Goal: Task Accomplishment & Management: Manage account settings

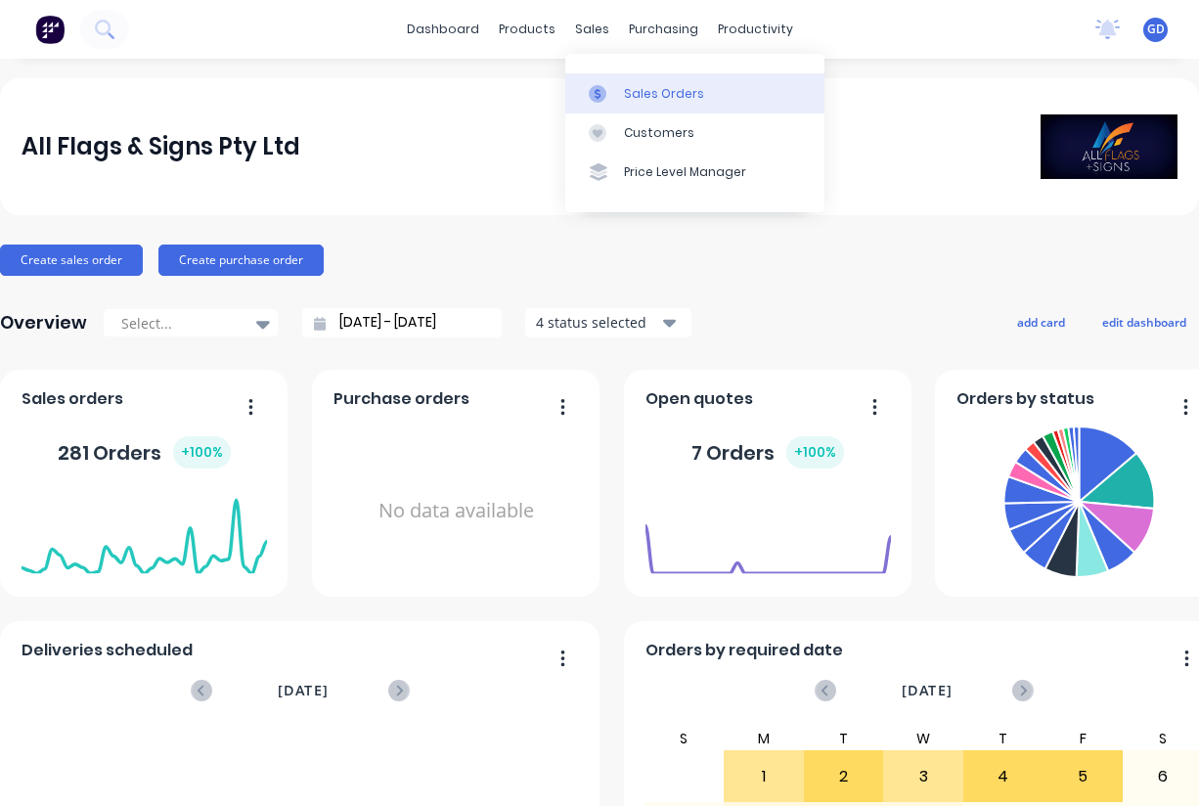
click at [635, 85] on div "Sales Orders" at bounding box center [664, 94] width 80 height 18
click at [635, 90] on div "Sales Orders" at bounding box center [664, 94] width 80 height 18
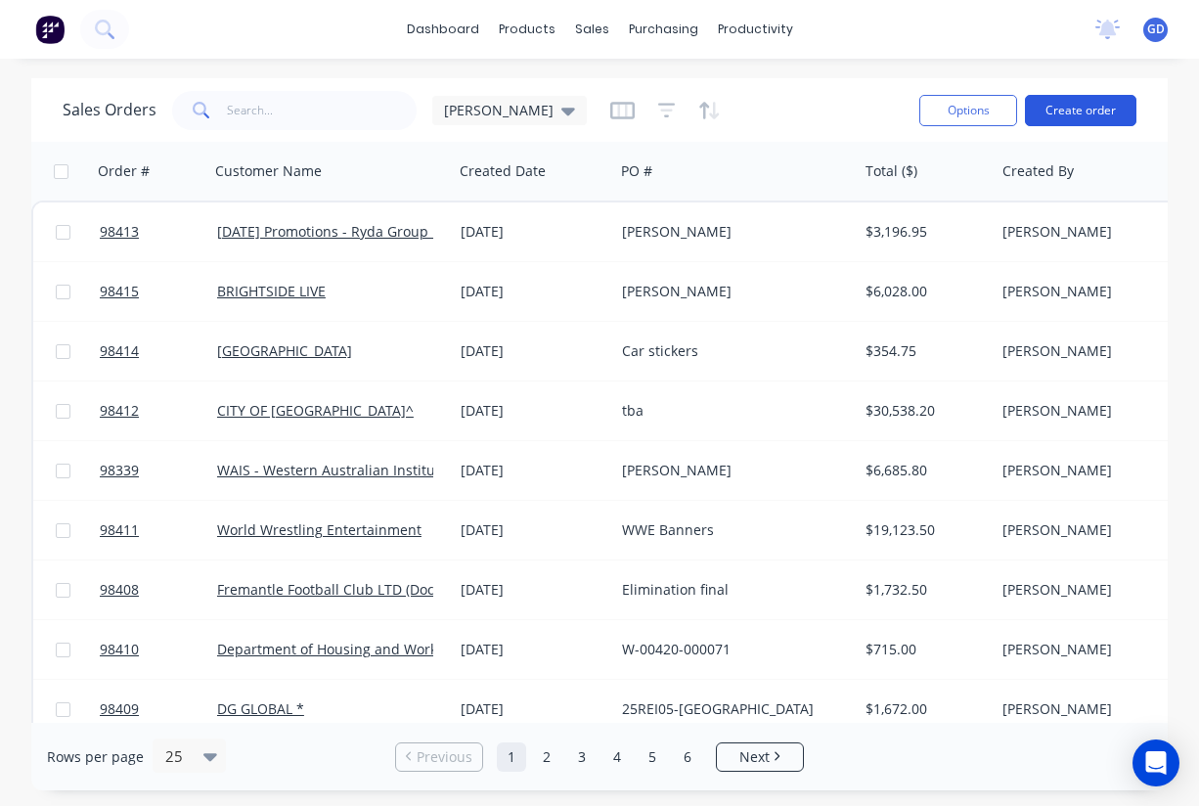
click at [1077, 101] on button "Create order" at bounding box center [1081, 110] width 112 height 31
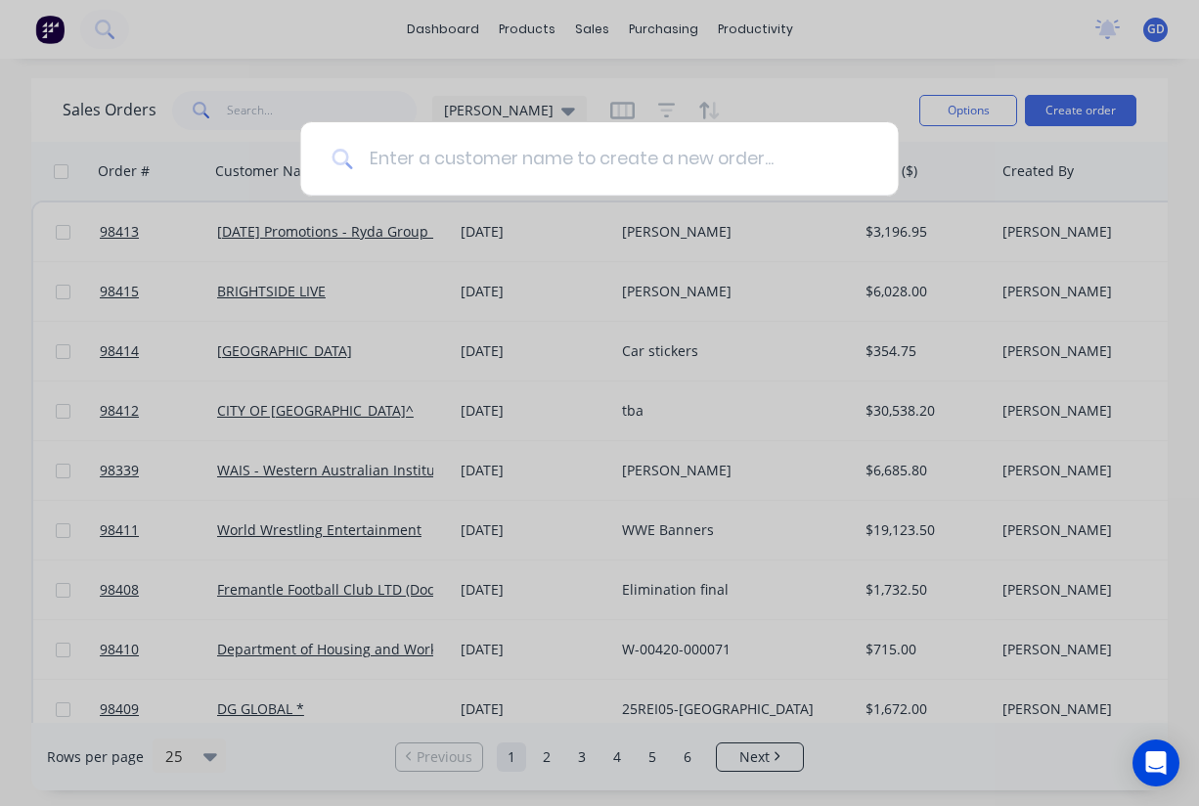
click at [469, 153] on input at bounding box center [610, 158] width 514 height 73
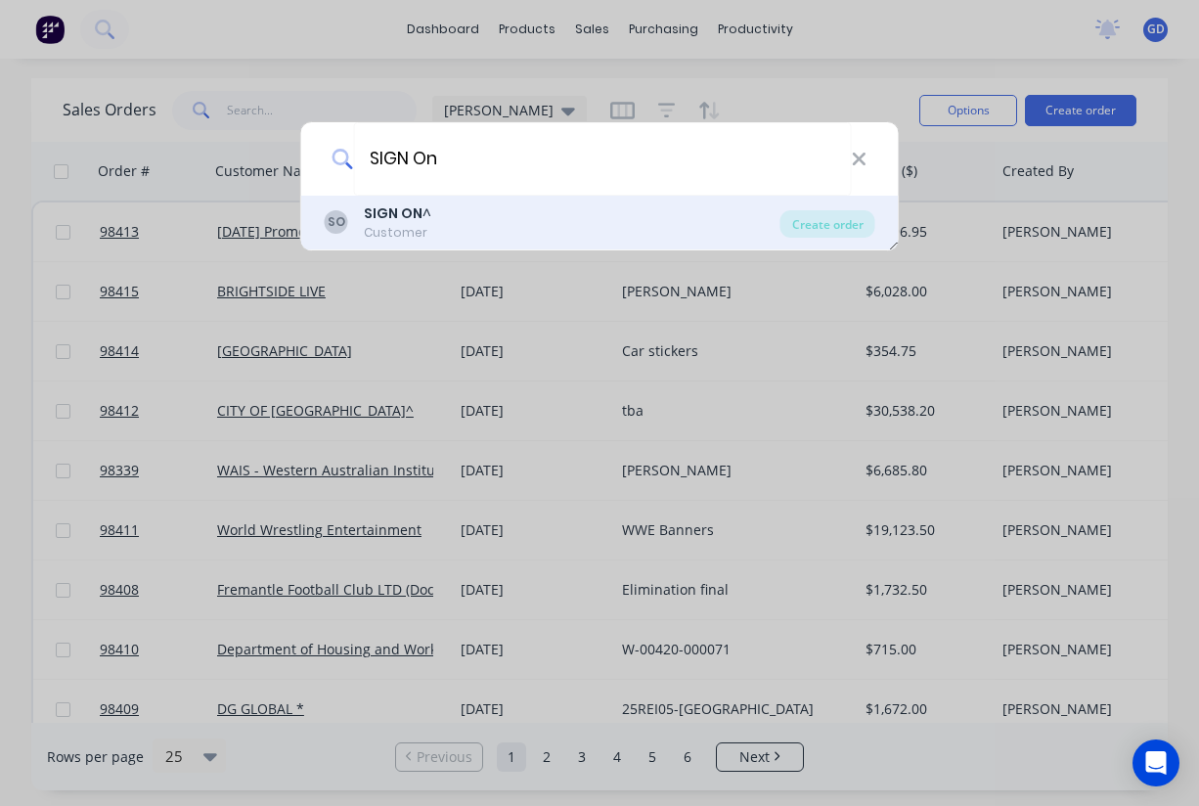
type input "SIGN On"
click at [400, 208] on b "SIGN ON" at bounding box center [393, 214] width 59 height 20
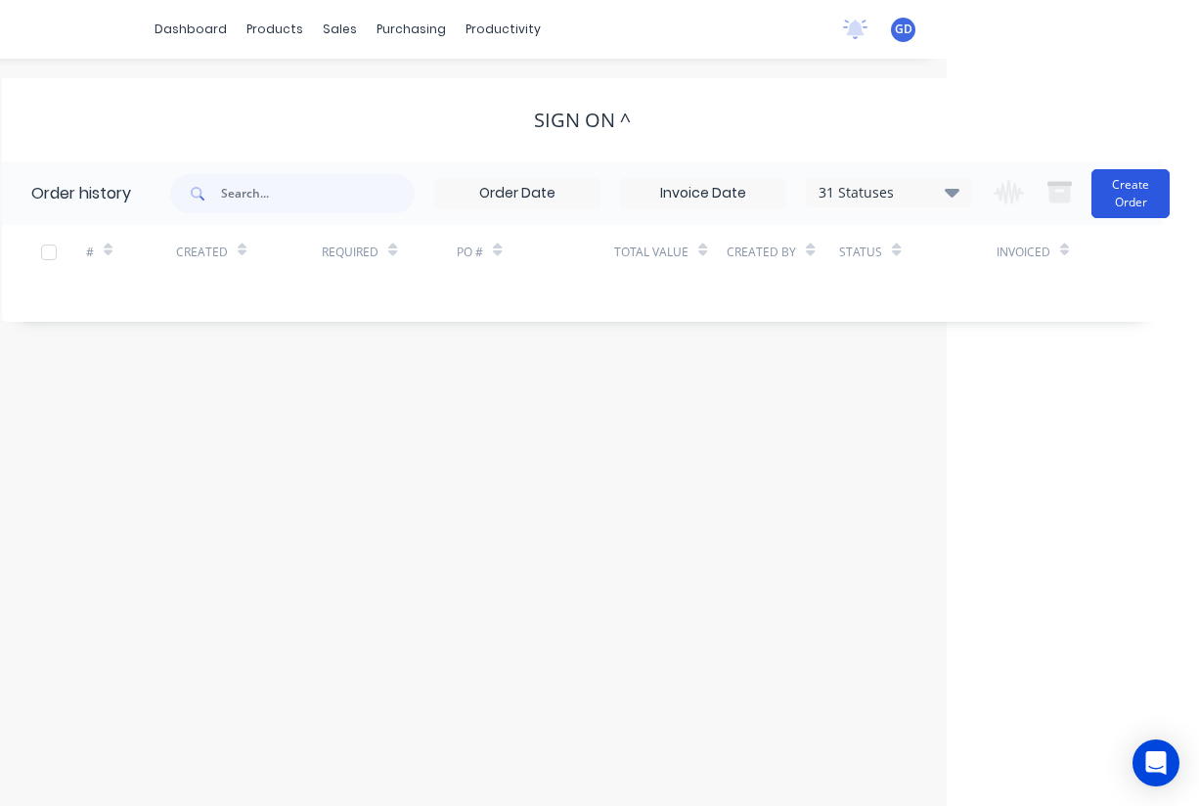
scroll to position [0, 252]
click at [1112, 199] on button "Create Order" at bounding box center [1131, 193] width 78 height 49
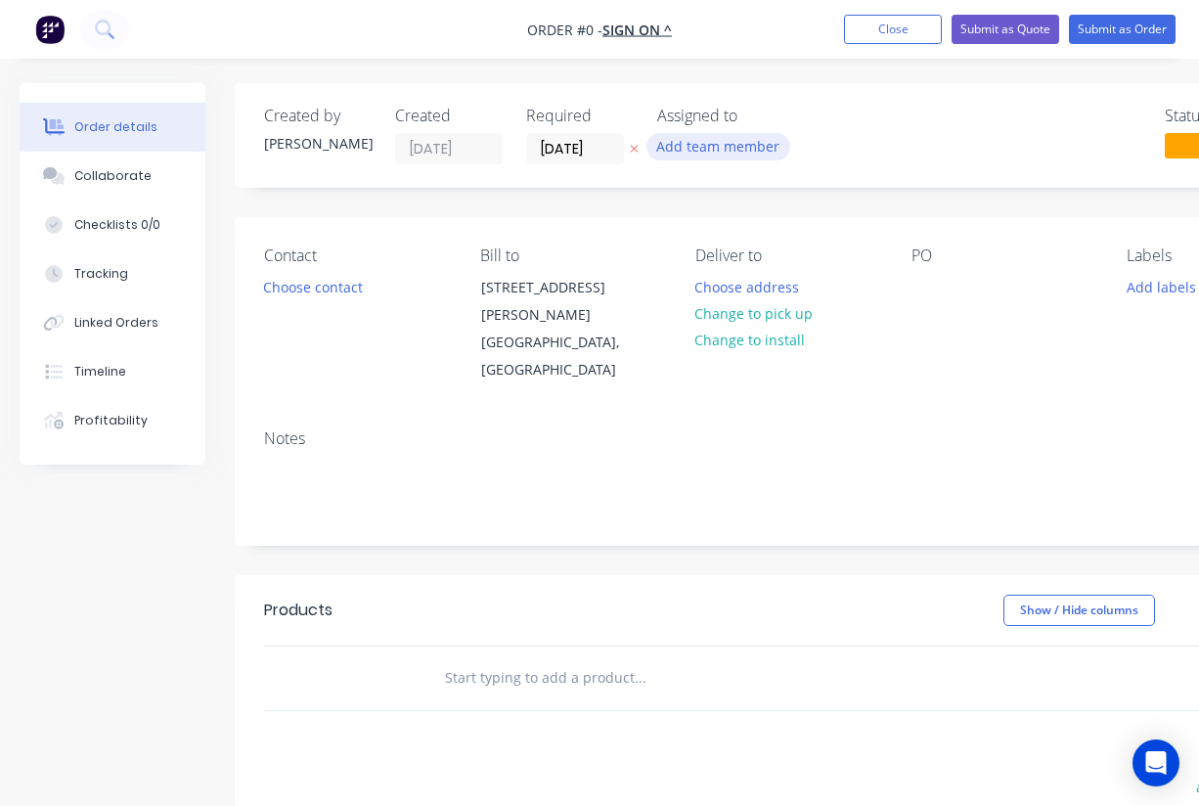
click at [725, 146] on button "Add team member" at bounding box center [719, 146] width 144 height 26
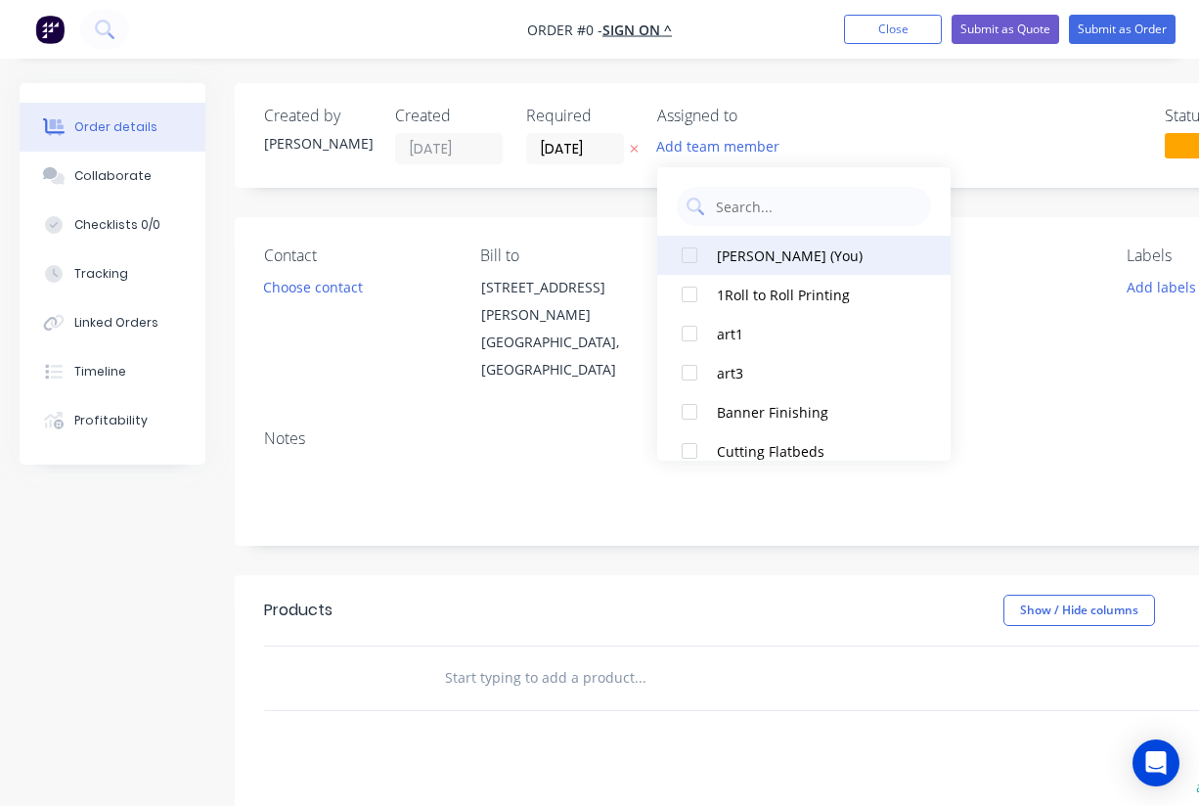
click at [694, 252] on div at bounding box center [689, 255] width 39 height 39
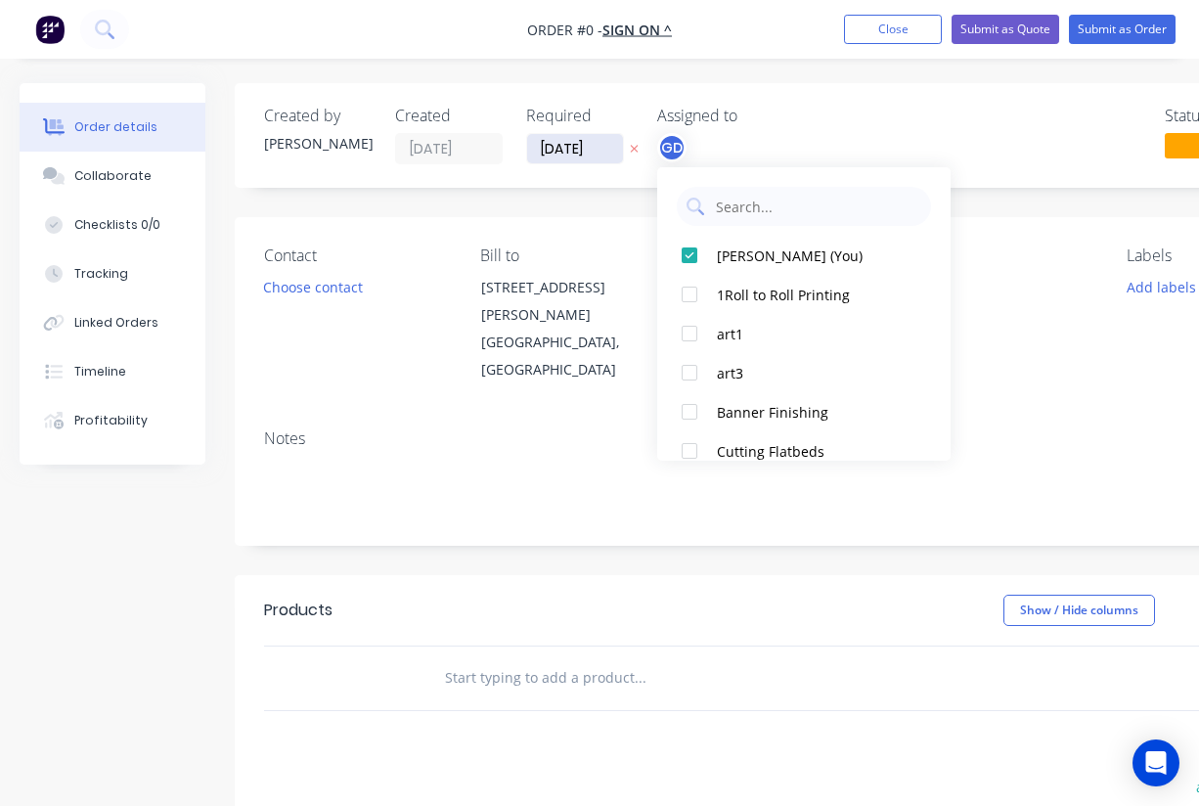
click at [565, 137] on div "Order details Collaborate Checklists 0/0 Tracking Linked Orders Timeline Profit…" at bounding box center [680, 646] width 1361 height 1127
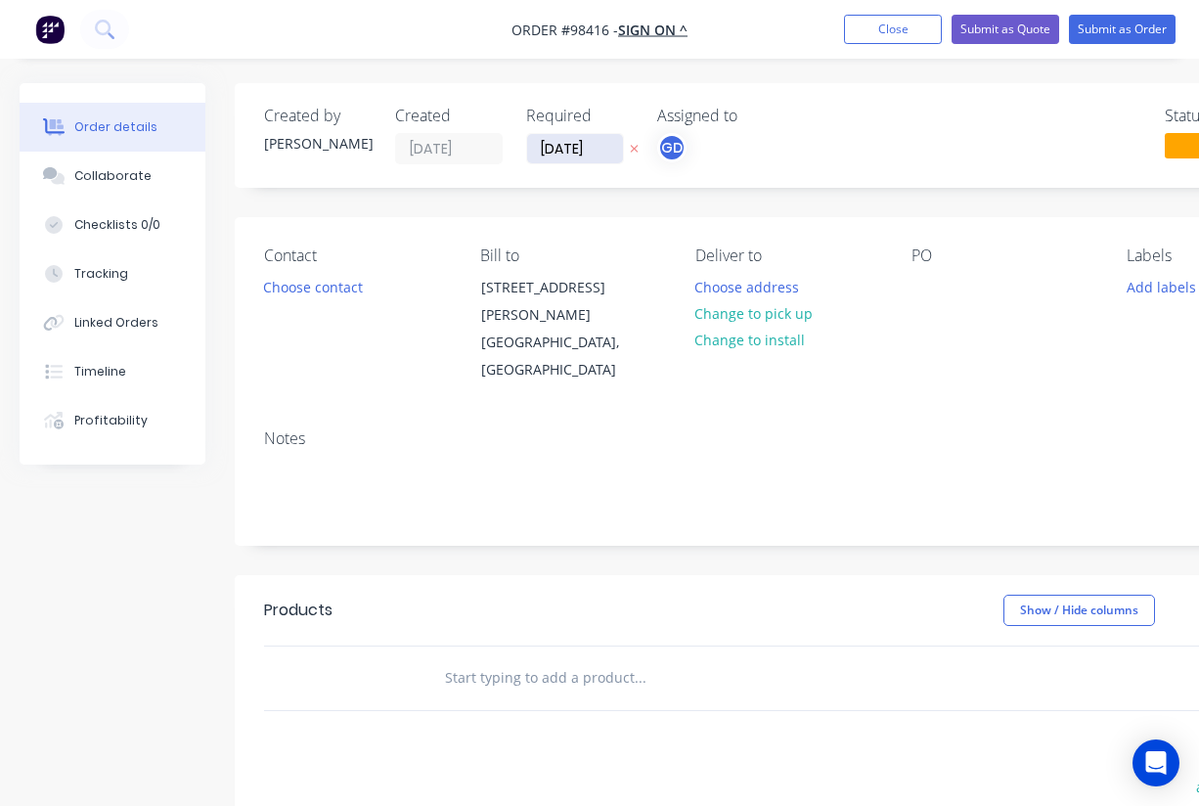
click at [565, 154] on input "01/09/25" at bounding box center [575, 148] width 96 height 29
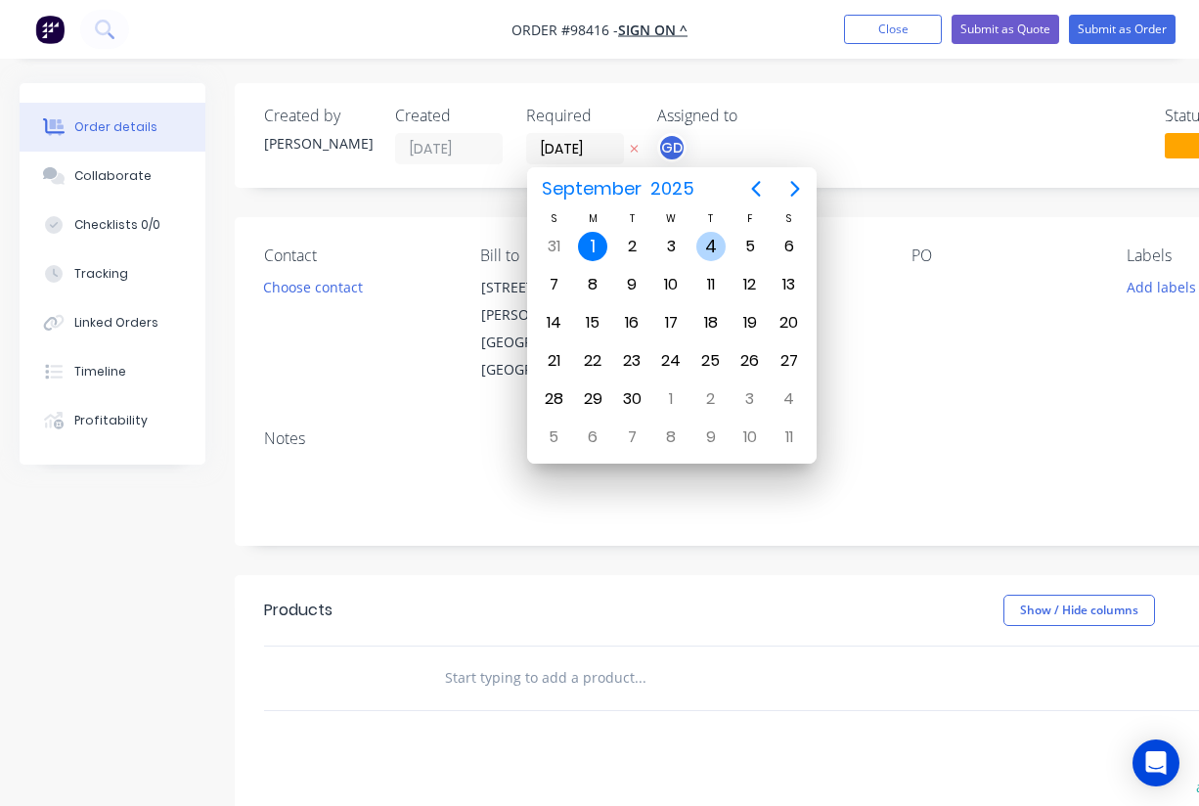
click at [713, 244] on div "4" at bounding box center [711, 246] width 29 height 29
type input "04/09/25"
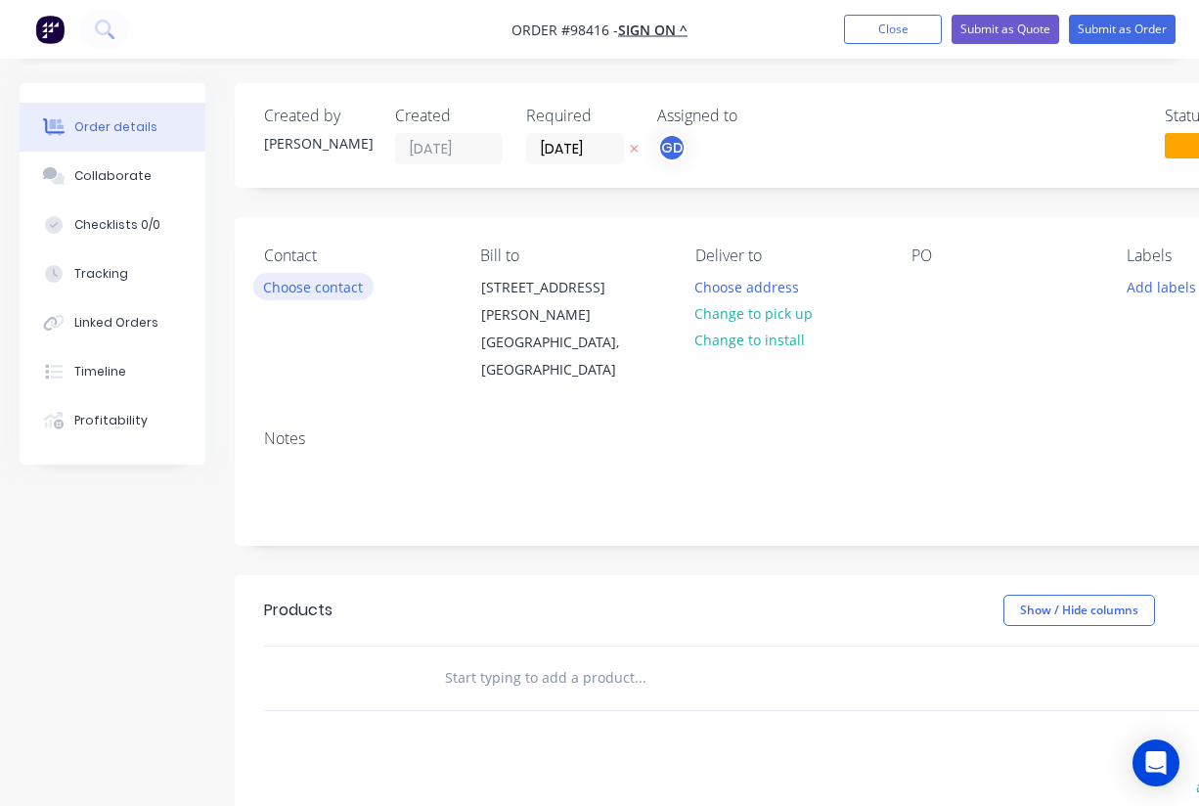
click at [327, 292] on button "Choose contact" at bounding box center [313, 286] width 120 height 26
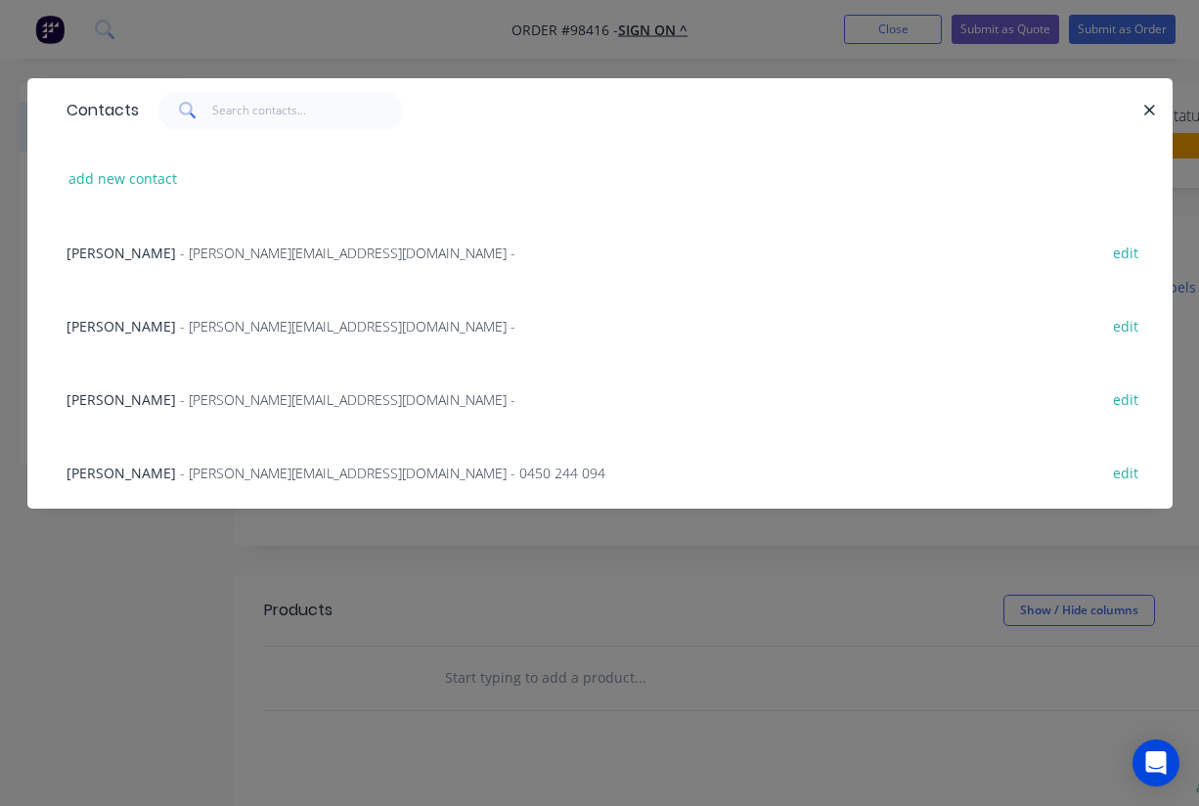
click at [94, 328] on span "Amy Carrasco" at bounding box center [122, 326] width 110 height 19
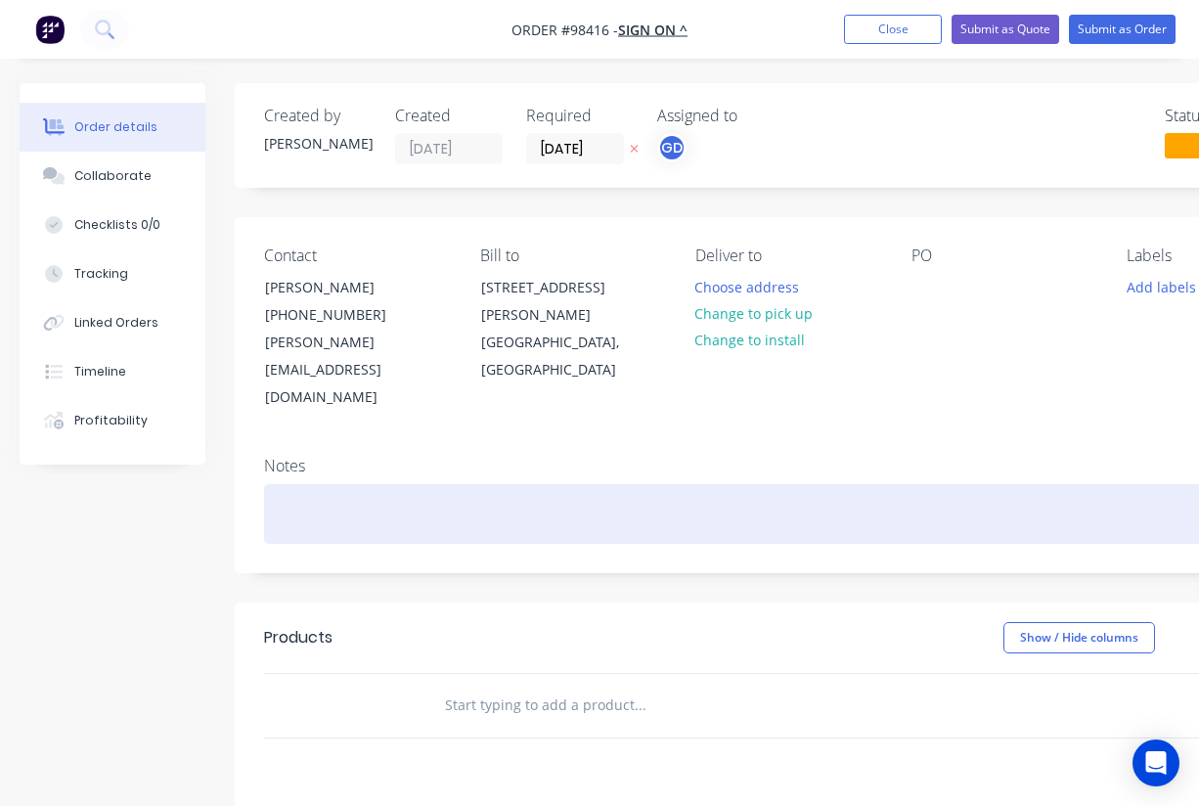
click at [303, 484] on div at bounding box center [788, 514] width 1048 height 60
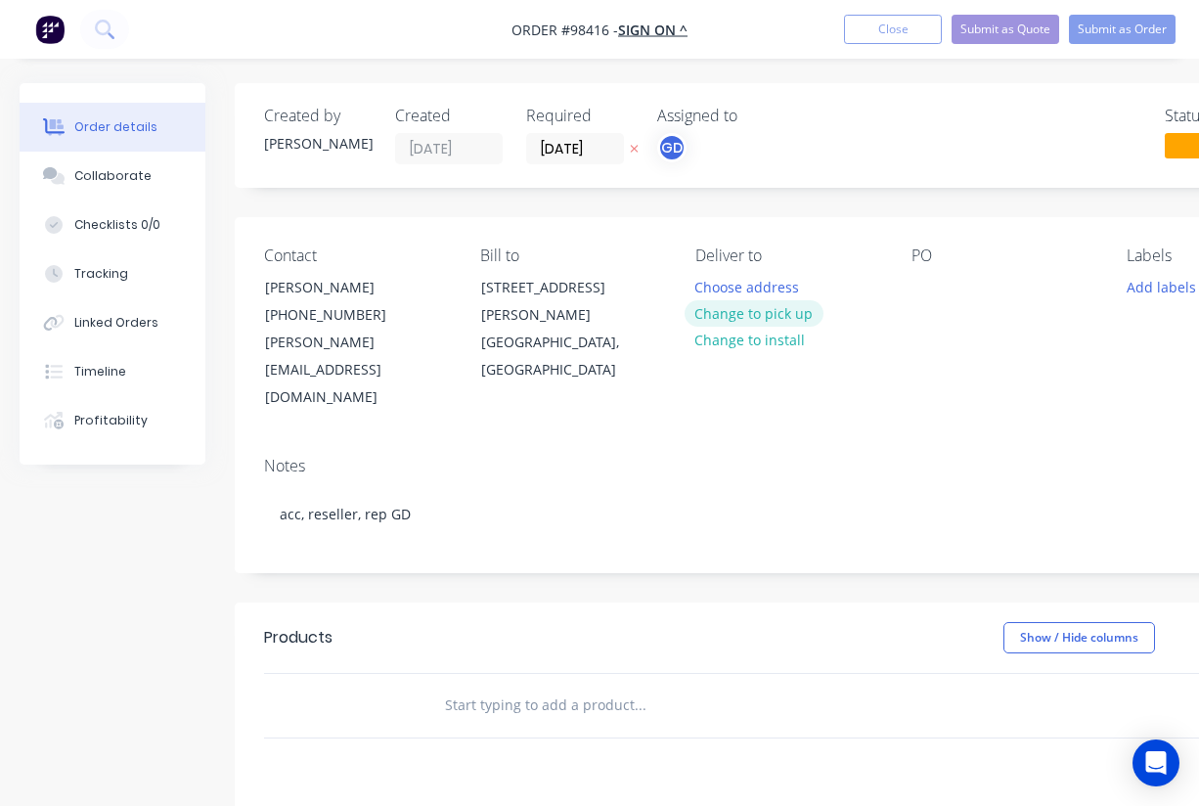
click at [773, 311] on button "Change to pick up" at bounding box center [754, 313] width 139 height 26
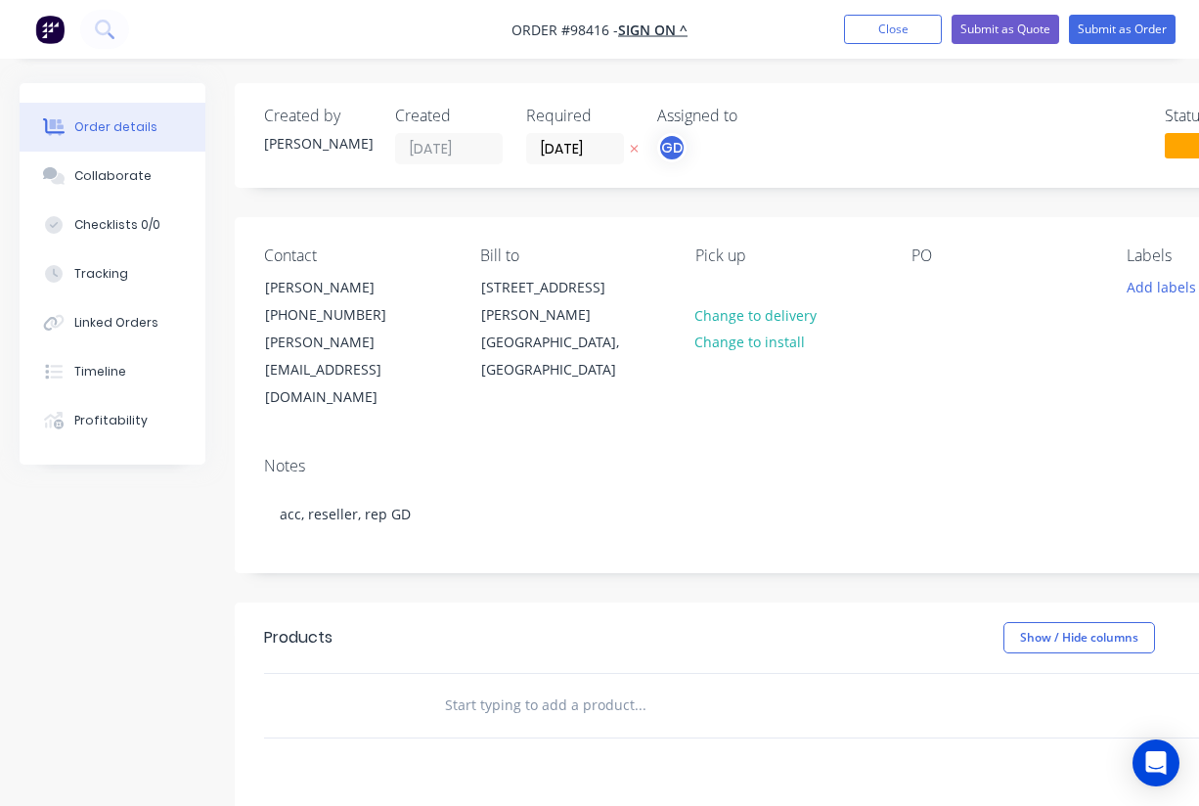
click at [692, 384] on div "Contact Amy Carrasco (08) 9204 9777 amy@signon.com.au Bill to 14 Carbon Court O…" at bounding box center [788, 329] width 1107 height 224
click at [1137, 291] on button "Add labels" at bounding box center [1161, 286] width 90 height 26
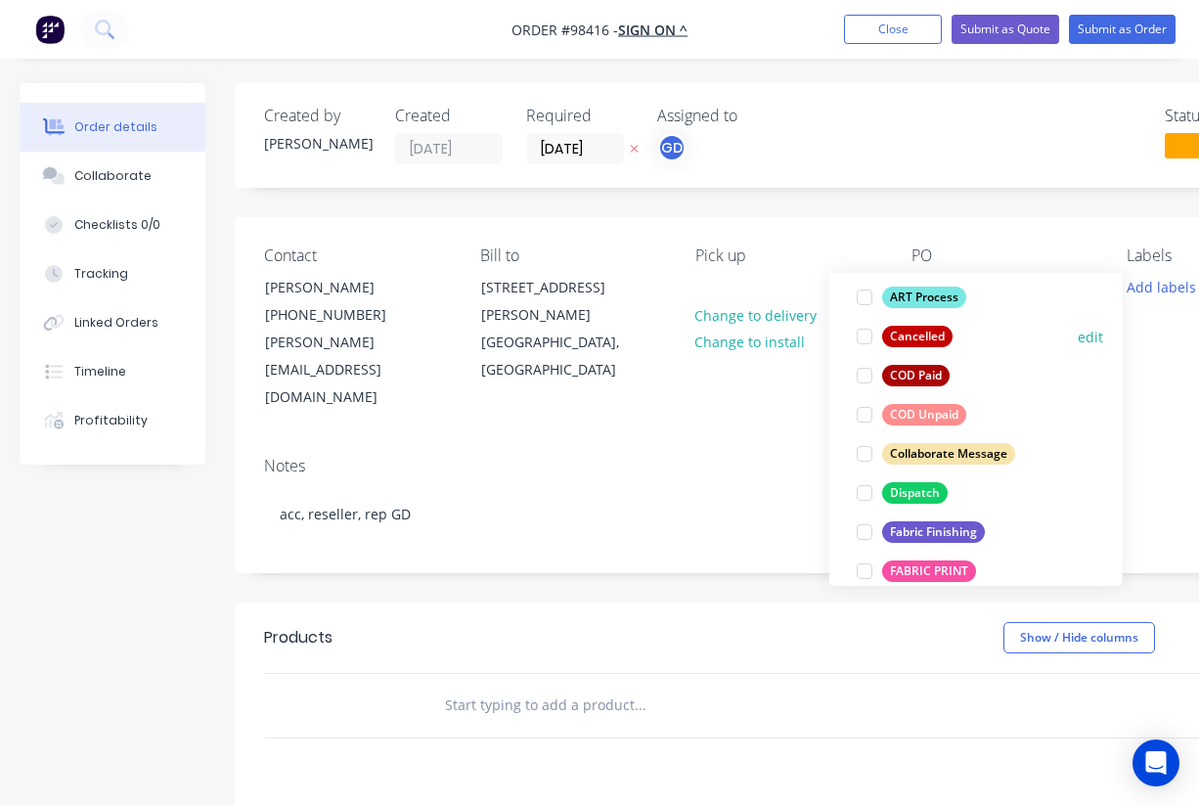
scroll to position [178, 0]
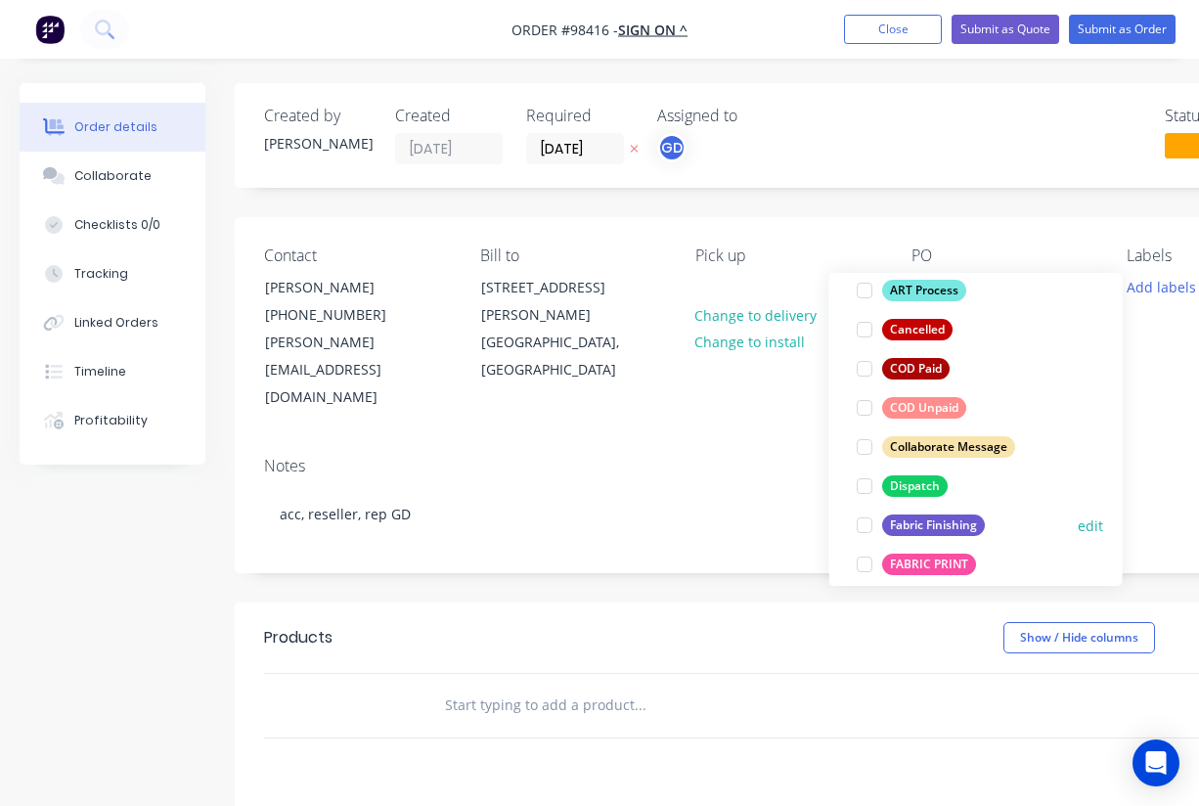
click at [958, 520] on div "Fabric Finishing" at bounding box center [933, 526] width 103 height 22
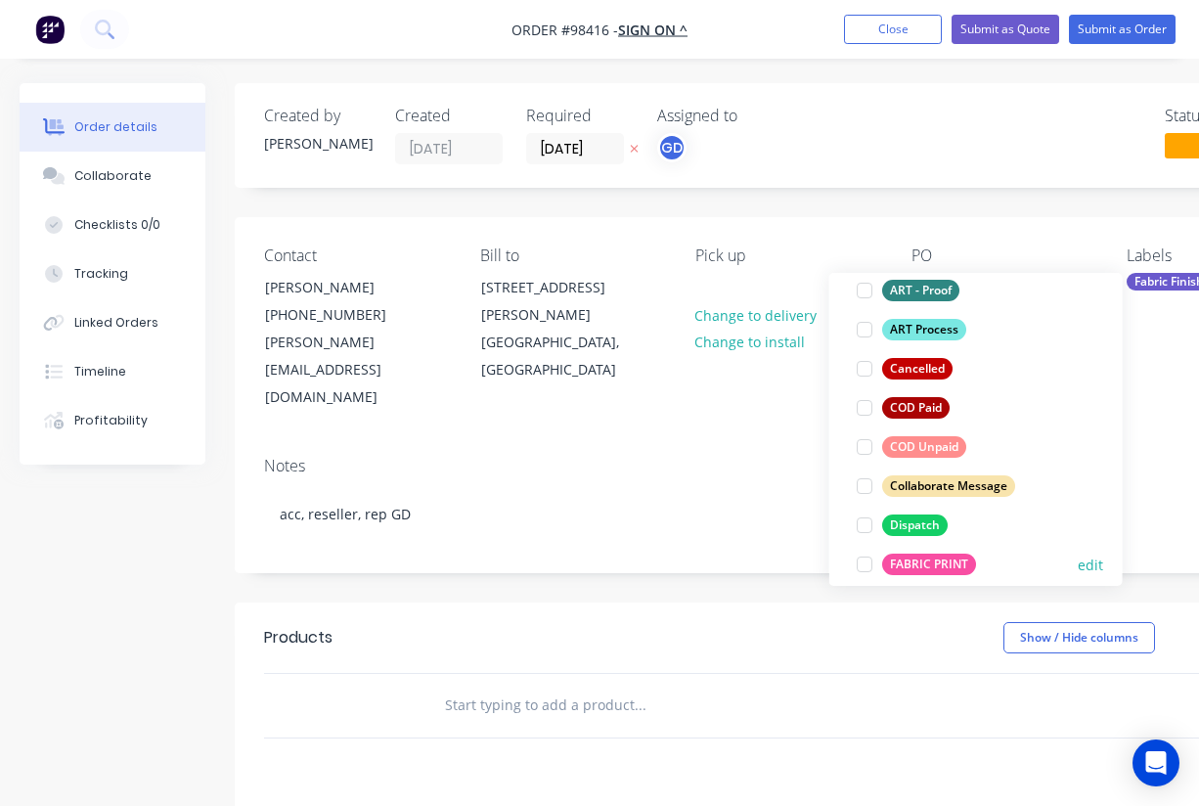
click at [936, 562] on div "FABRIC PRINT" at bounding box center [929, 565] width 94 height 22
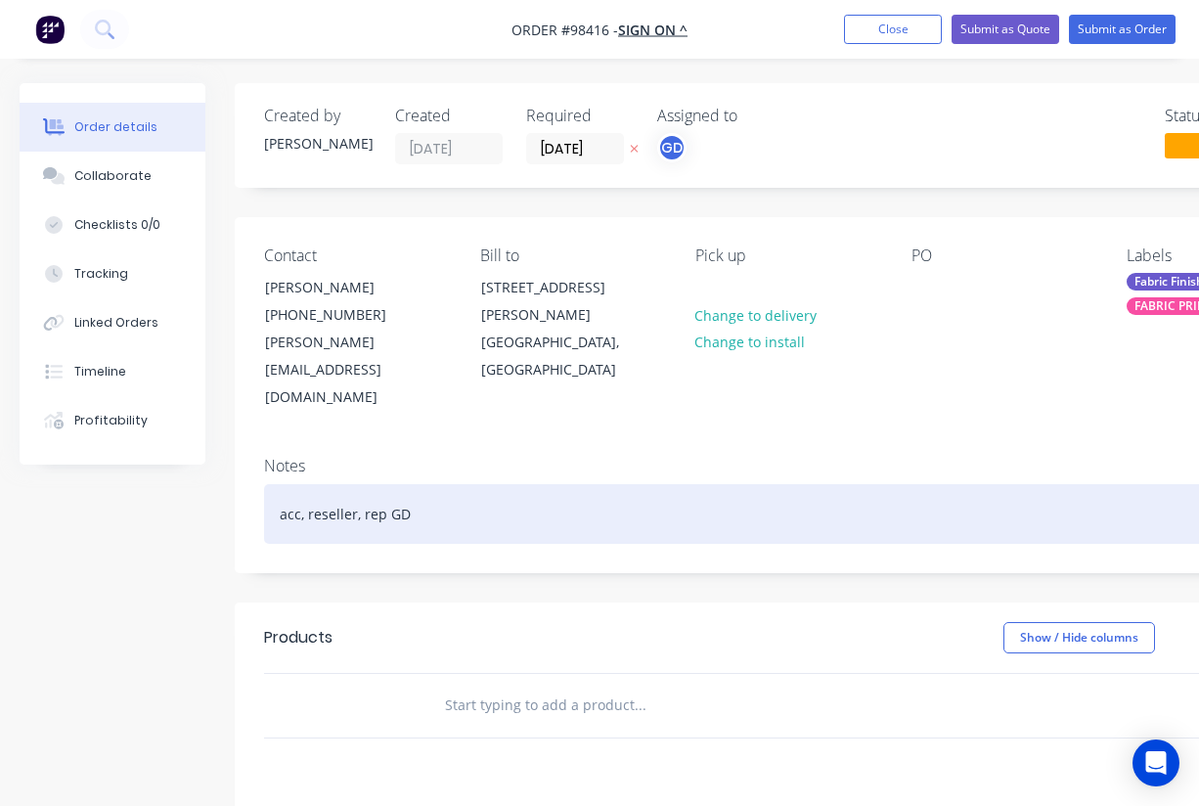
click at [703, 484] on div "acc, reseller, rep GD" at bounding box center [788, 514] width 1048 height 60
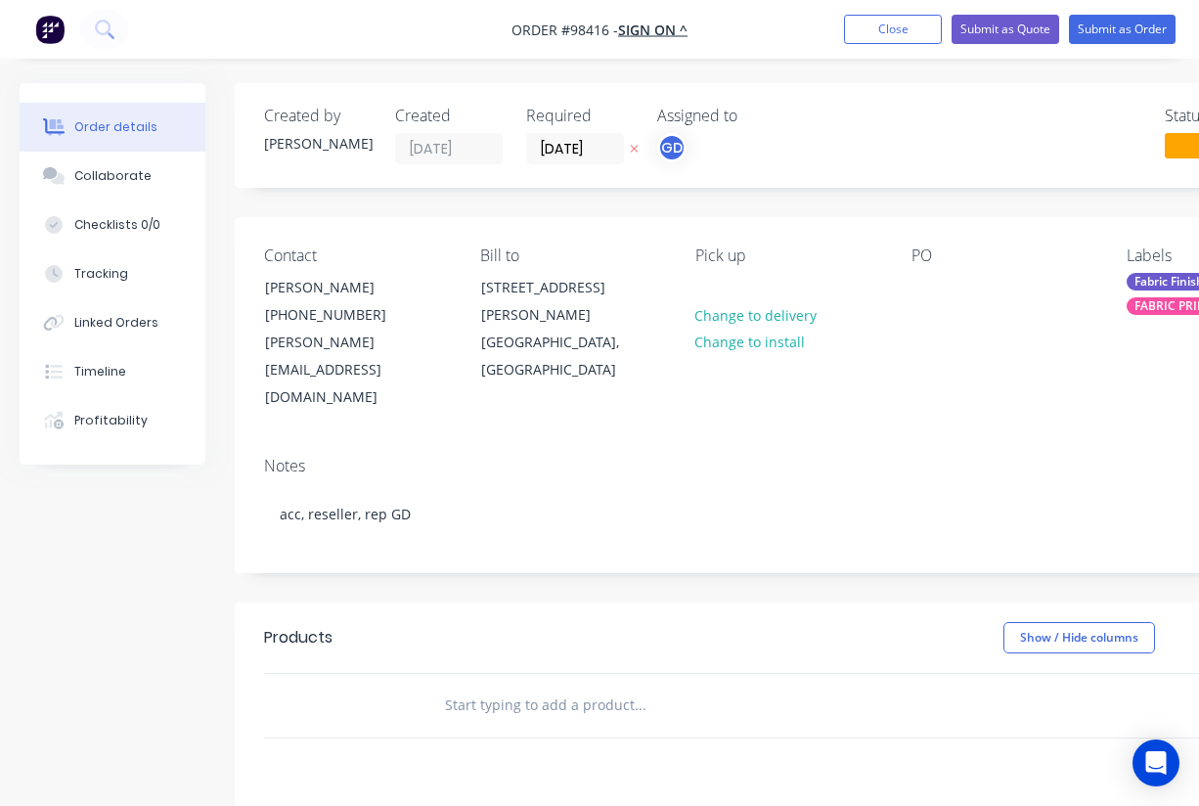
click at [532, 686] on input "text" at bounding box center [639, 705] width 391 height 39
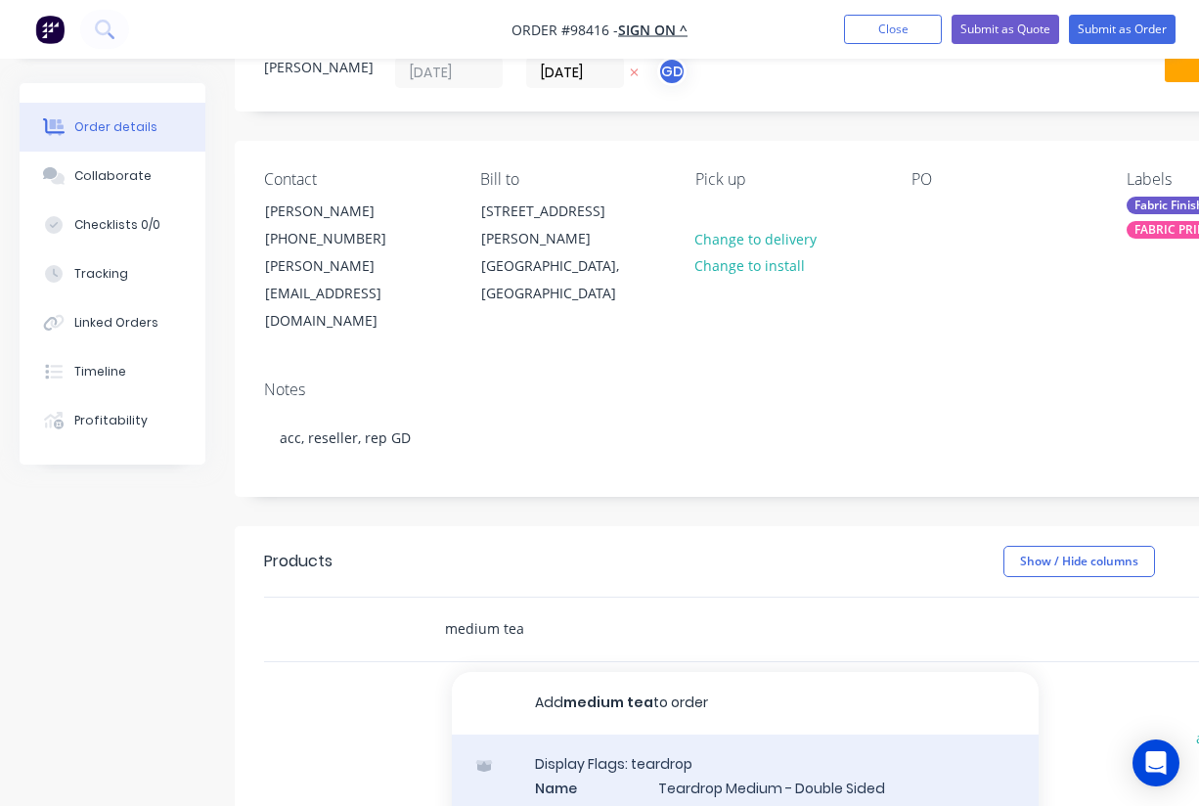
type input "medium tea"
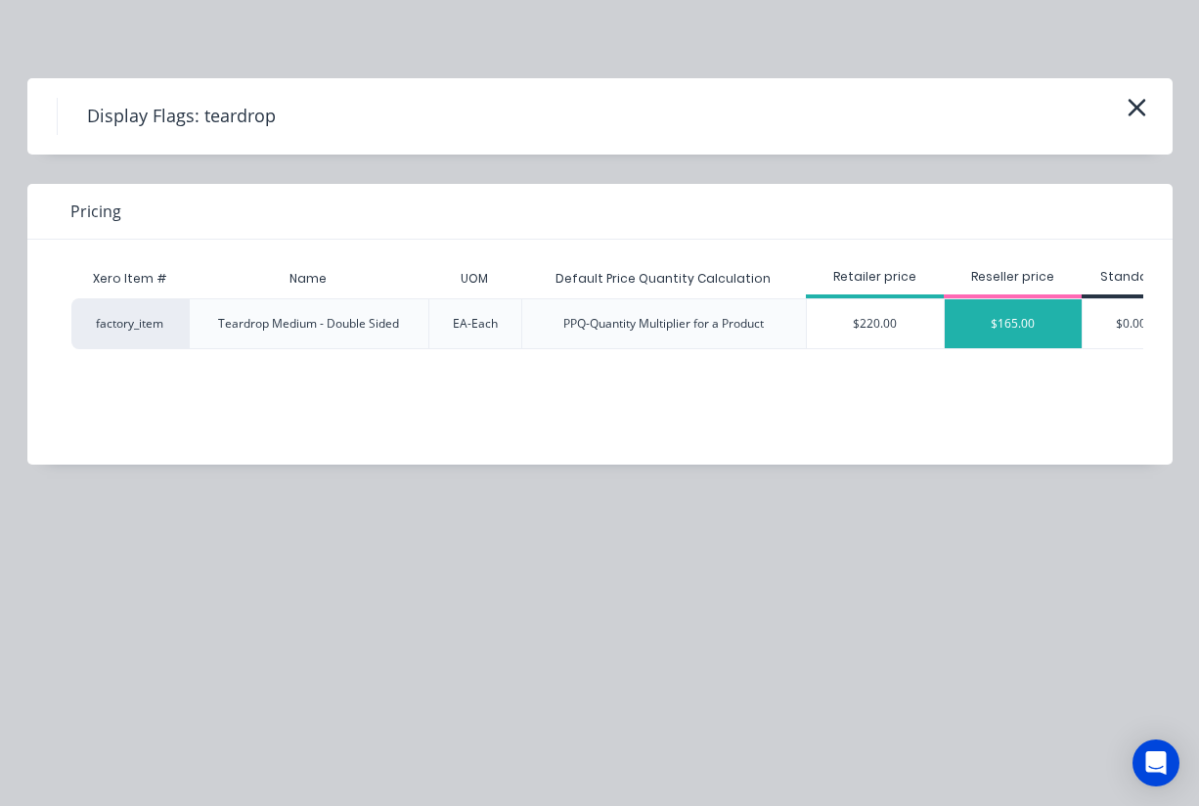
click at [1005, 331] on div "$165.00" at bounding box center [1013, 323] width 137 height 49
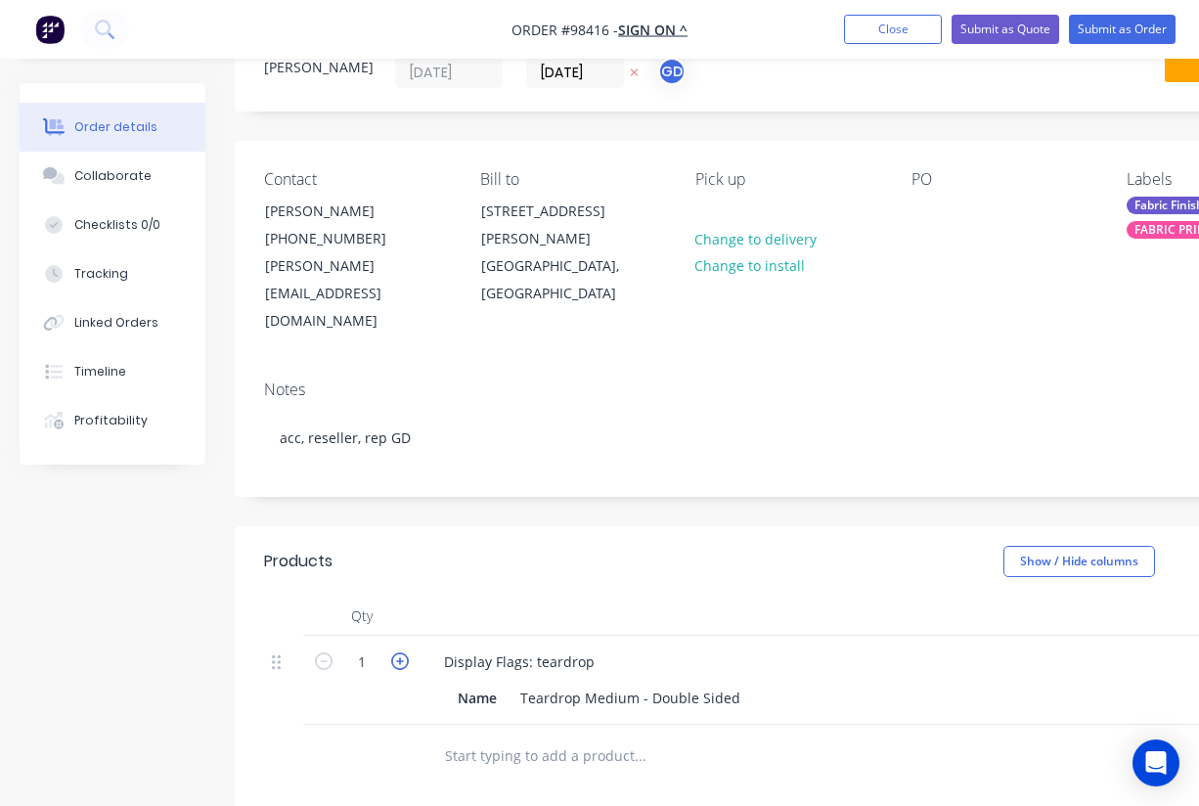
click at [400, 653] on icon "button" at bounding box center [400, 662] width 18 height 18
type input "2"
type input "$330.00"
click at [400, 653] on icon "button" at bounding box center [400, 662] width 18 height 18
type input "3"
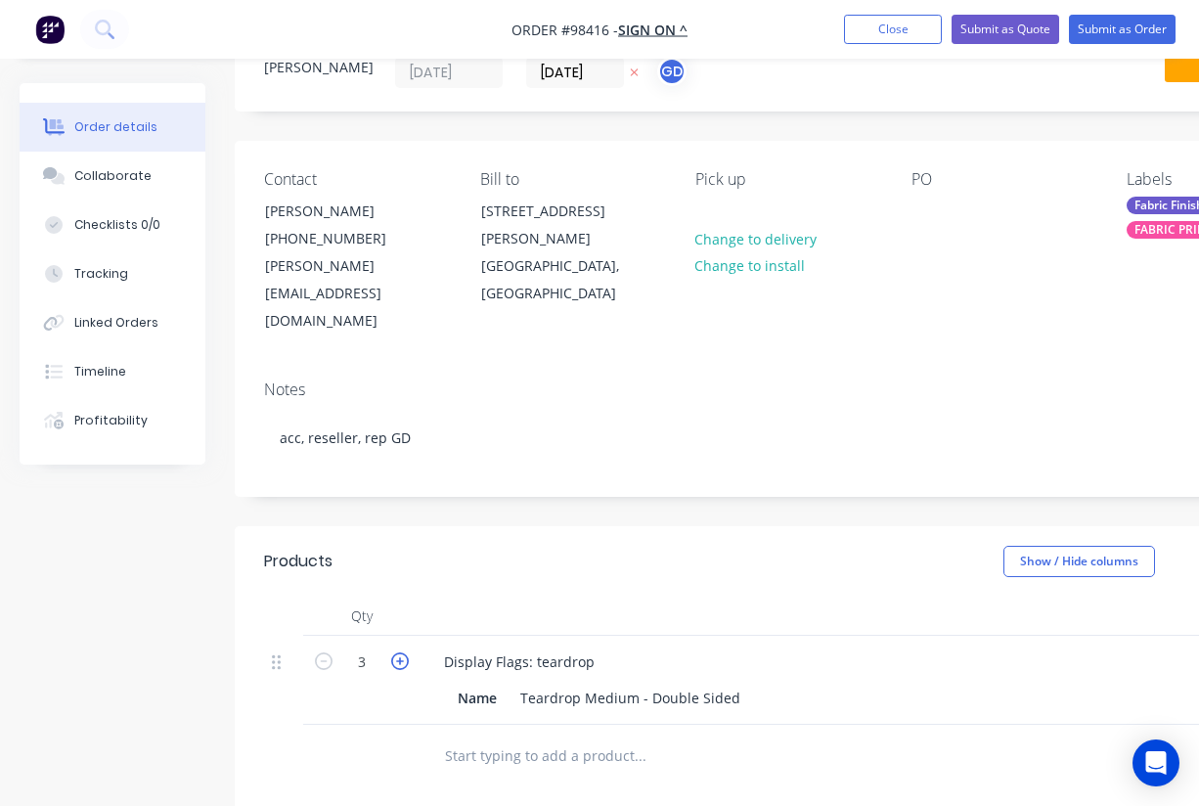
type input "$495.00"
click at [400, 653] on icon "button" at bounding box center [400, 662] width 18 height 18
type input "4"
type input "$660.00"
click at [529, 737] on input "text" at bounding box center [639, 756] width 391 height 39
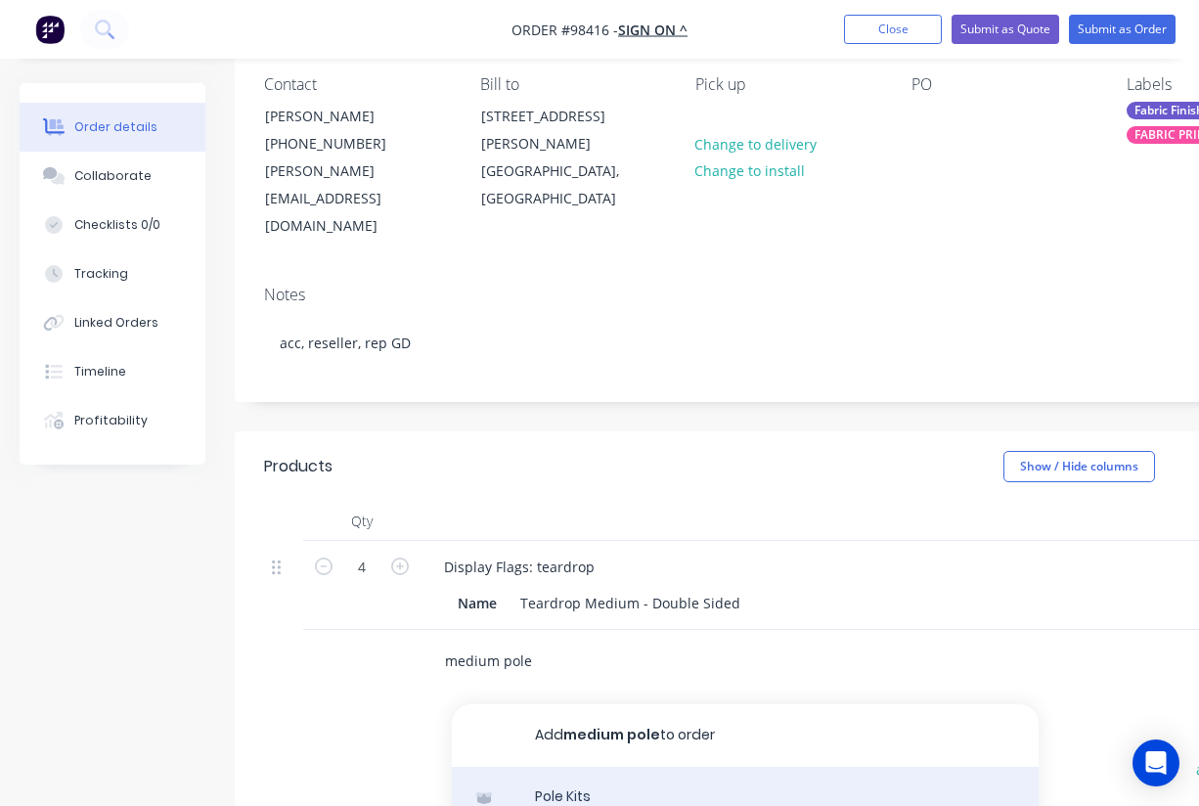
scroll to position [172, 0]
type input "medium pole"
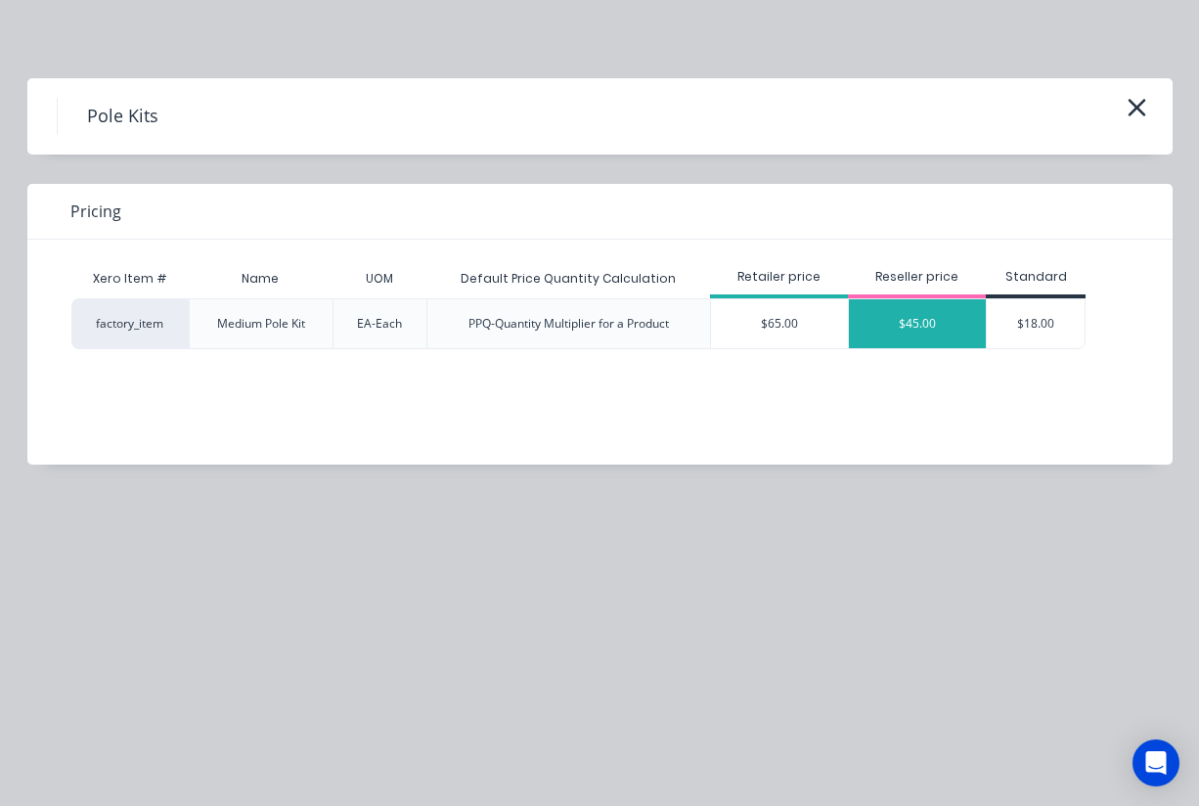
click at [922, 315] on div "$45.00" at bounding box center [917, 323] width 137 height 49
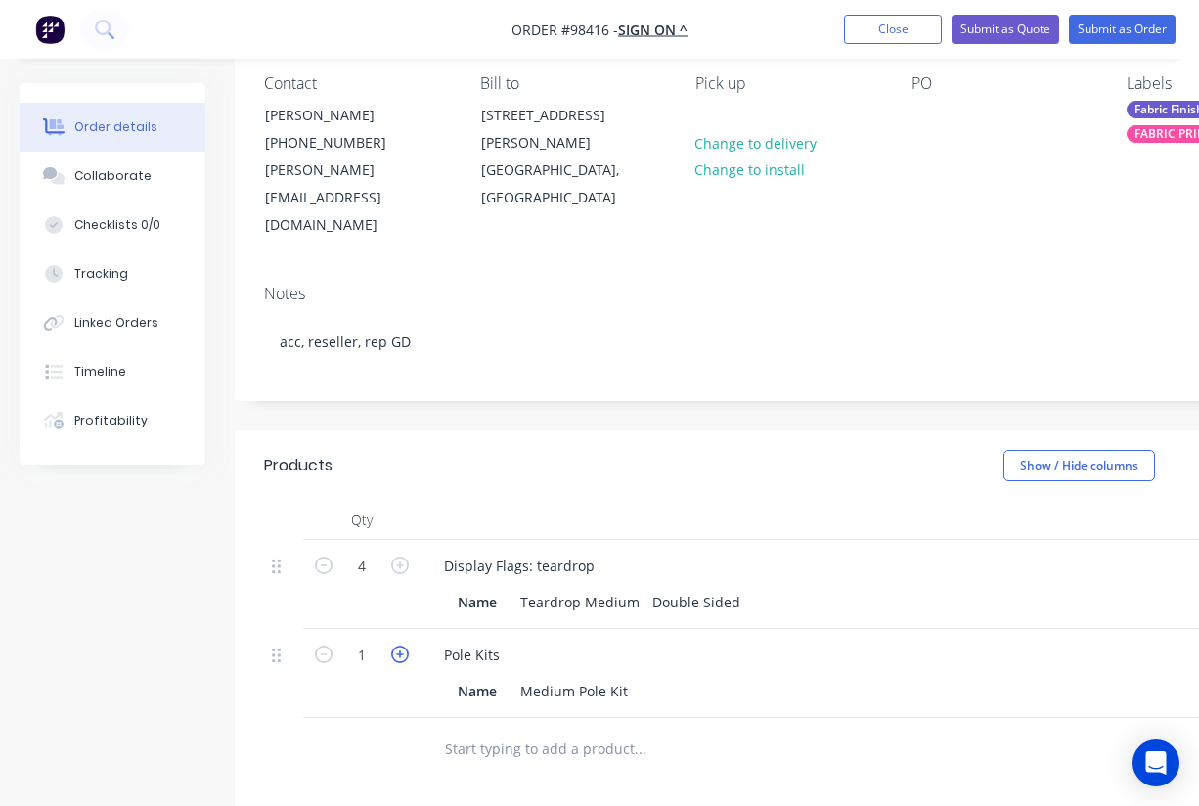
click at [398, 646] on icon "button" at bounding box center [400, 655] width 18 height 18
type input "2"
type input "$90.00"
click at [398, 646] on icon "button" at bounding box center [400, 655] width 18 height 18
type input "3"
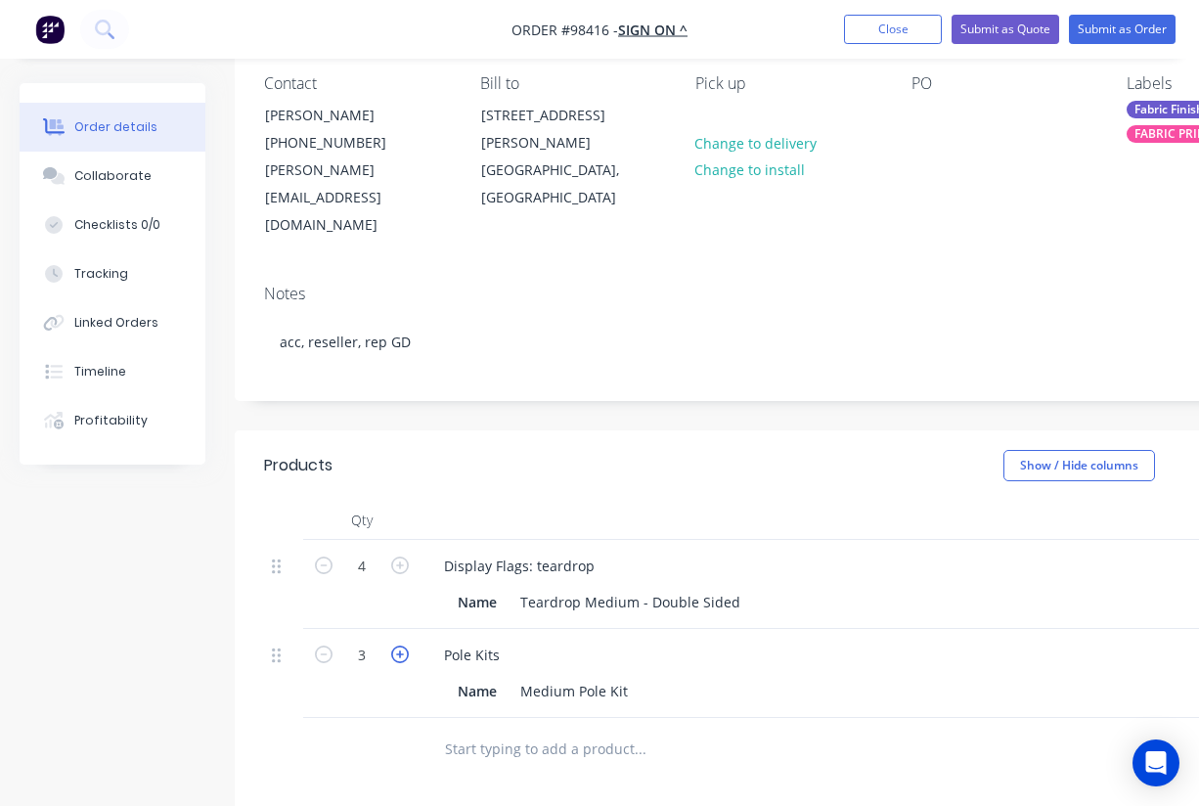
type input "$135.00"
click at [398, 646] on icon "button" at bounding box center [400, 655] width 18 height 18
type input "4"
type input "$180.00"
click at [490, 730] on input "text" at bounding box center [639, 749] width 391 height 39
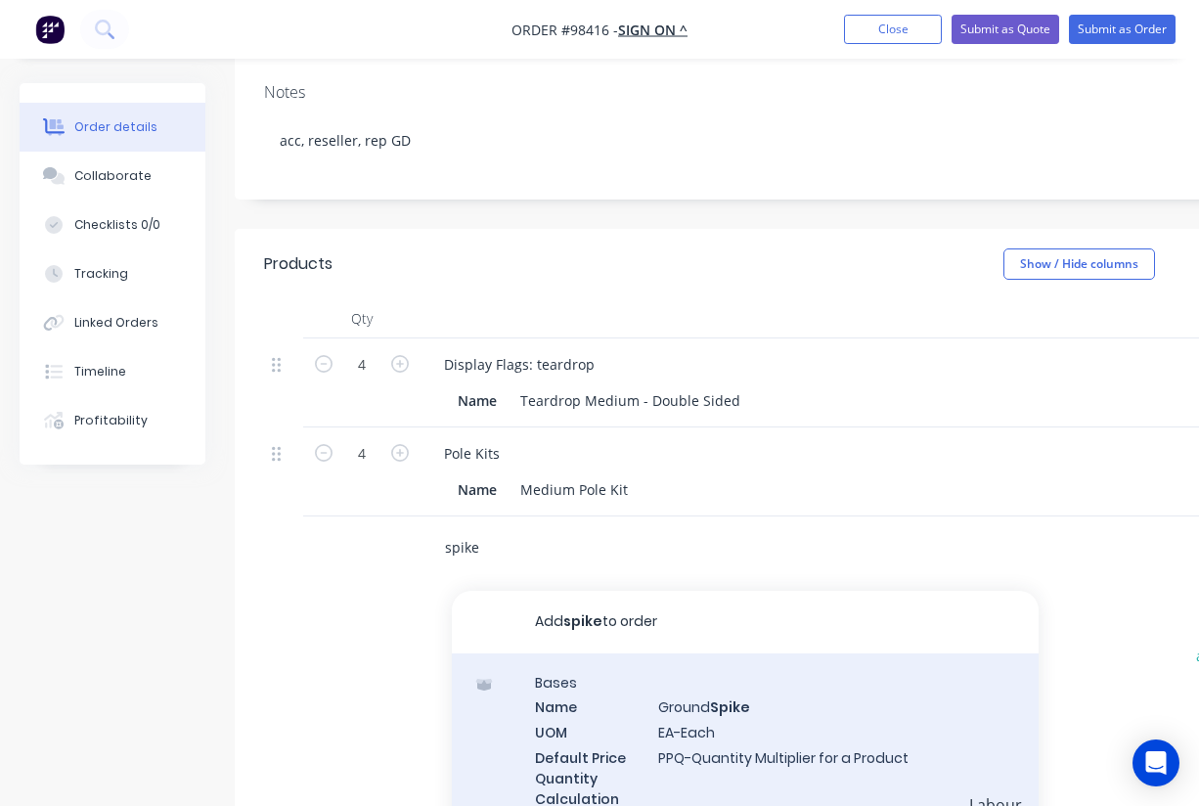
scroll to position [375, 0]
type input "spike"
click at [697, 672] on div "Bases Name Ground Spike UOM EA-Each Default Price Quantity Calculation PPQ-Quan…" at bounding box center [745, 752] width 587 height 199
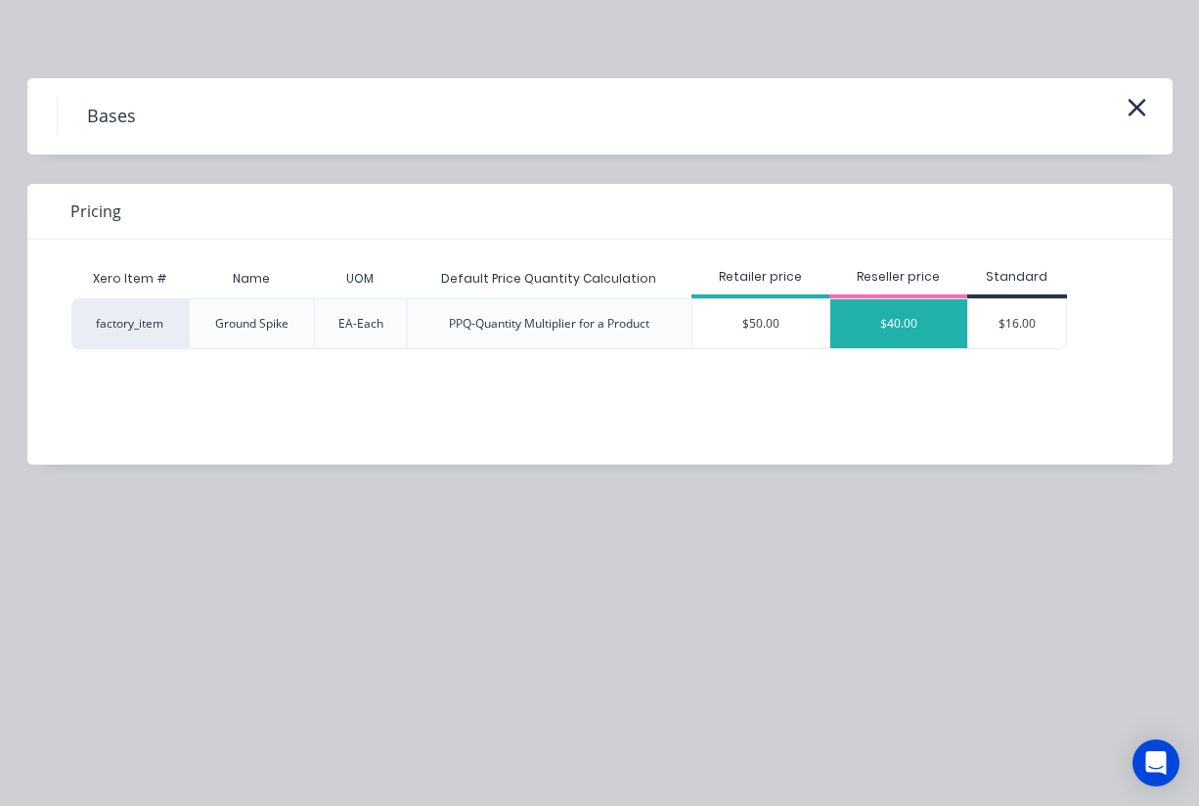
click at [894, 327] on div "$40.00" at bounding box center [899, 323] width 137 height 49
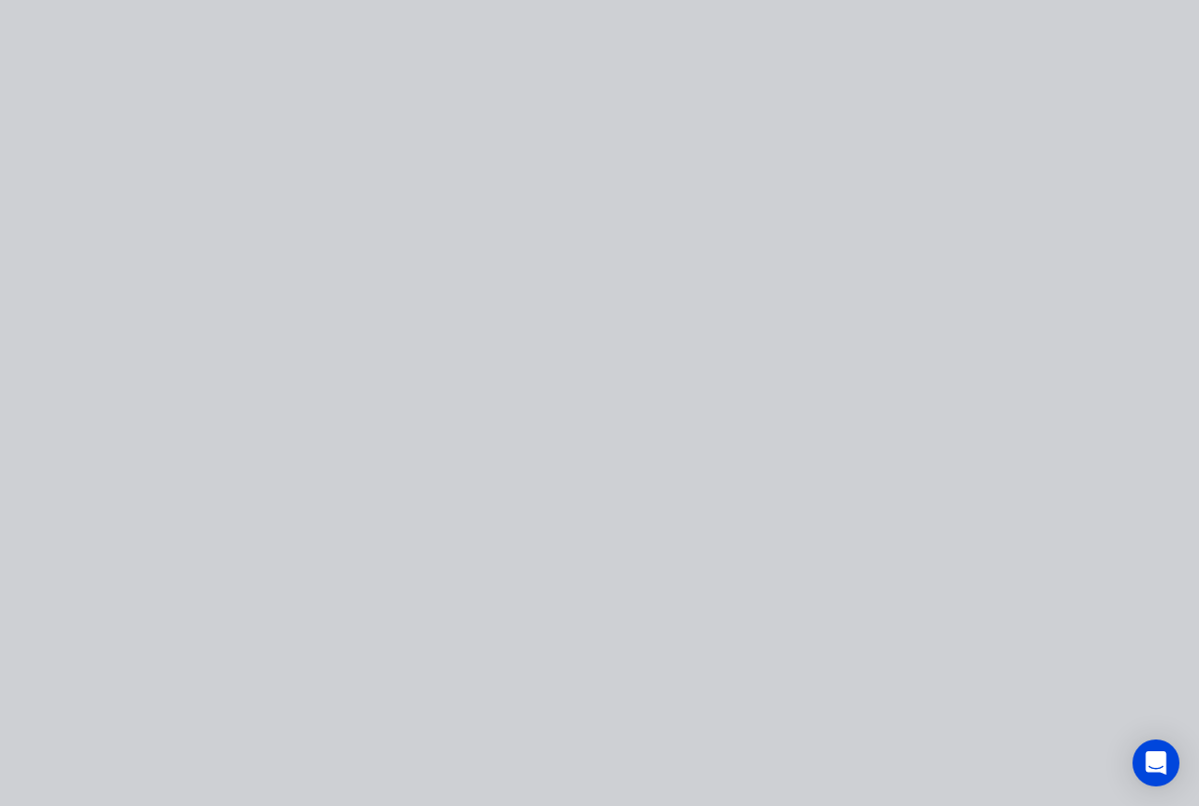
type input "$40.00"
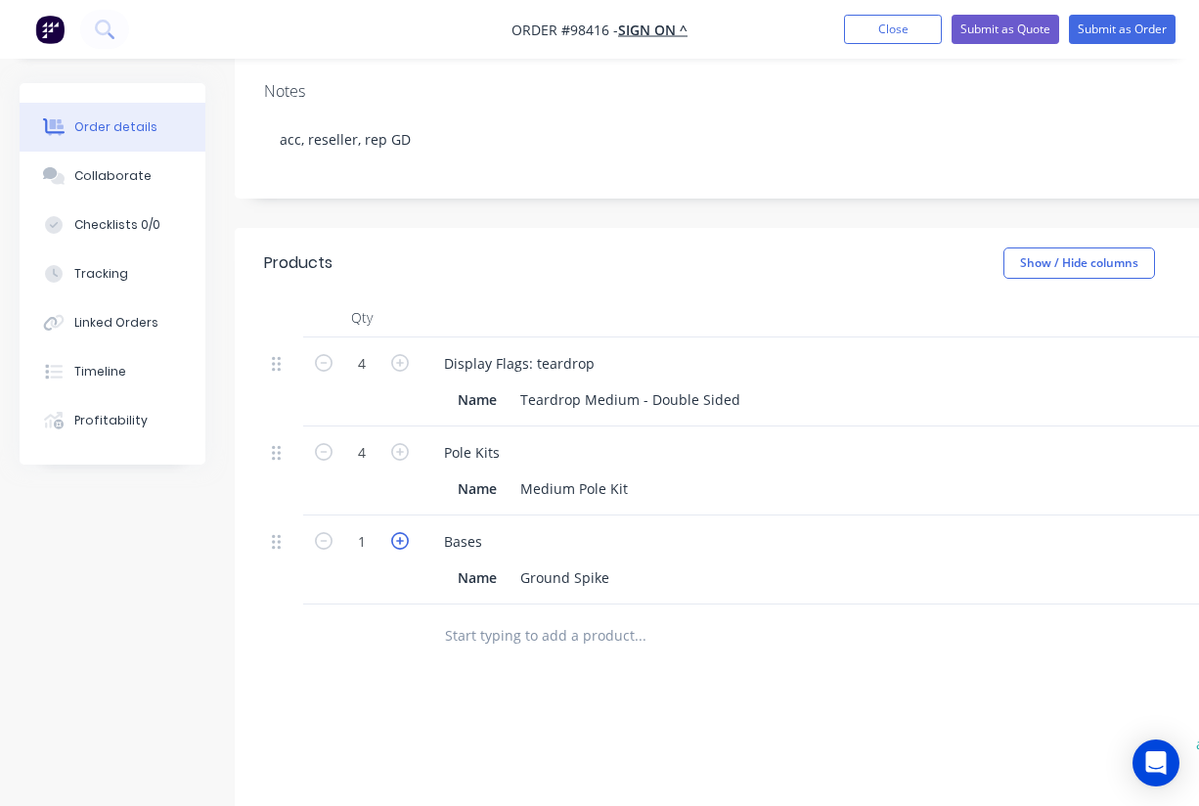
click at [400, 532] on icon "button" at bounding box center [400, 541] width 18 height 18
type input "2"
type input "$80.00"
click at [400, 532] on icon "button" at bounding box center [400, 541] width 18 height 18
type input "3"
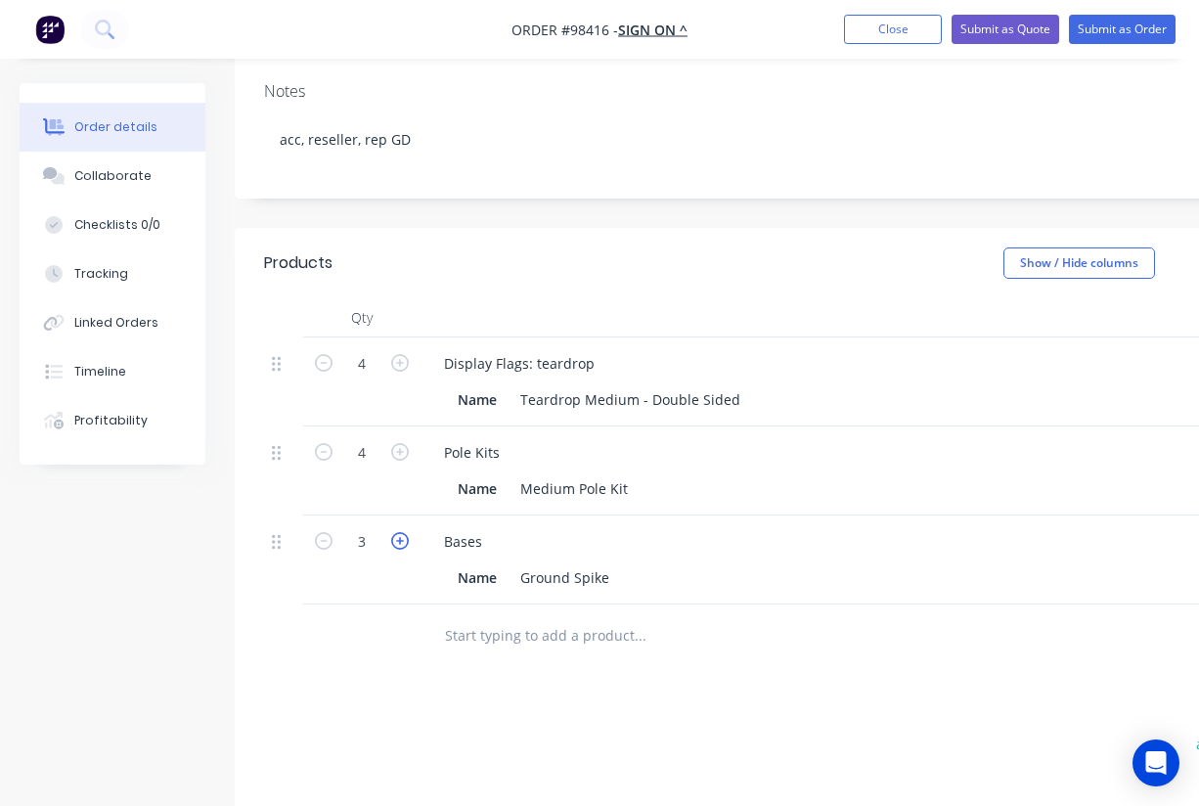
type input "$120.00"
click at [400, 532] on icon "button" at bounding box center [400, 541] width 18 height 18
type input "4"
type input "$160.00"
click at [400, 532] on icon "button" at bounding box center [400, 541] width 18 height 18
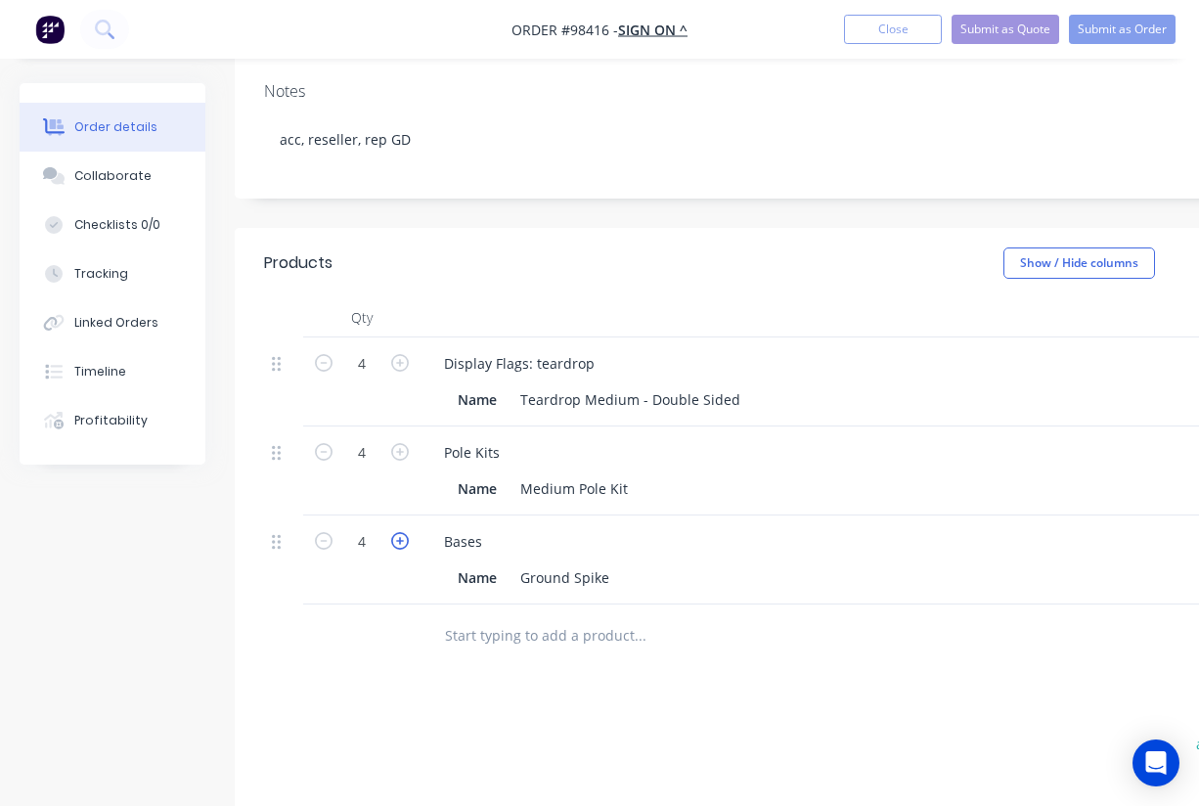
type input "5"
type input "$200.00"
click at [317, 532] on icon "button" at bounding box center [324, 541] width 18 height 18
type input "4"
type input "$160.00"
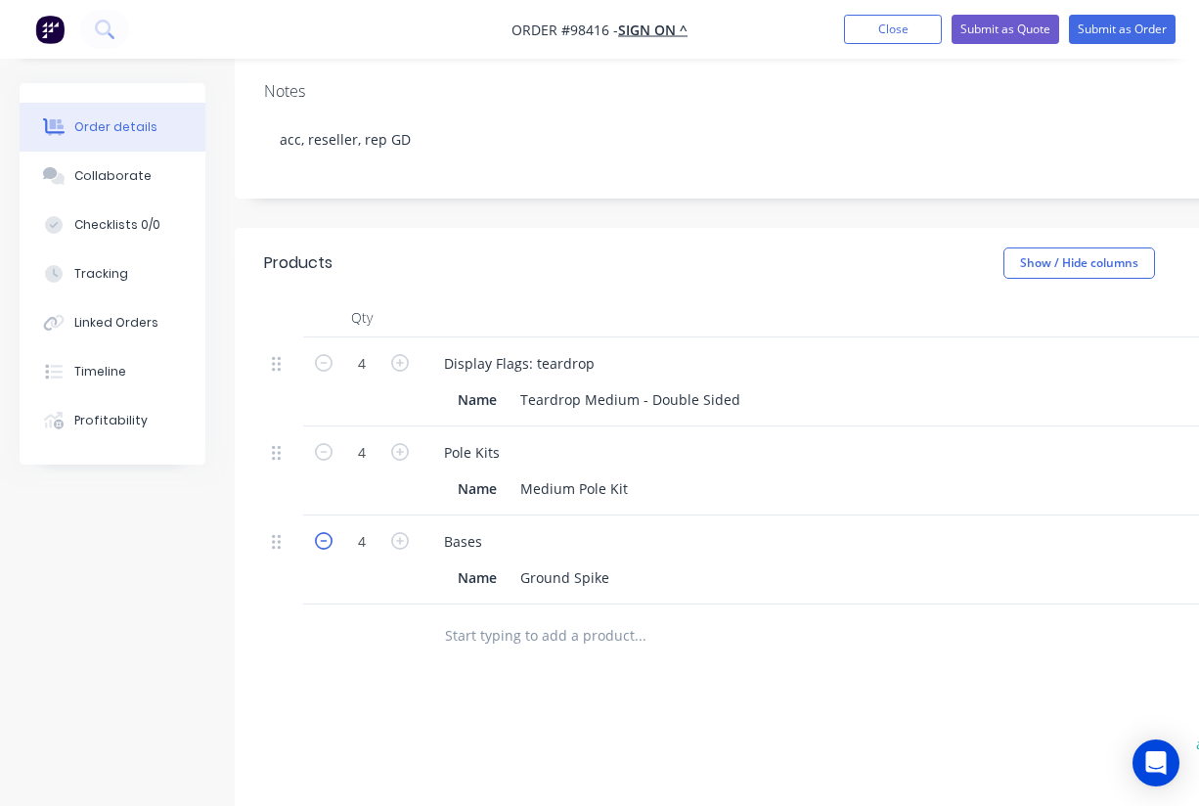
click at [331, 532] on icon "button" at bounding box center [324, 541] width 18 height 18
type input "3"
type input "$120.00"
click at [408, 532] on icon "button" at bounding box center [400, 541] width 18 height 18
type input "4"
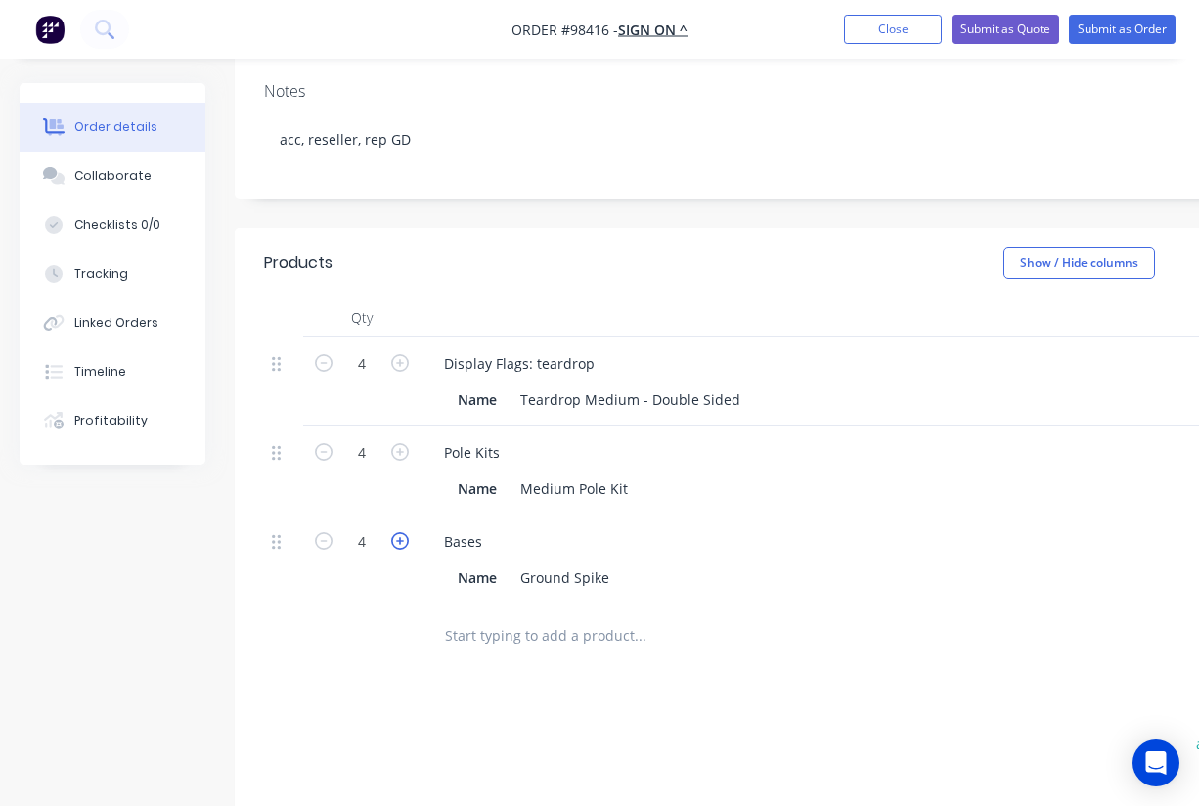
type input "$160.00"
click at [550, 640] on div "Products Show / Hide columns Add product Qty Cost Markup Price Total 4 Display …" at bounding box center [788, 683] width 1107 height 910
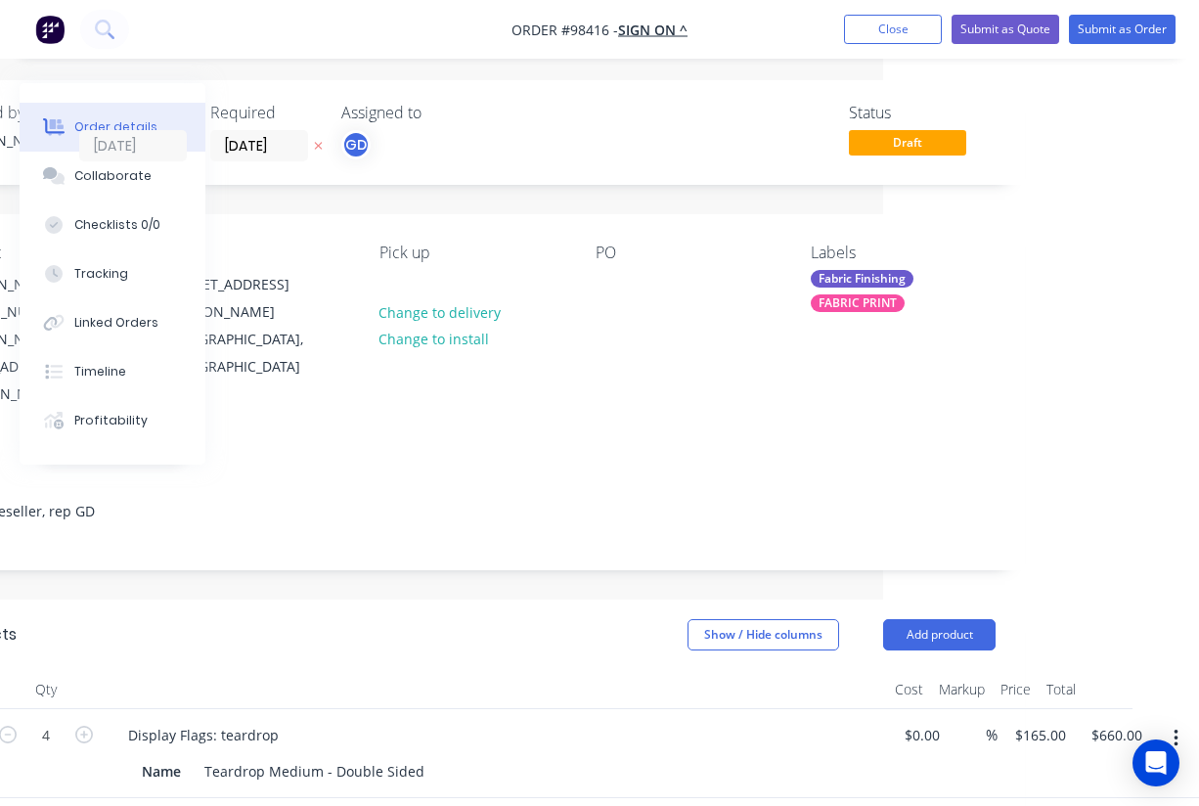
scroll to position [0, 316]
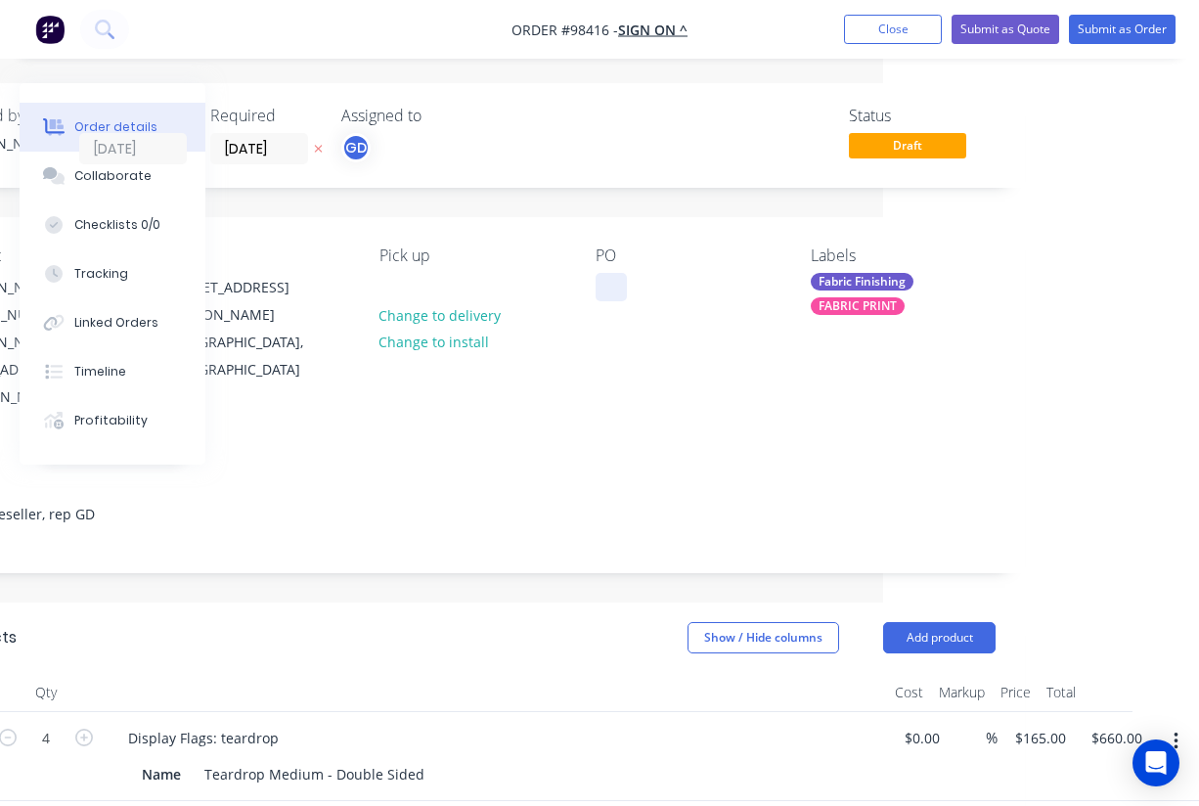
click at [606, 298] on div at bounding box center [611, 287] width 31 height 28
paste div
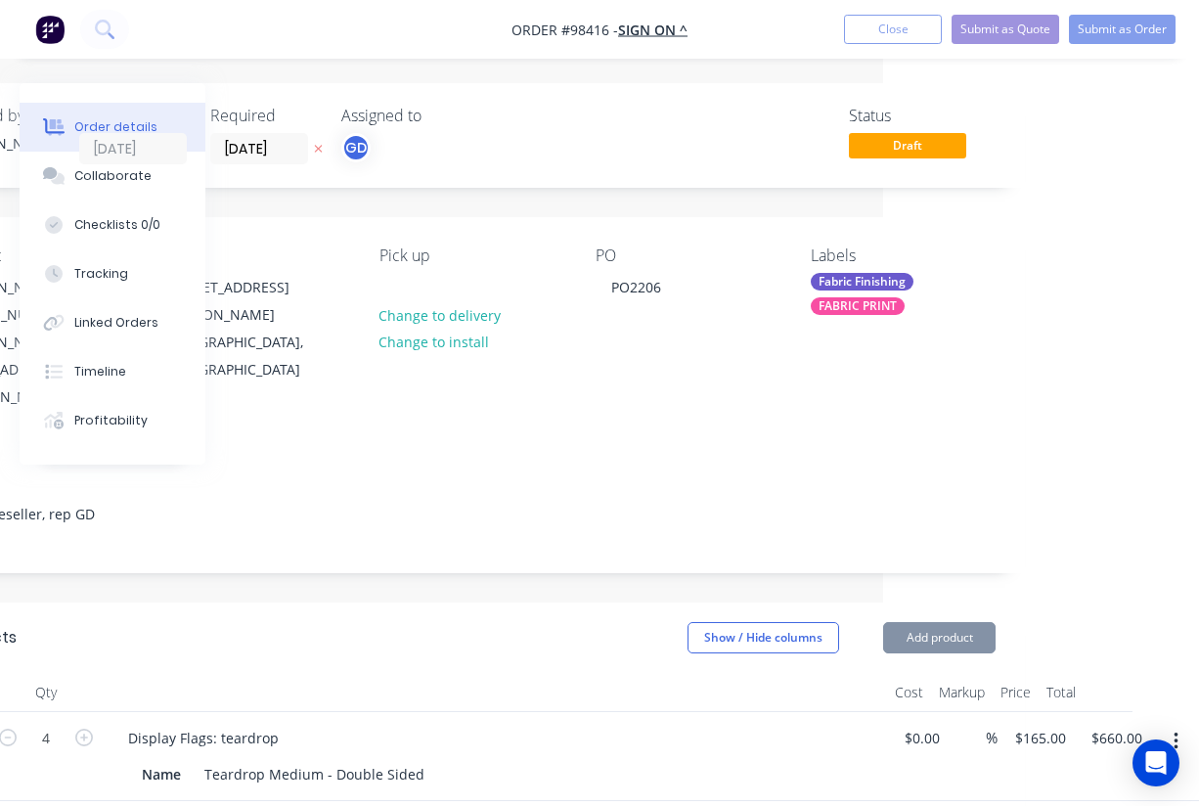
click at [642, 441] on div "Notes acc, reseller, rep GD" at bounding box center [472, 506] width 1107 height 131
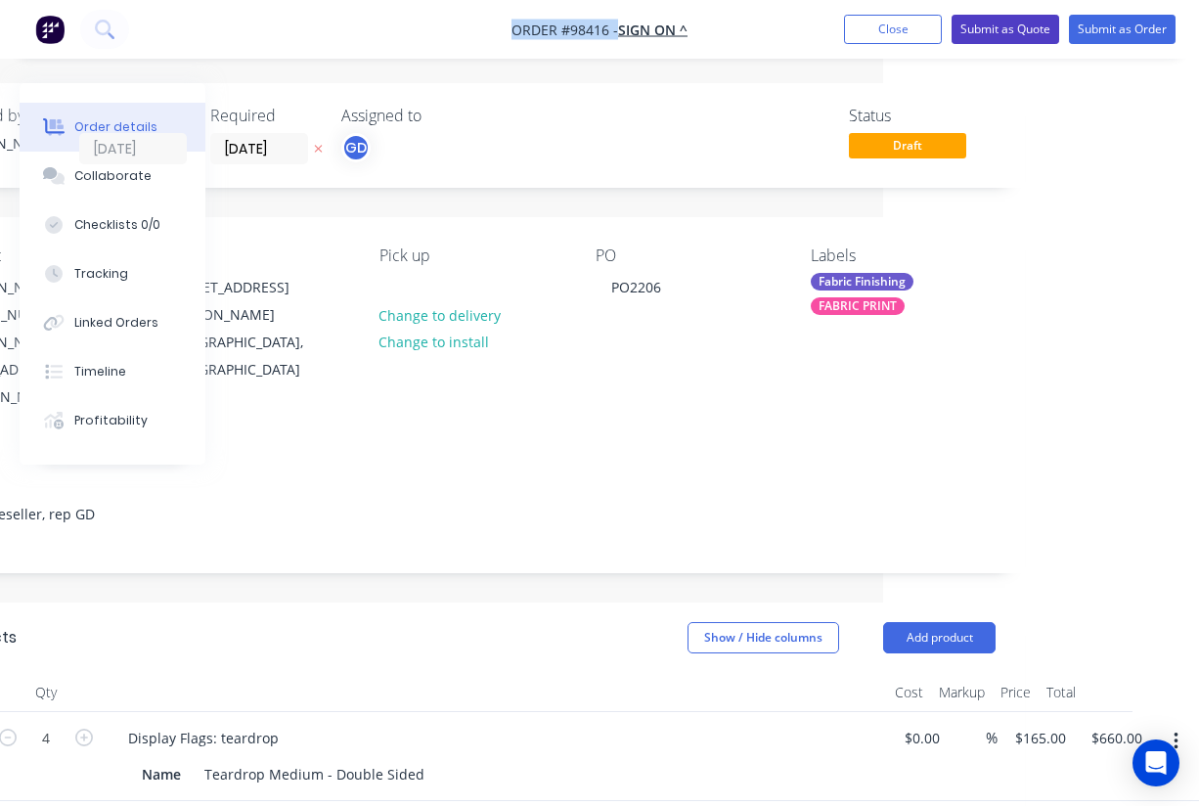
drag, startPoint x: 486, startPoint y: 14, endPoint x: 1003, endPoint y: 29, distance: 516.8
click at [1003, 29] on nav "Order #98416 - SIGN ON ^ Add product Close Submit as Quote Submit as Order" at bounding box center [599, 29] width 1199 height 59
copy nav "Order #98416 - SIGN ON ^ Add product Close Submit as Quote Submit as Order"
click at [875, 26] on button "Close" at bounding box center [893, 29] width 98 height 29
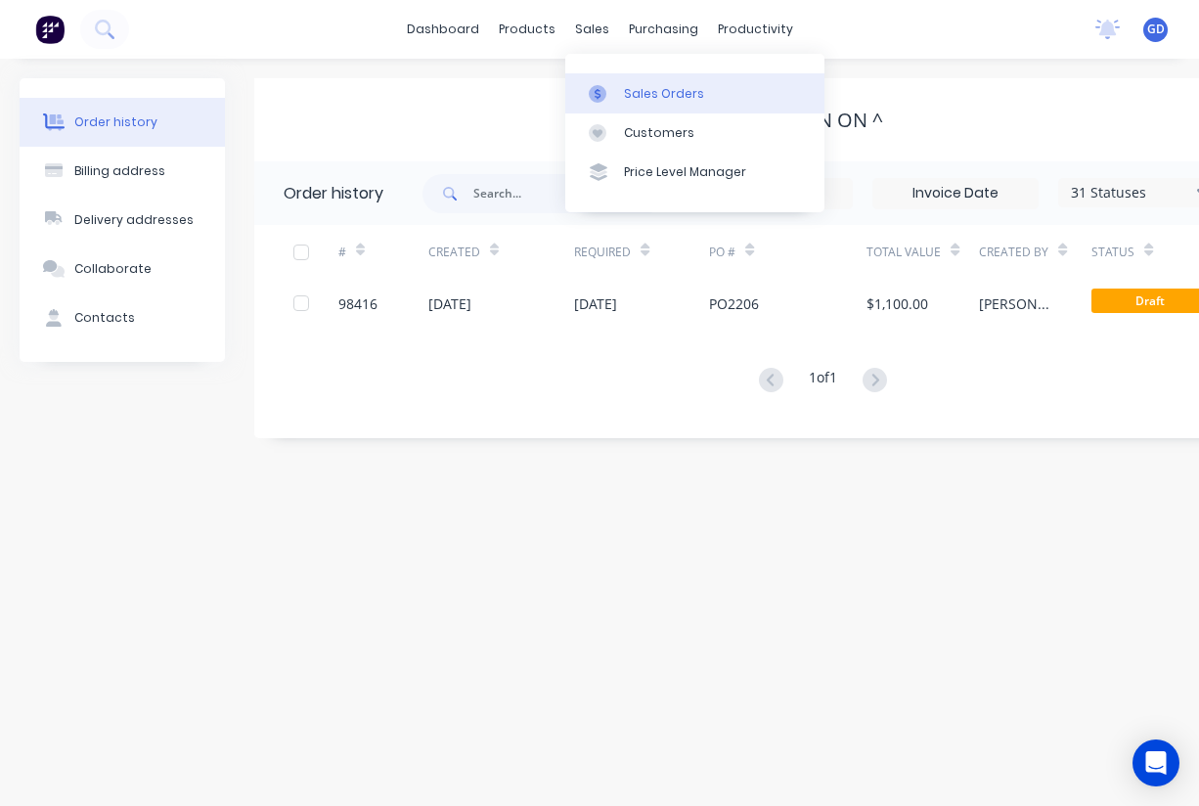
click at [647, 93] on div "Sales Orders" at bounding box center [664, 94] width 80 height 18
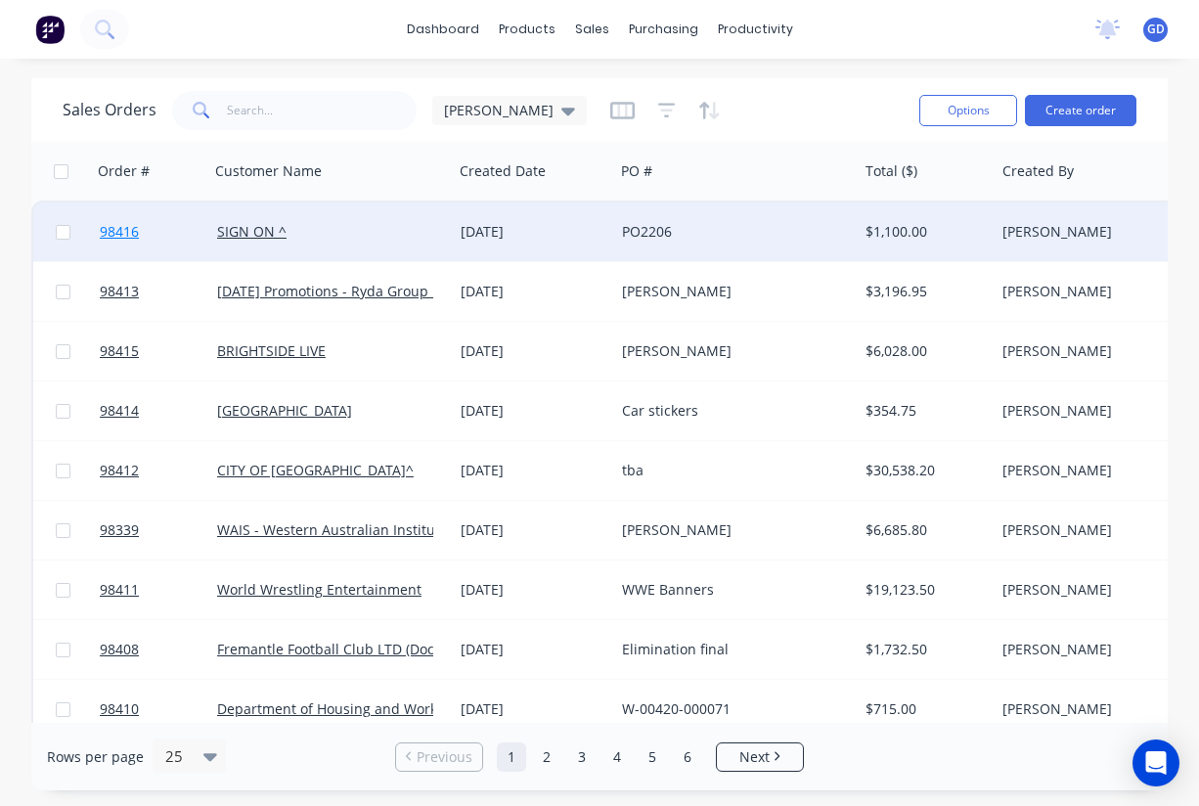
click at [122, 236] on span "98416" at bounding box center [119, 232] width 39 height 20
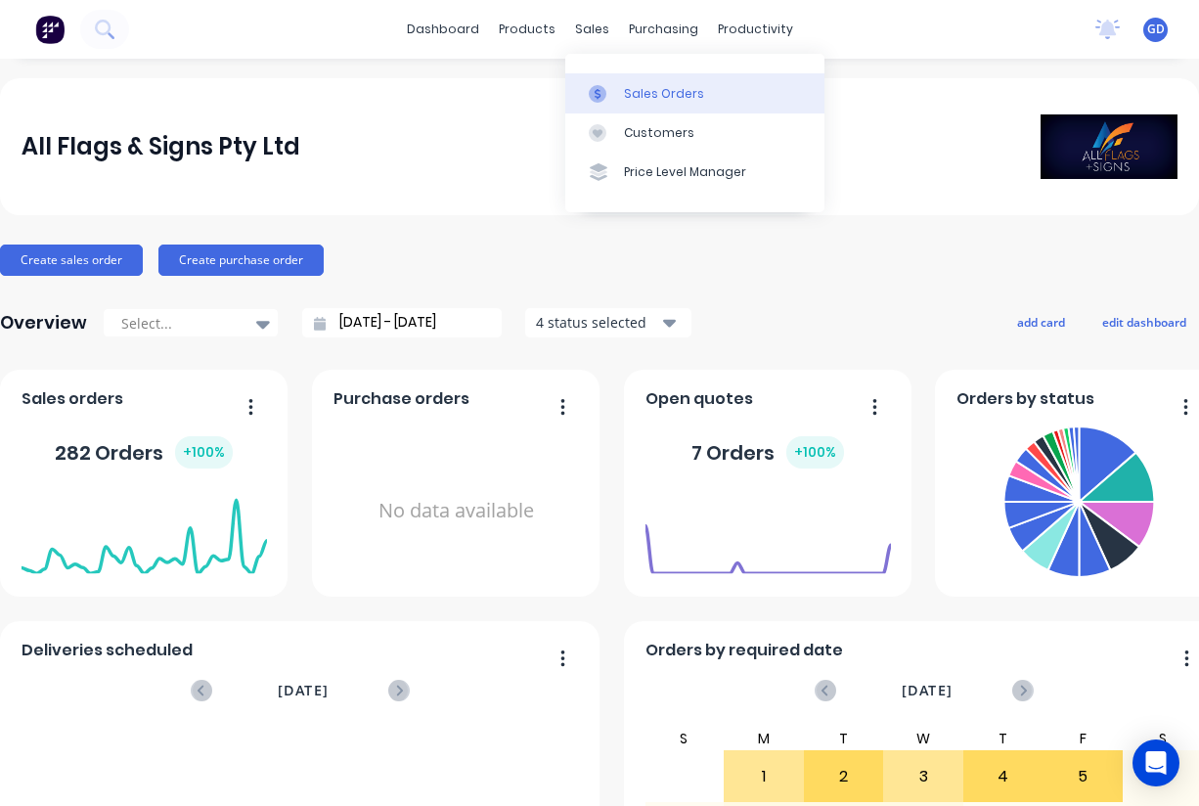
click at [637, 83] on link "Sales Orders" at bounding box center [694, 92] width 259 height 39
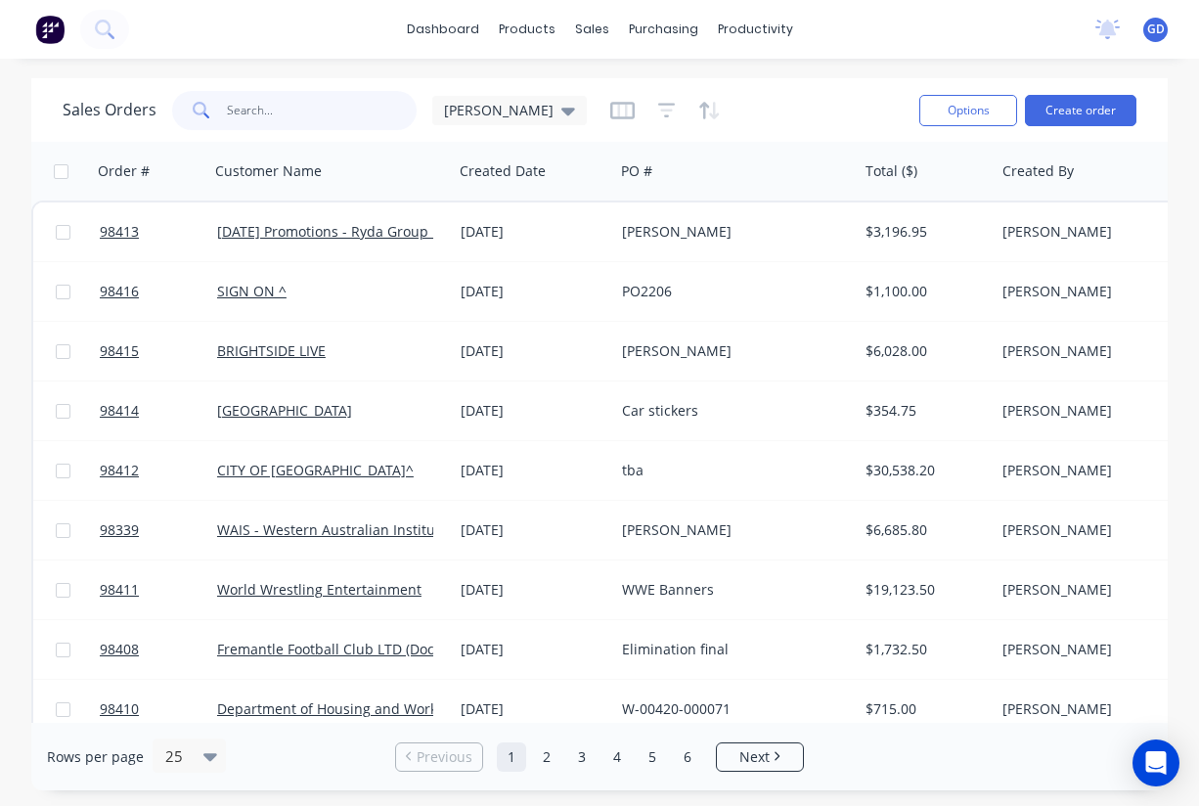
click at [255, 127] on input "text" at bounding box center [322, 110] width 191 height 39
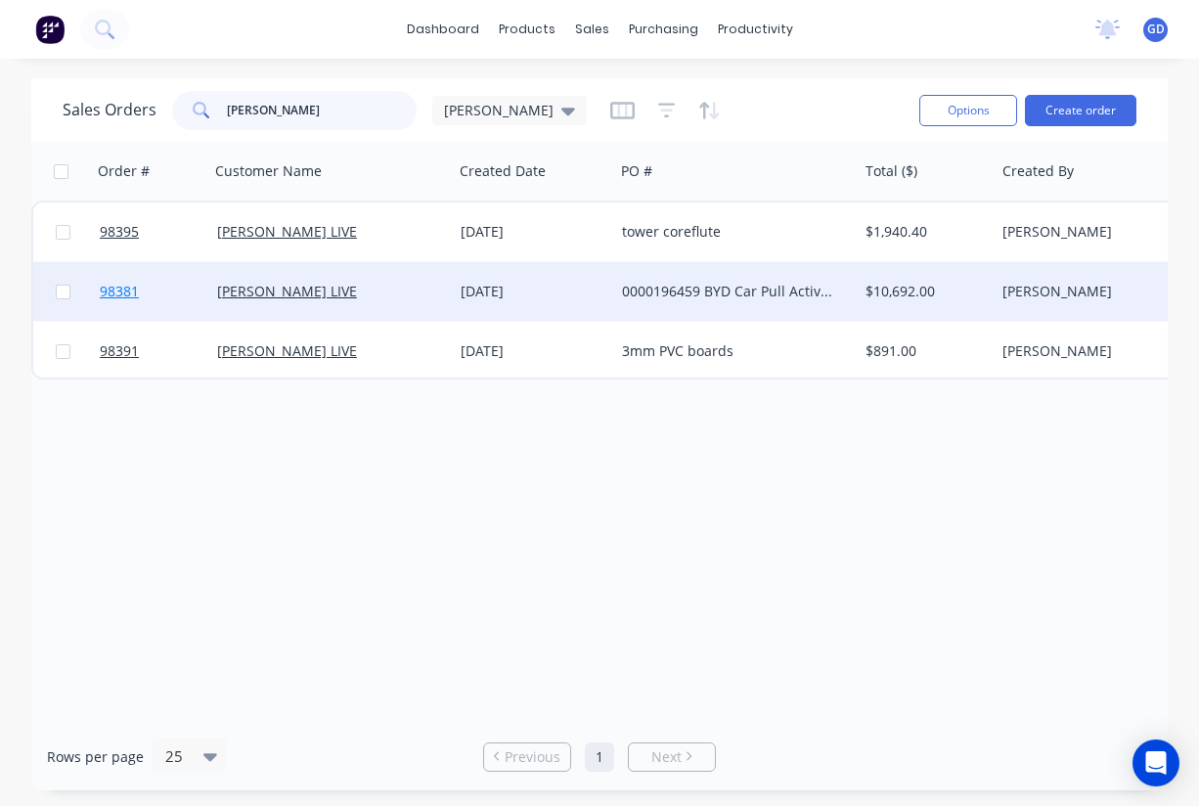
type input "WASSERMAN"
click at [122, 290] on span "98381" at bounding box center [119, 292] width 39 height 20
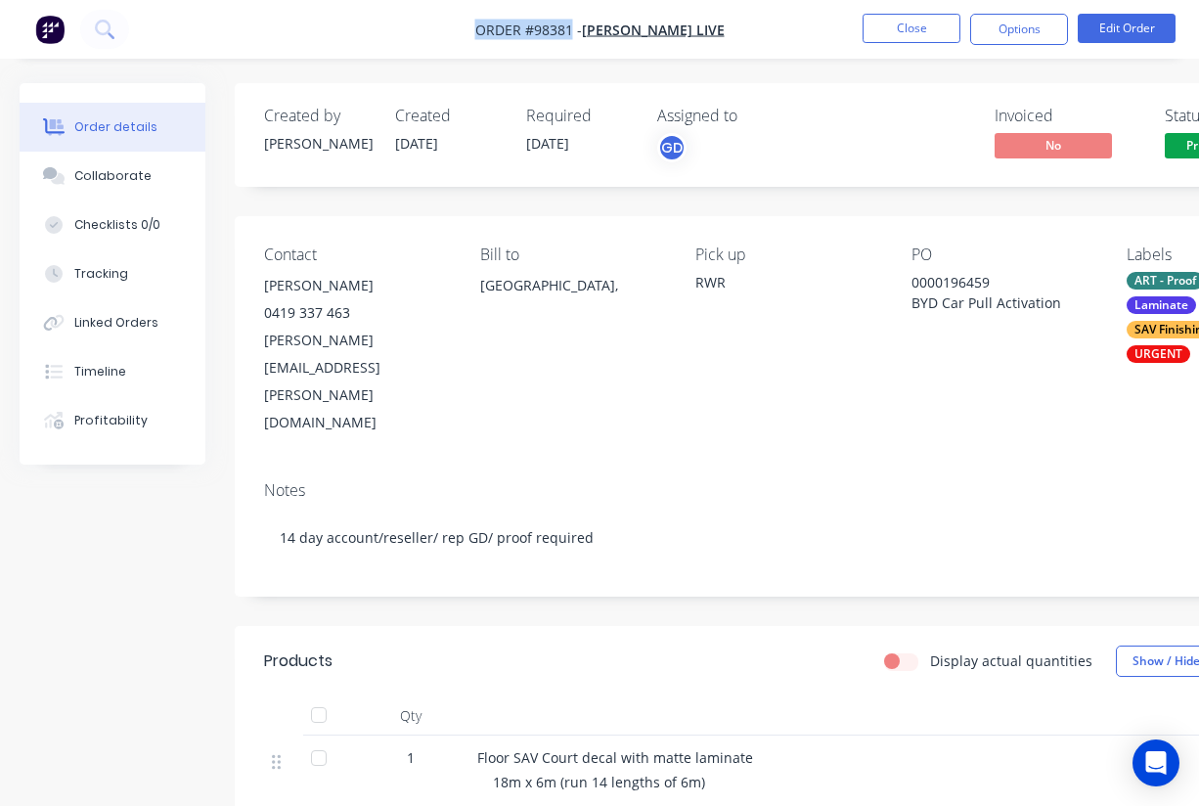
drag, startPoint x: 476, startPoint y: 33, endPoint x: 582, endPoint y: 28, distance: 105.8
click at [582, 28] on nav "Order #98381 - WASSERMAN LIVE Close Options Edit Order" at bounding box center [599, 29] width 1199 height 59
copy span "Order #98381"
drag, startPoint x: 1013, startPoint y: 284, endPoint x: 926, endPoint y: 282, distance: 87.1
click at [926, 282] on div "Contact William Gallagher 0419 337 463 william.gallagher@teamwass.com Bill to A…" at bounding box center [788, 340] width 1107 height 249
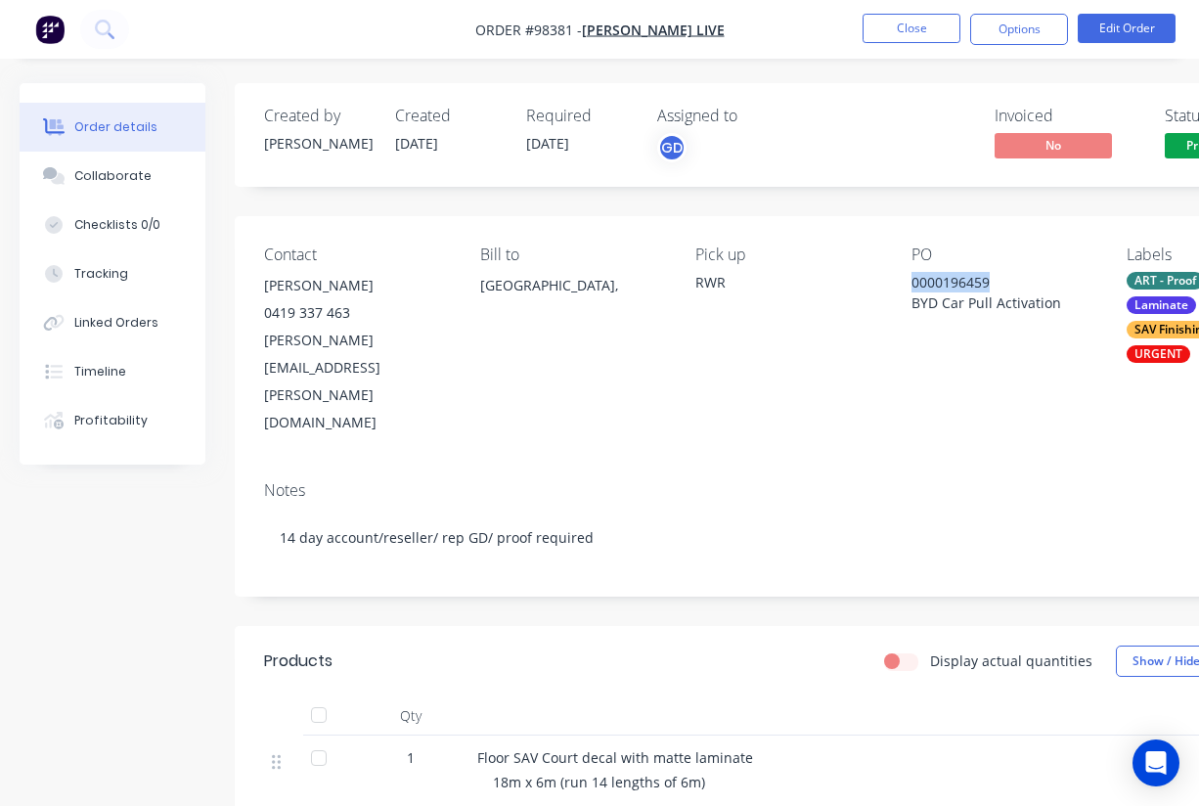
copy div "0000196459"
click at [908, 42] on button "Close" at bounding box center [912, 28] width 98 height 29
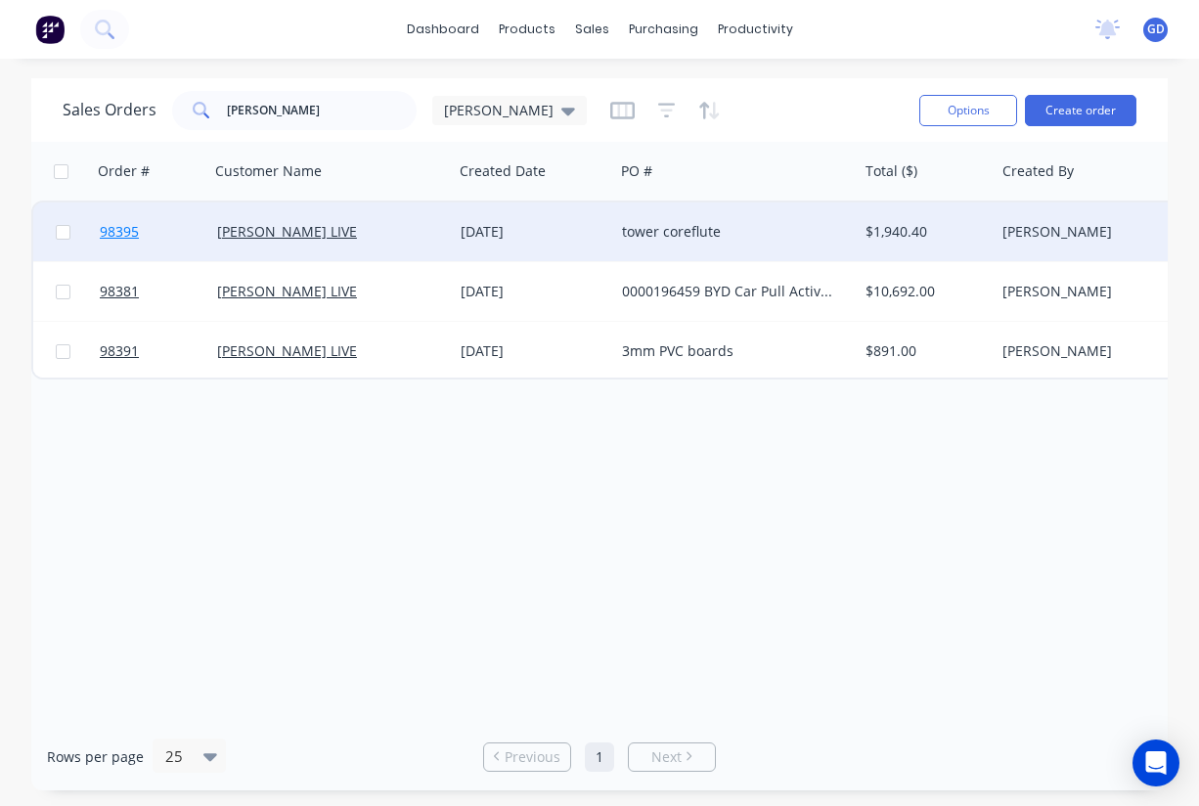
click at [123, 232] on span "98395" at bounding box center [119, 232] width 39 height 20
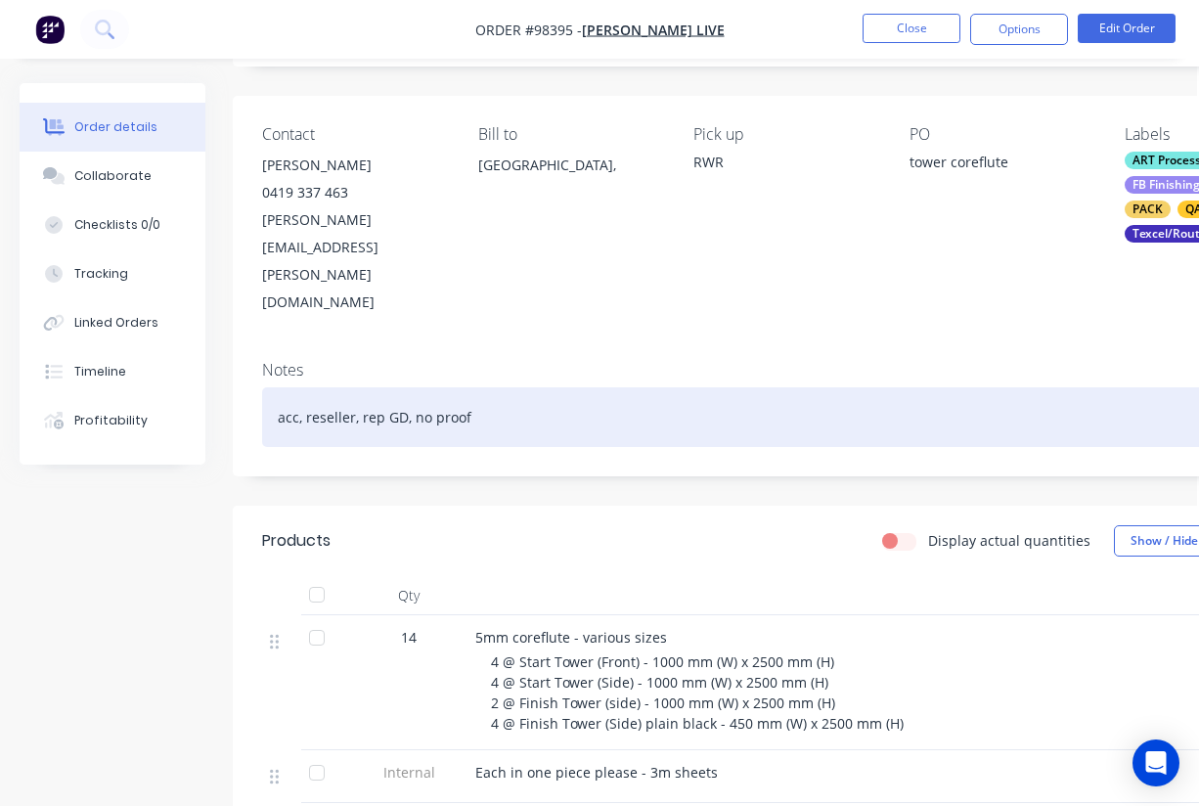
scroll to position [0, 2]
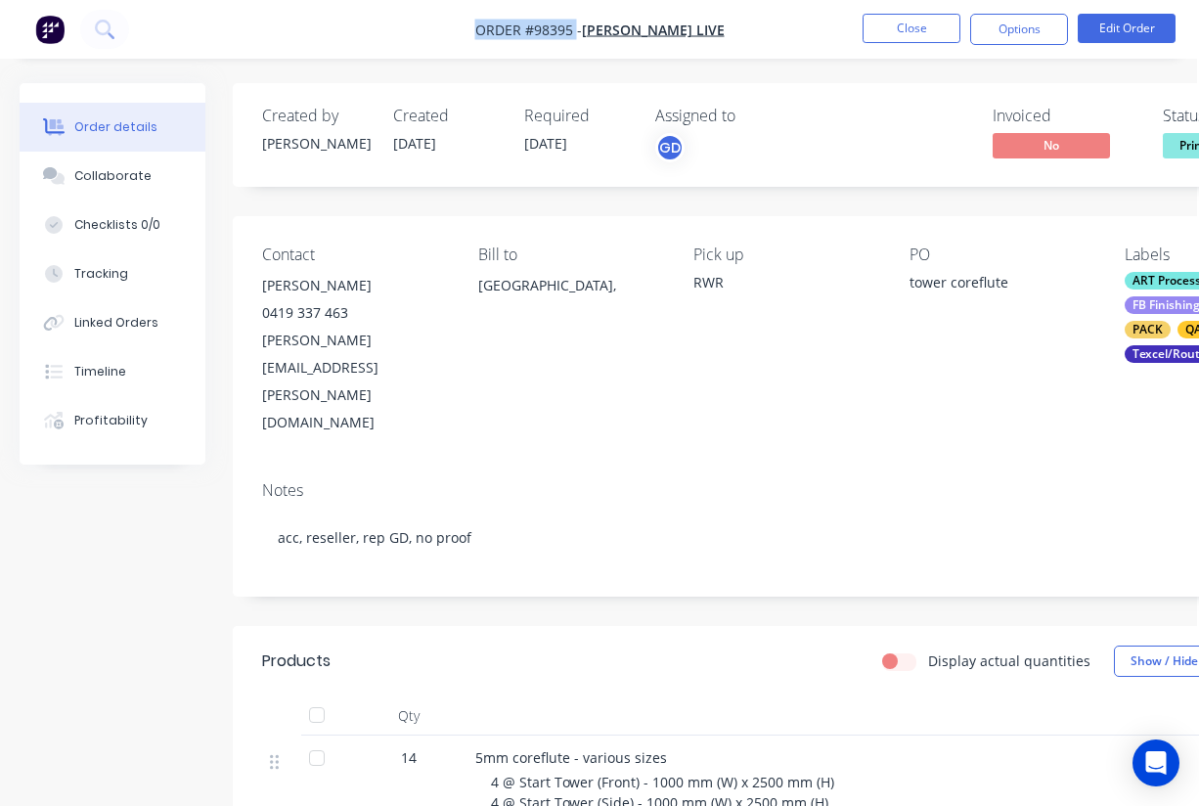
drag, startPoint x: 478, startPoint y: 23, endPoint x: 587, endPoint y: 26, distance: 108.7
click at [587, 26] on nav "Order #98395 - WASSERMAN LIVE Close Options Edit Order" at bounding box center [599, 29] width 1199 height 59
copy span "Order #98395"
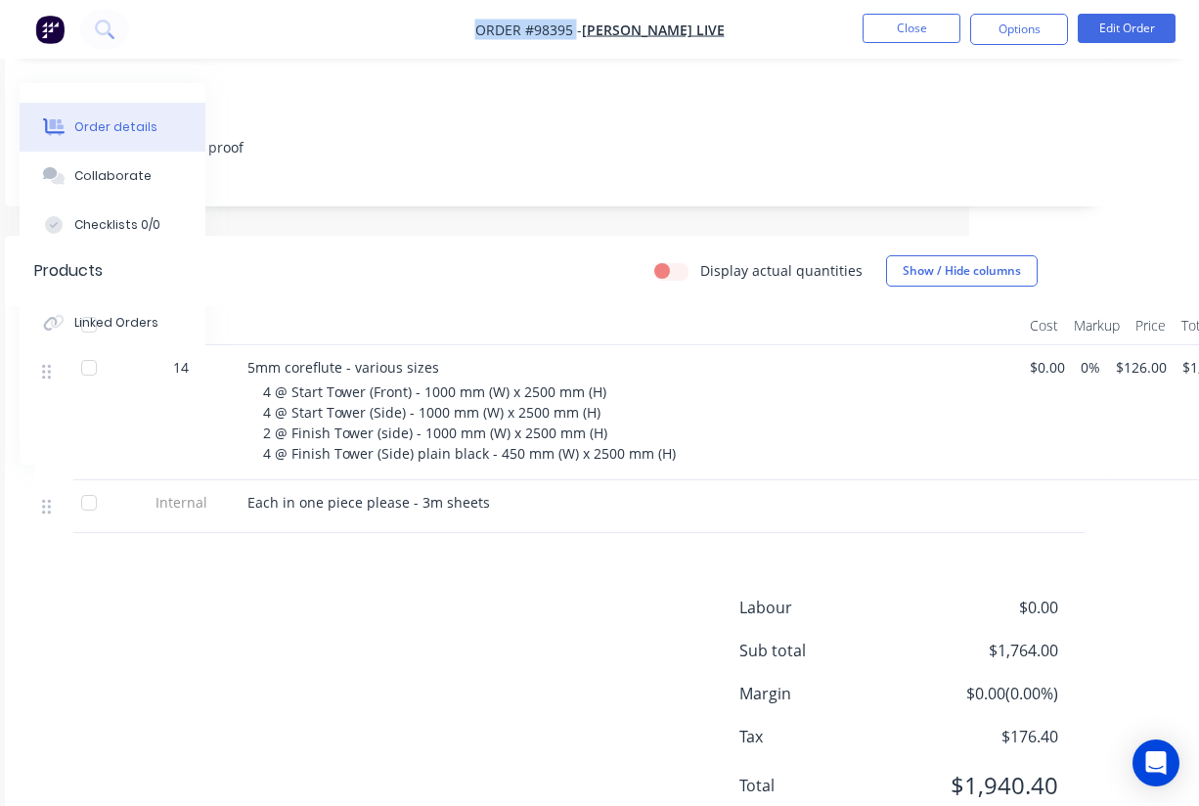
scroll to position [388, 232]
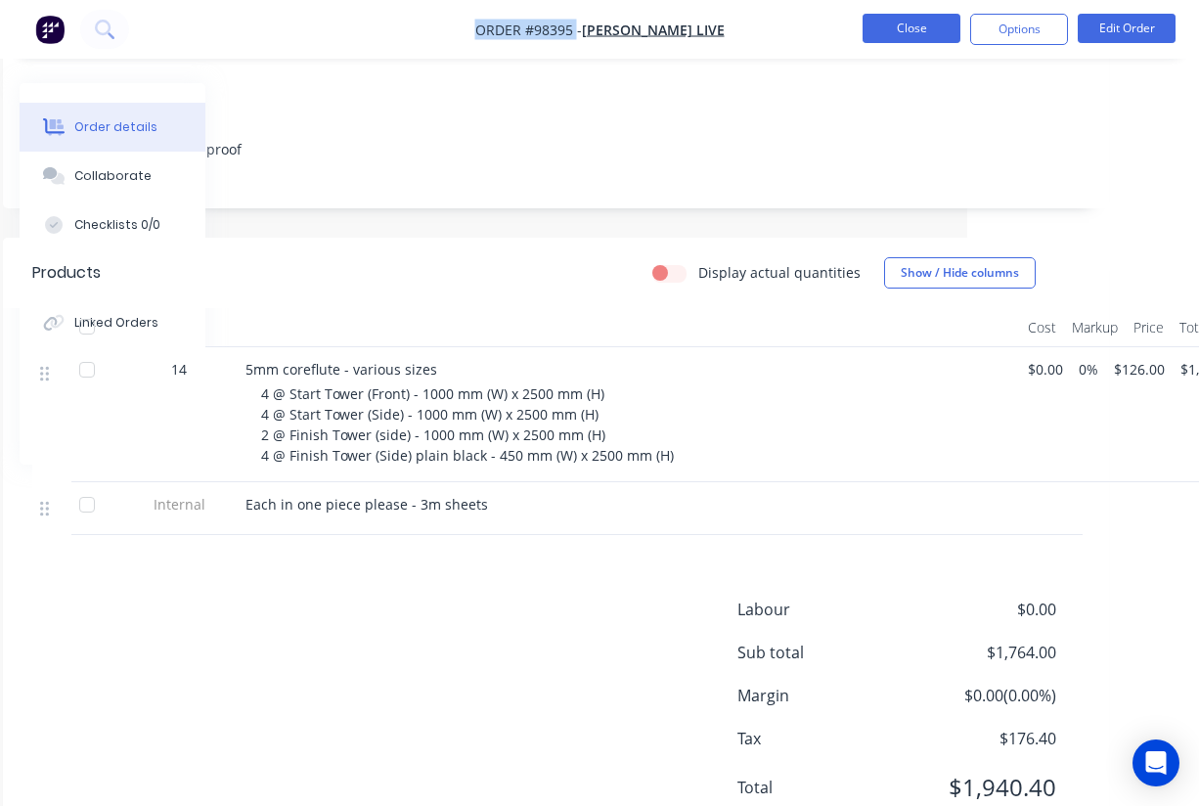
click at [904, 26] on button "Close" at bounding box center [912, 28] width 98 height 29
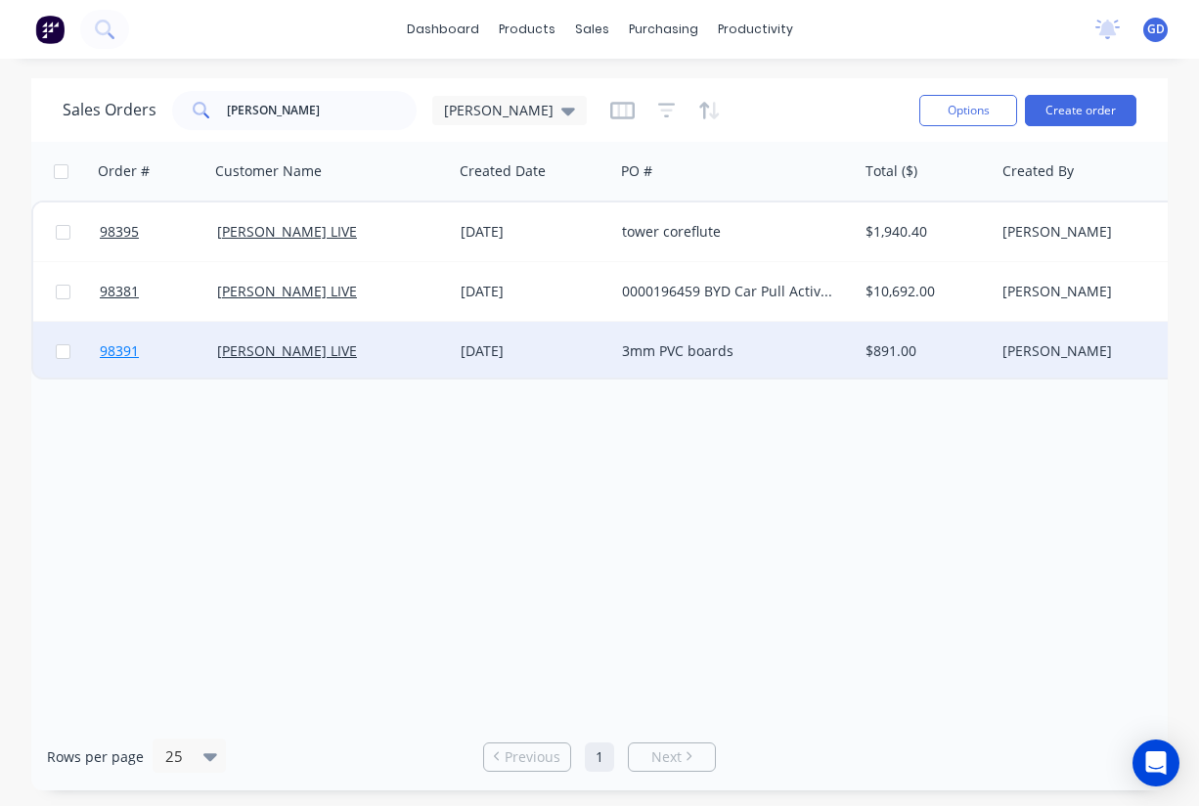
click at [127, 352] on span "98391" at bounding box center [119, 351] width 39 height 20
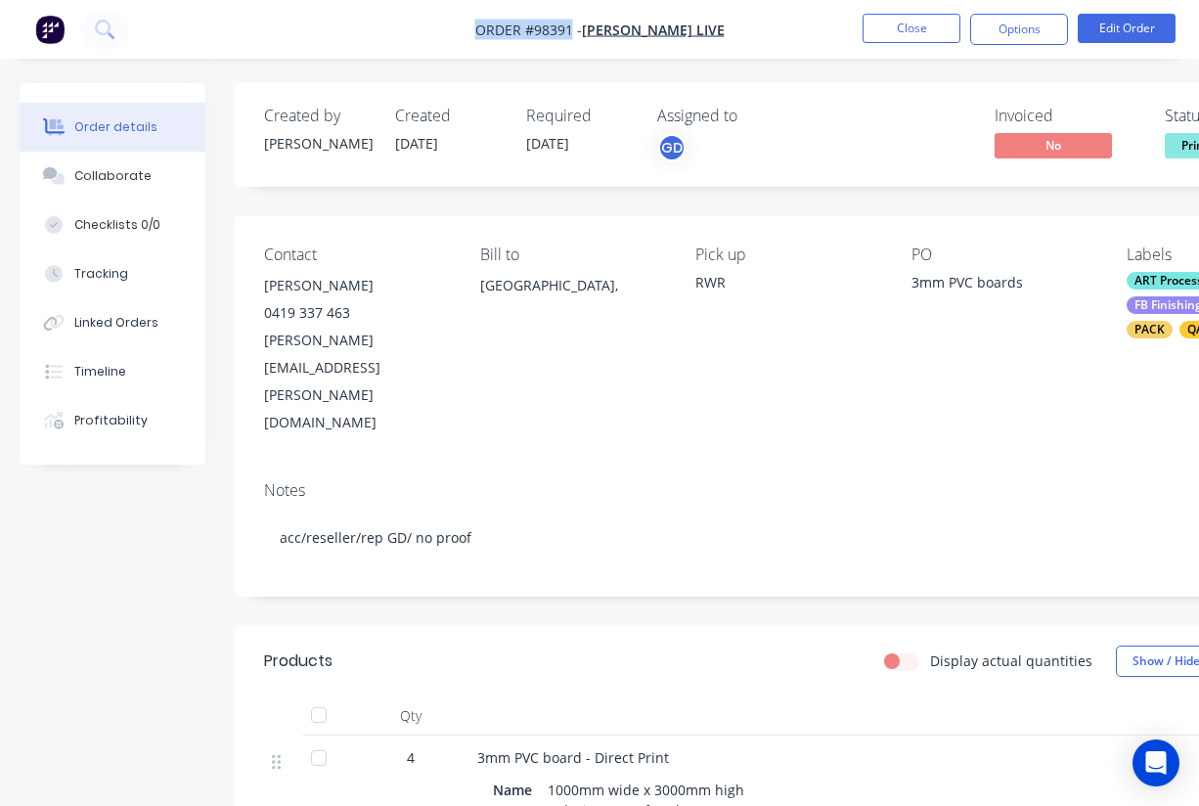
drag, startPoint x: 475, startPoint y: 28, endPoint x: 584, endPoint y: 26, distance: 108.6
click at [584, 26] on nav "Order #98391 - WASSERMAN LIVE Close Options Edit Order" at bounding box center [599, 29] width 1199 height 59
copy span "Order #98391"
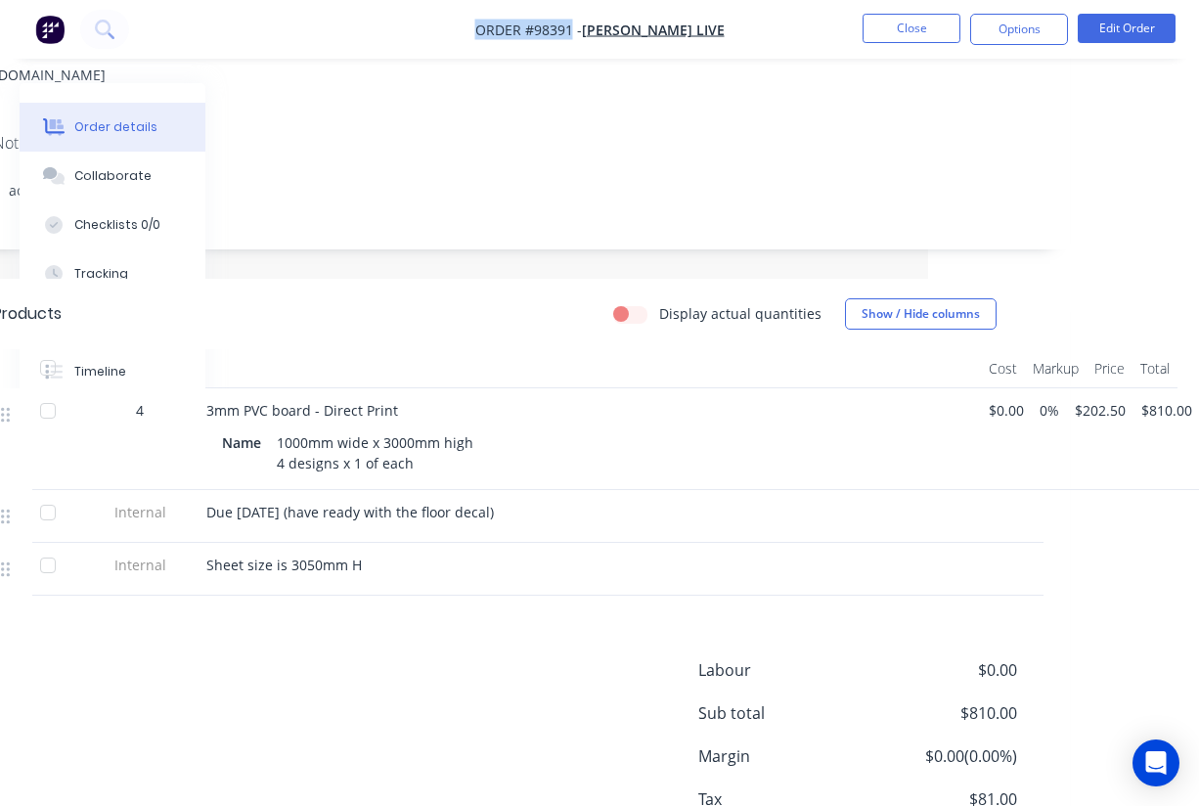
scroll to position [0, 271]
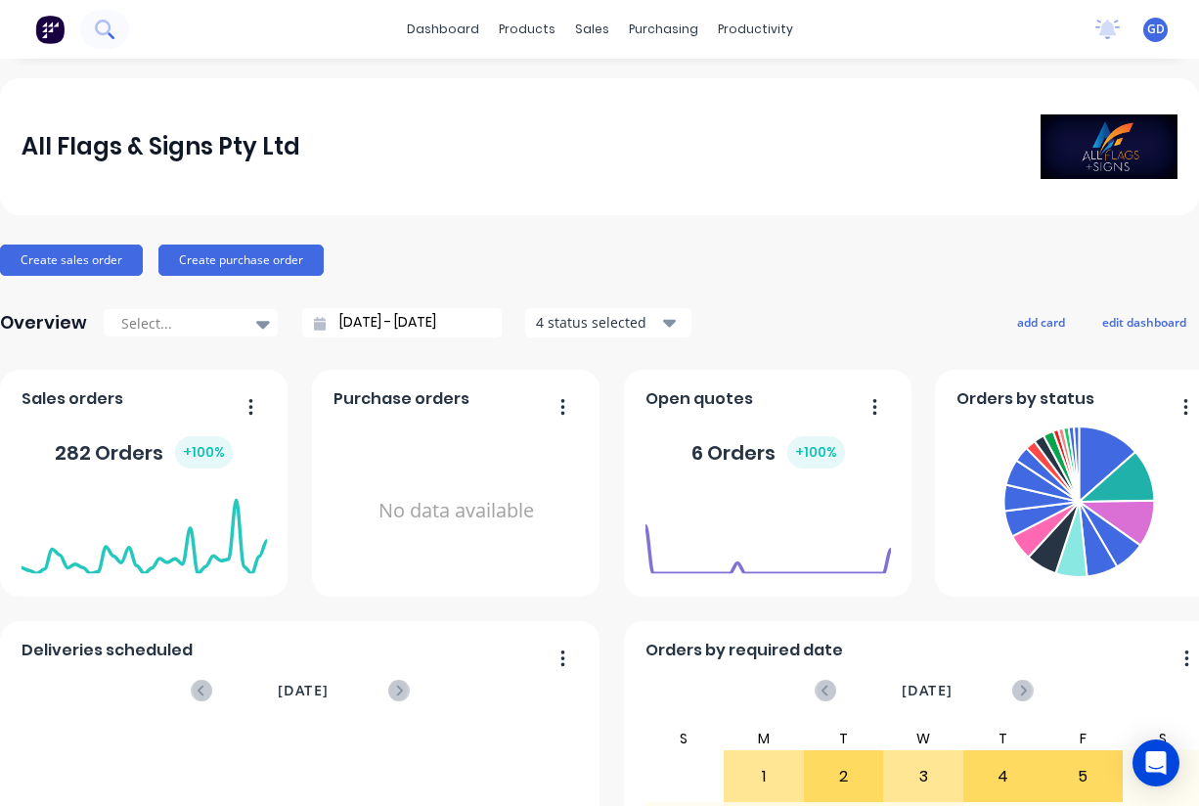
click at [100, 26] on icon at bounding box center [104, 29] width 19 height 19
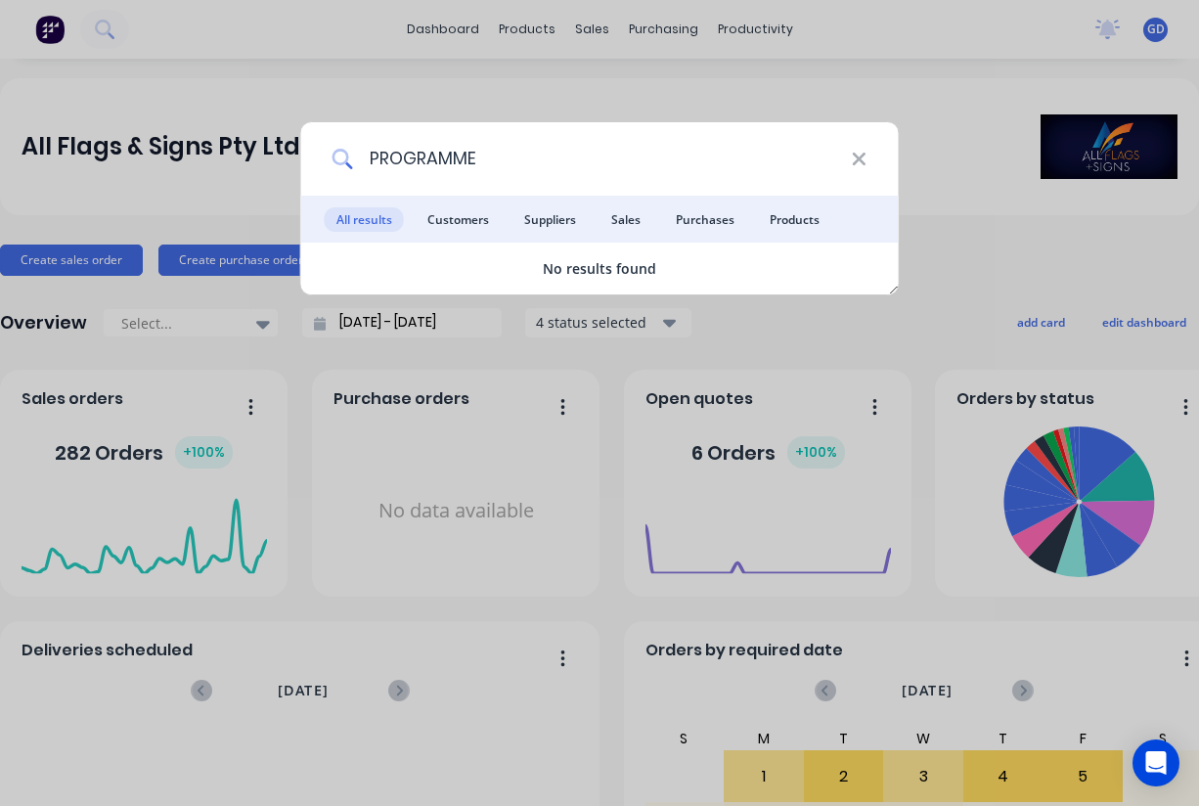
type input "PROGRAMMED"
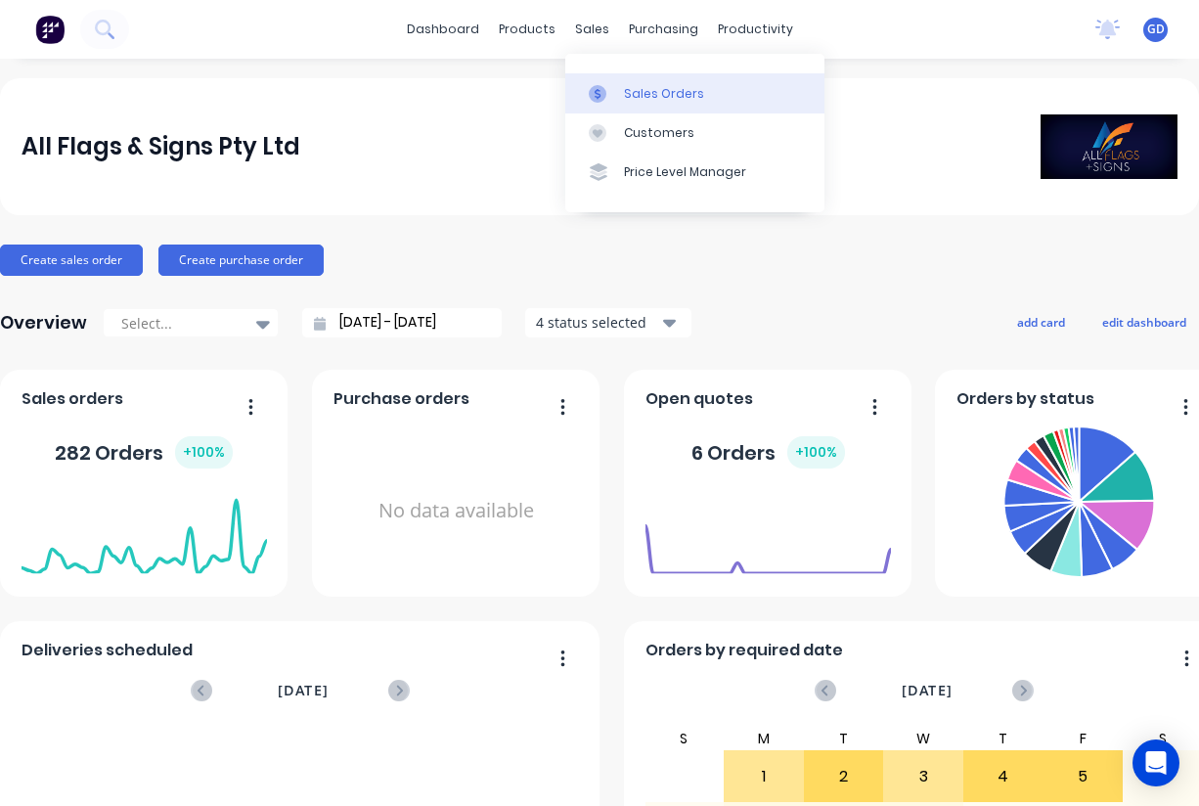
click at [646, 89] on div "Sales Orders" at bounding box center [664, 94] width 80 height 18
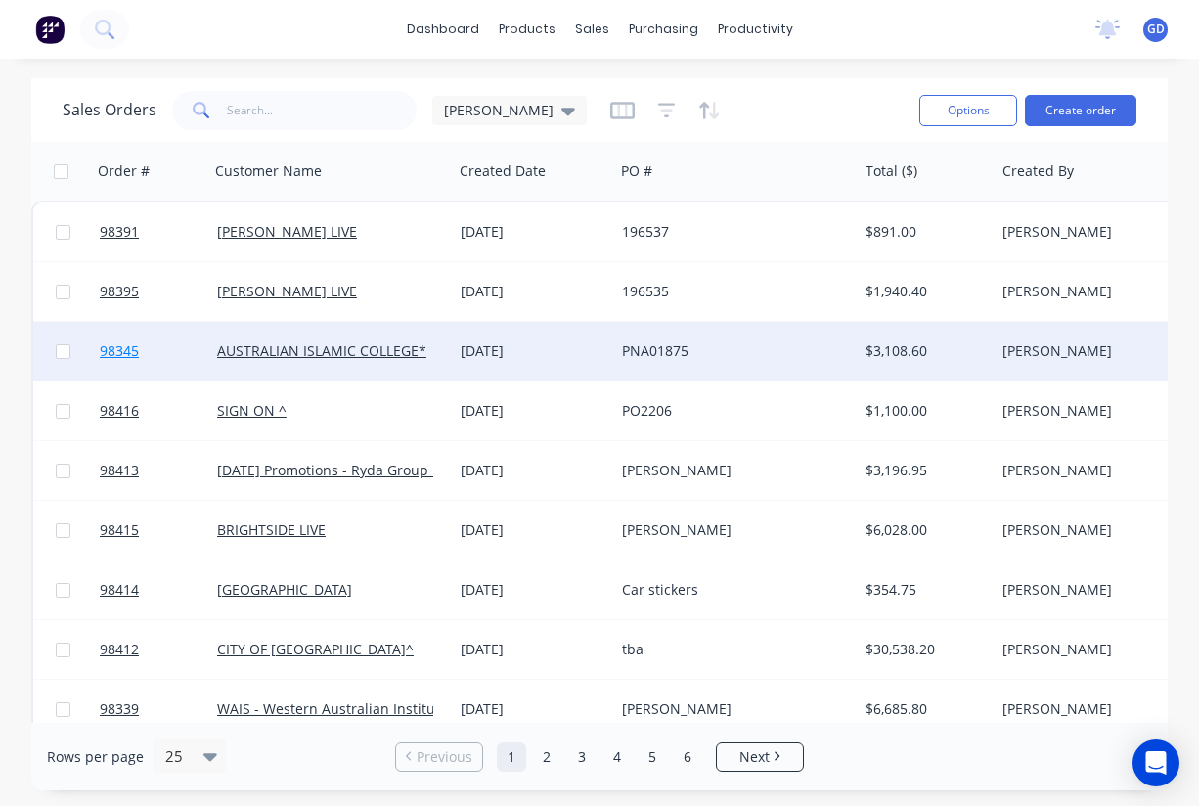
click at [114, 353] on span "98345" at bounding box center [119, 351] width 39 height 20
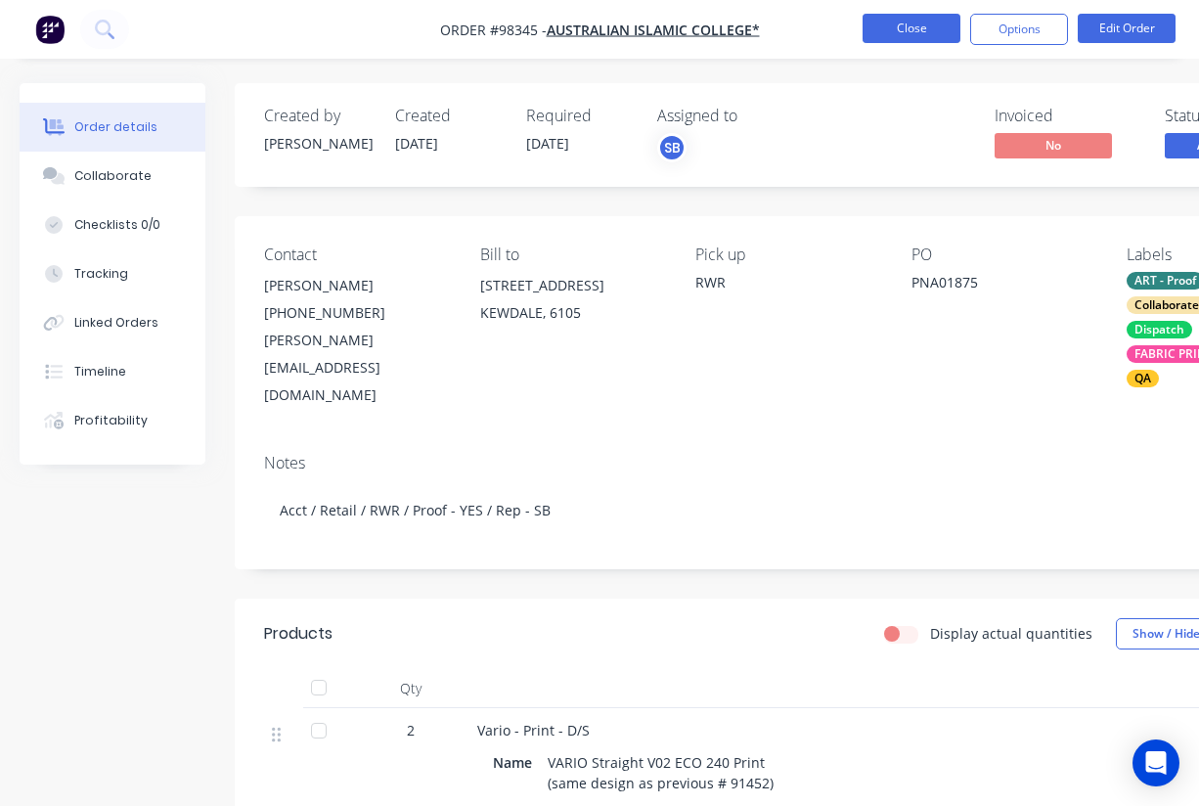
click at [906, 25] on button "Close" at bounding box center [912, 28] width 98 height 29
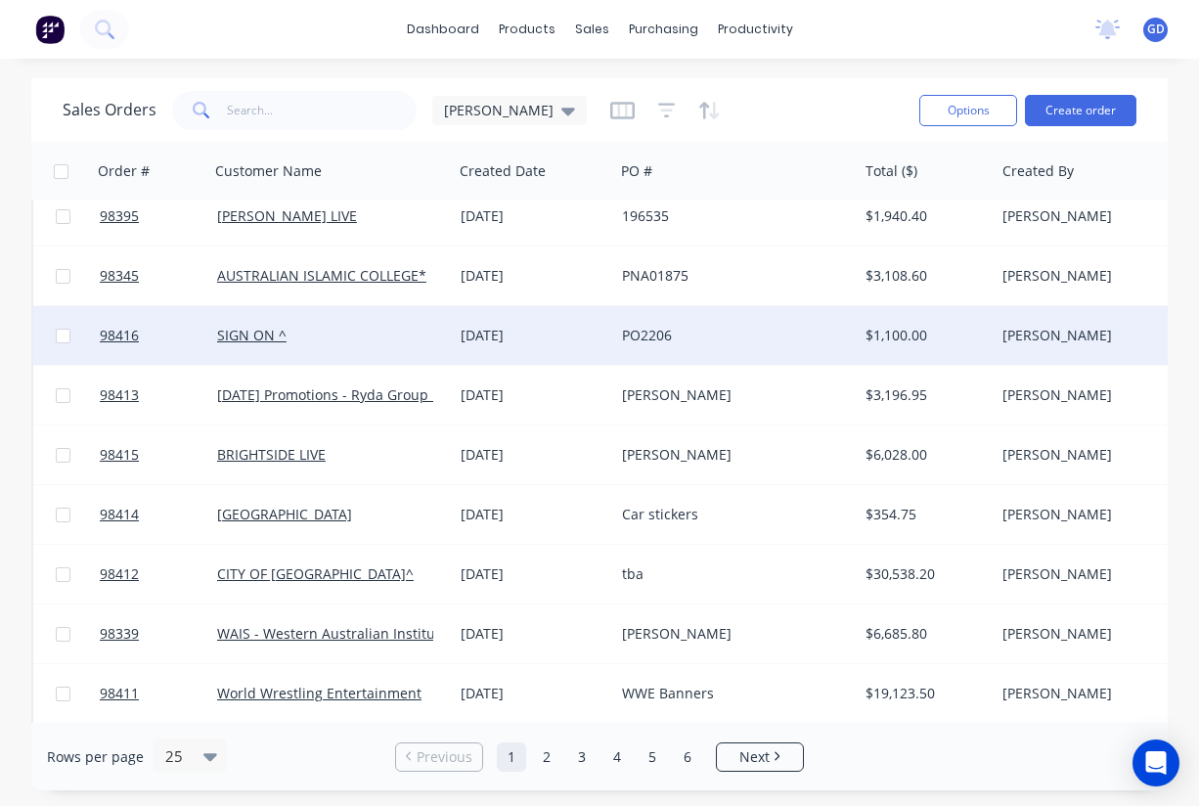
scroll to position [296, 0]
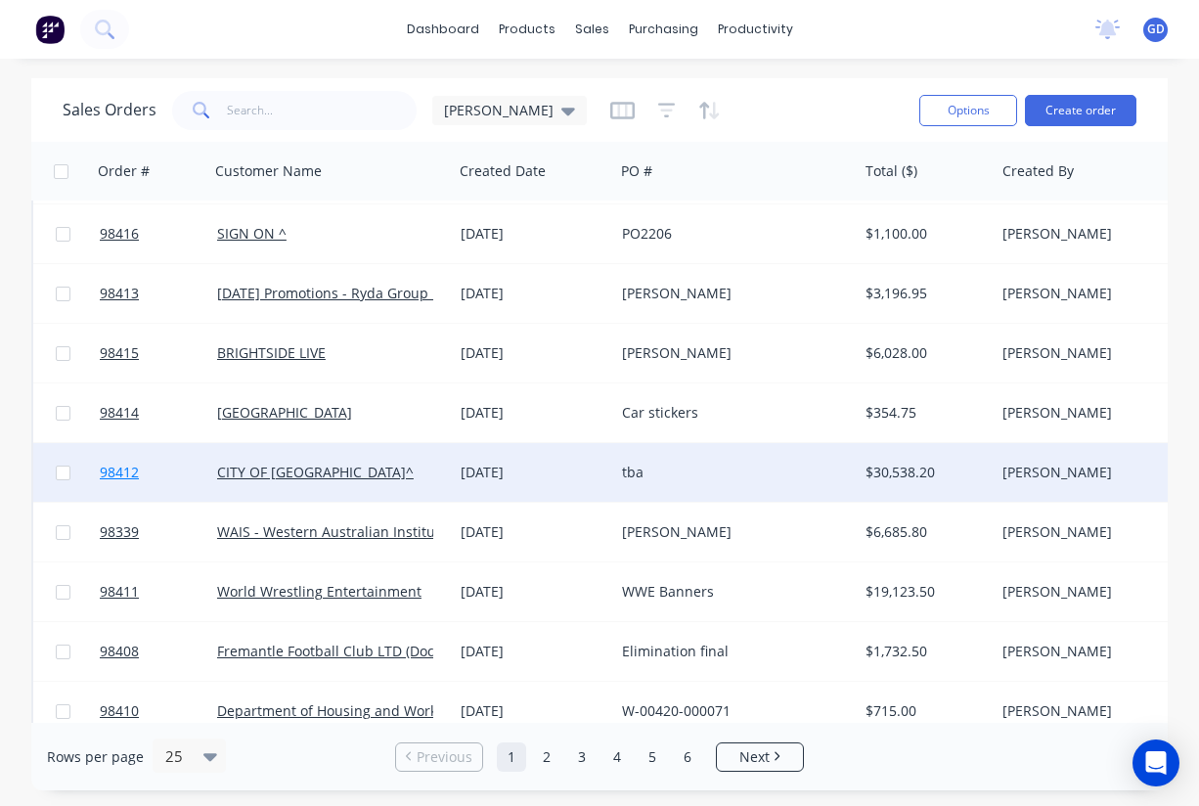
click at [127, 473] on span "98412" at bounding box center [119, 473] width 39 height 20
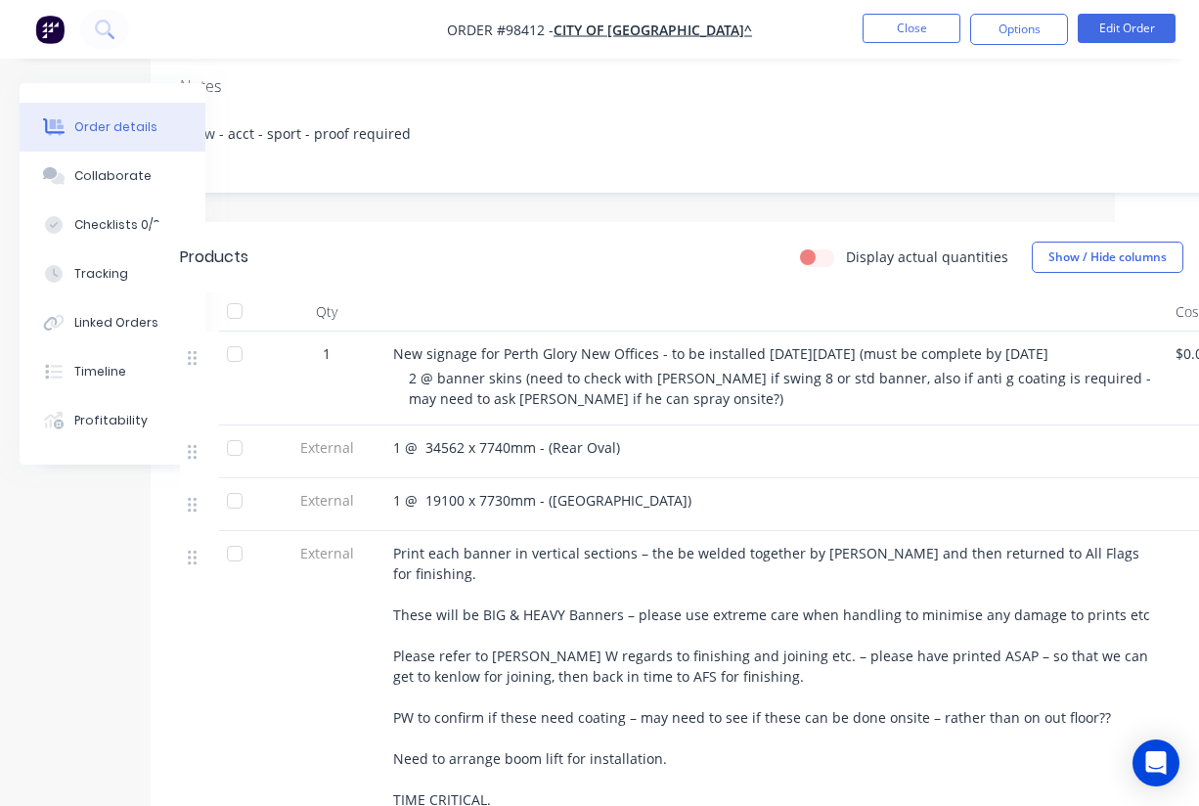
scroll to position [378, 84]
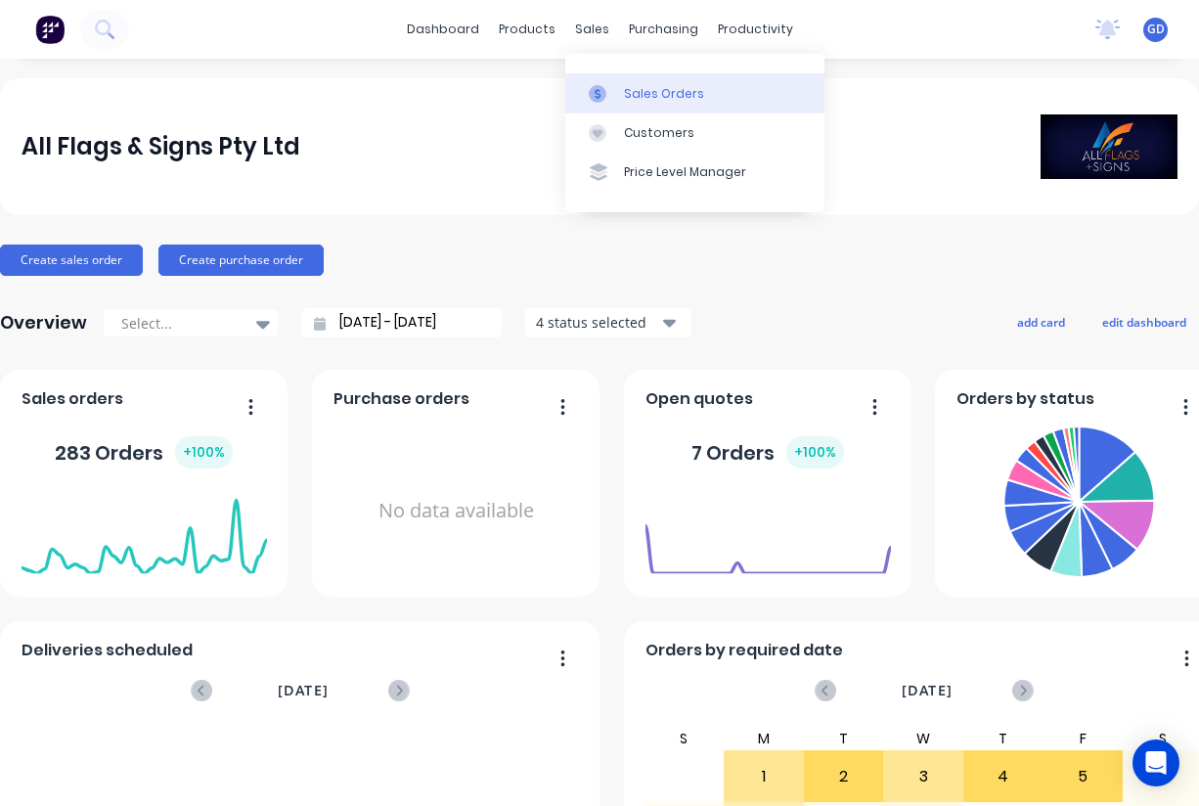
click at [632, 88] on div "Sales Orders" at bounding box center [664, 94] width 80 height 18
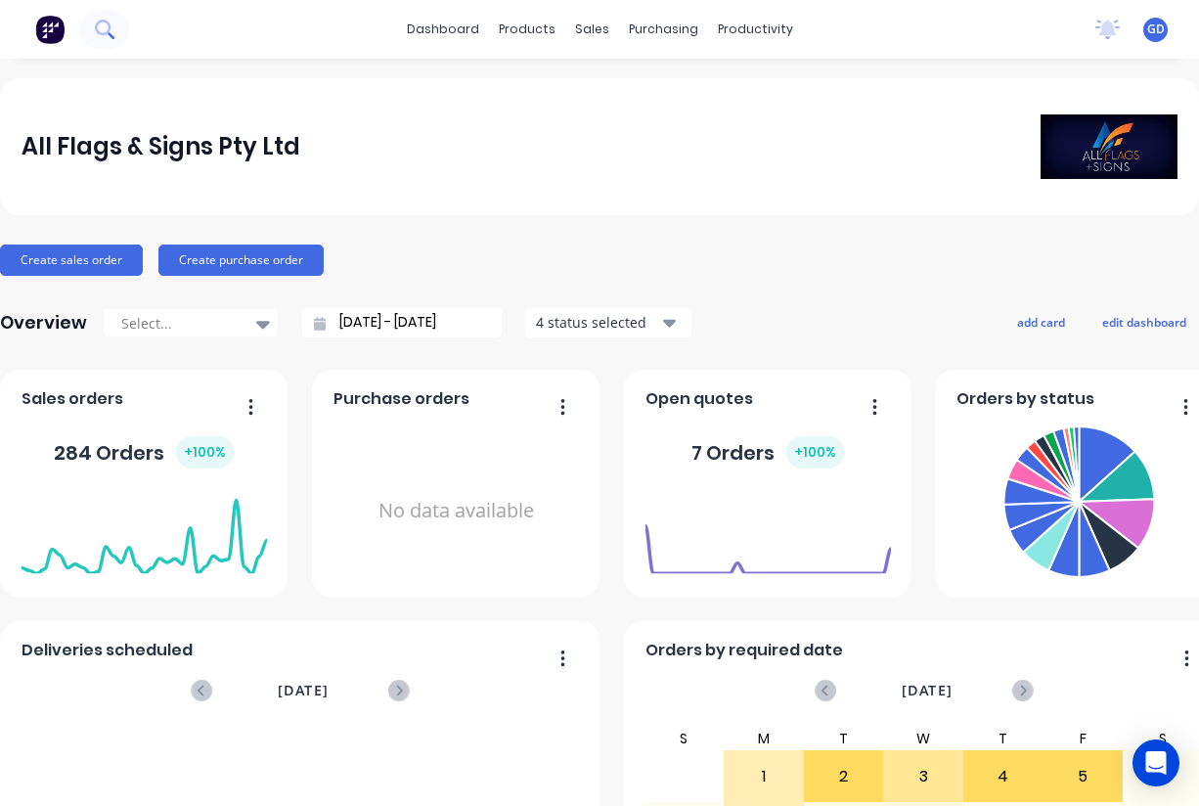
click at [107, 25] on icon at bounding box center [104, 29] width 19 height 19
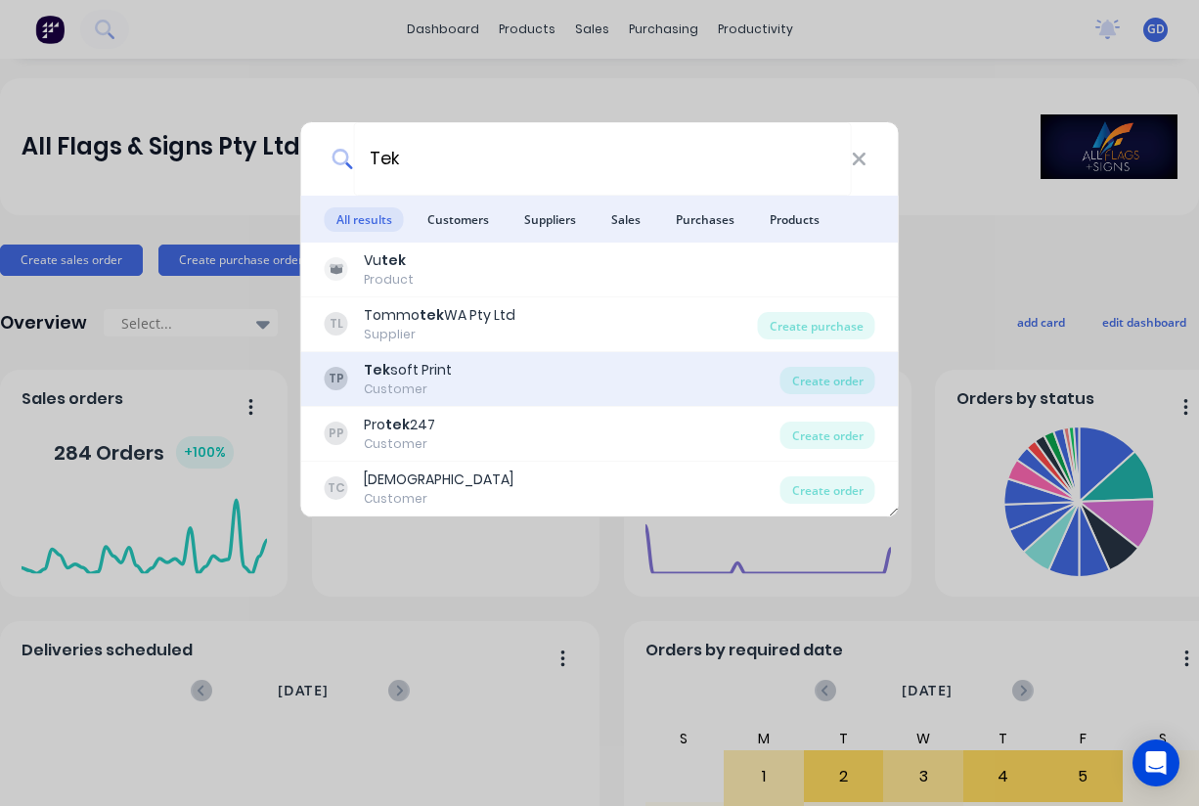
type input "Tek"
click at [407, 371] on div "Tek soft Print" at bounding box center [408, 370] width 88 height 21
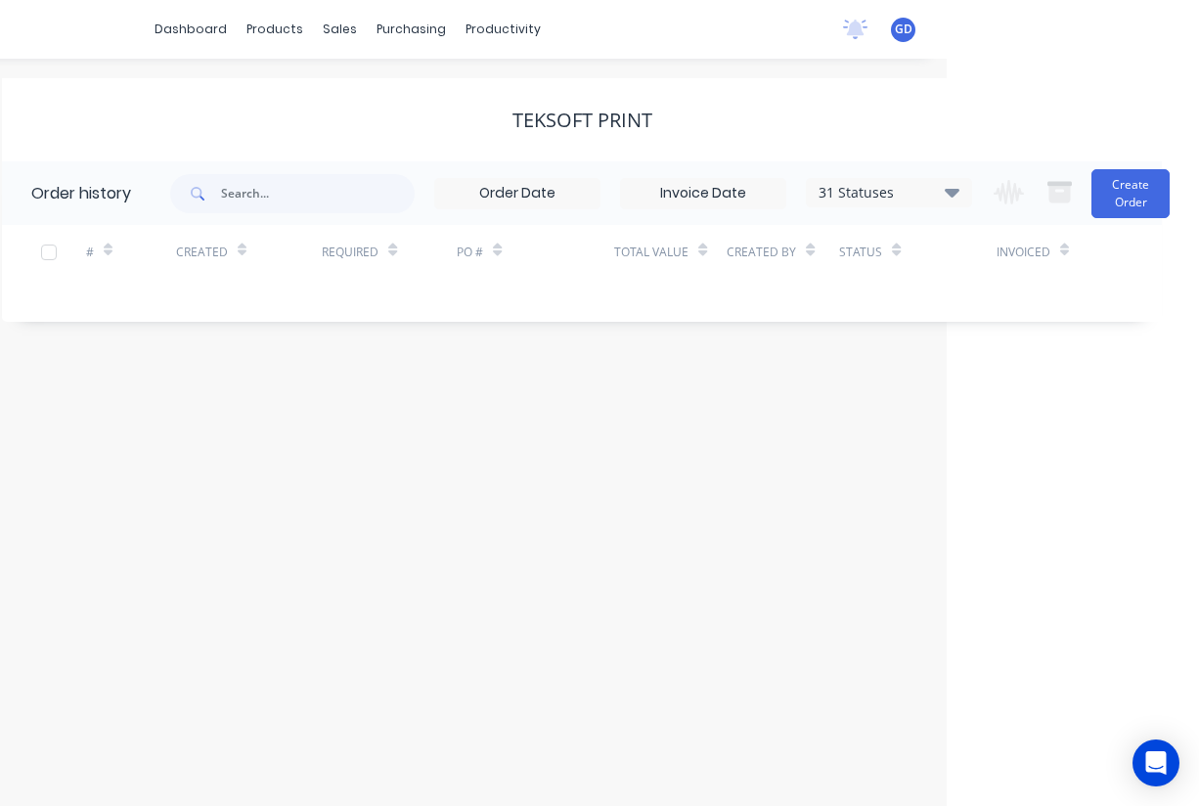
scroll to position [0, 252]
click at [952, 192] on icon at bounding box center [952, 192] width 15 height 9
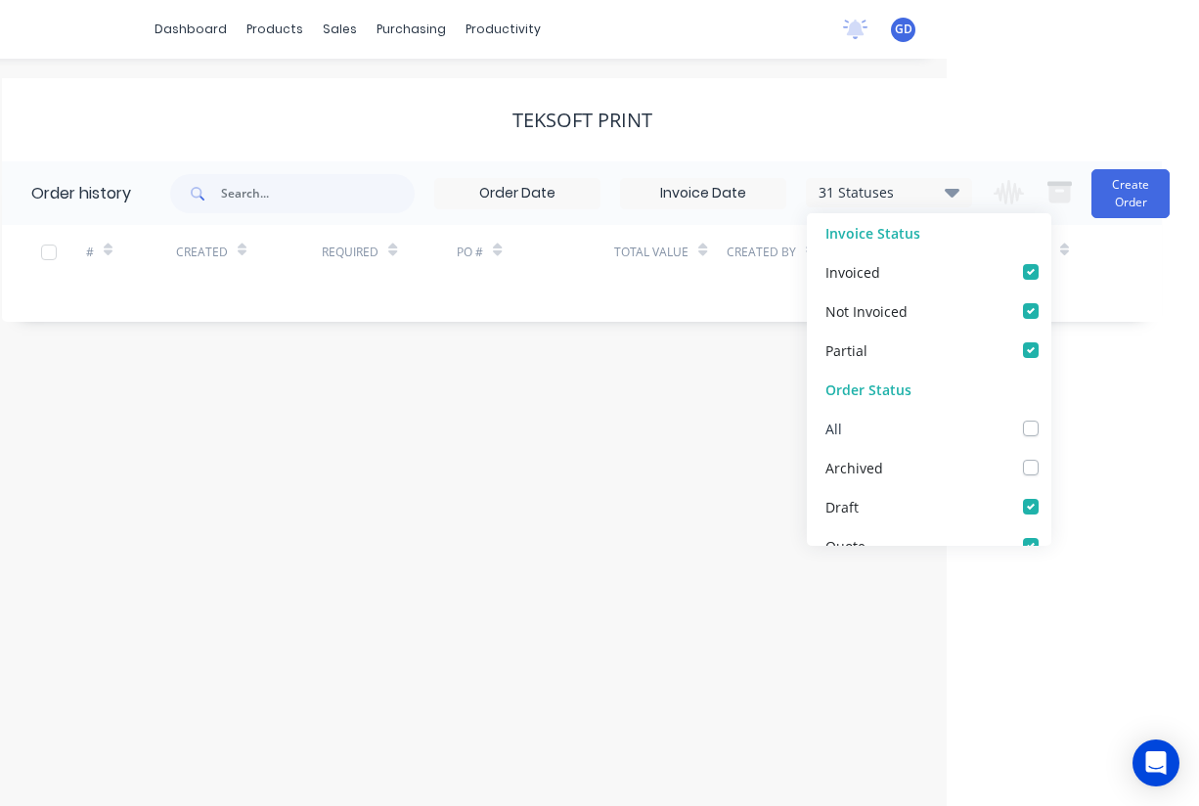
click at [1051, 418] on label at bounding box center [1051, 418] width 0 height 0
click at [1051, 427] on input "checkbox" at bounding box center [1059, 427] width 16 height 19
checkbox input "true"
click at [288, 307] on div "Order history 32 Statuses Invoice Status Invoiced Not Invoiced Partial Order St…" at bounding box center [582, 241] width 1160 height 160
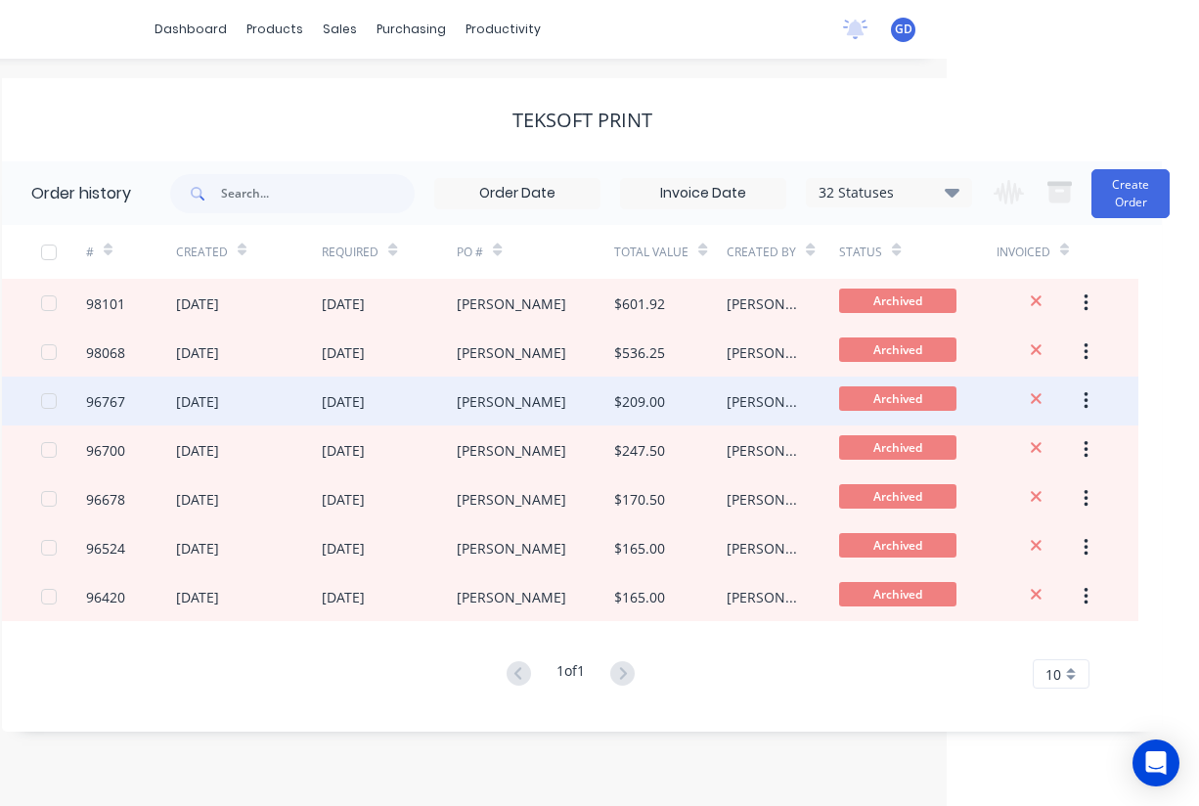
click at [117, 400] on div "96767" at bounding box center [105, 401] width 39 height 21
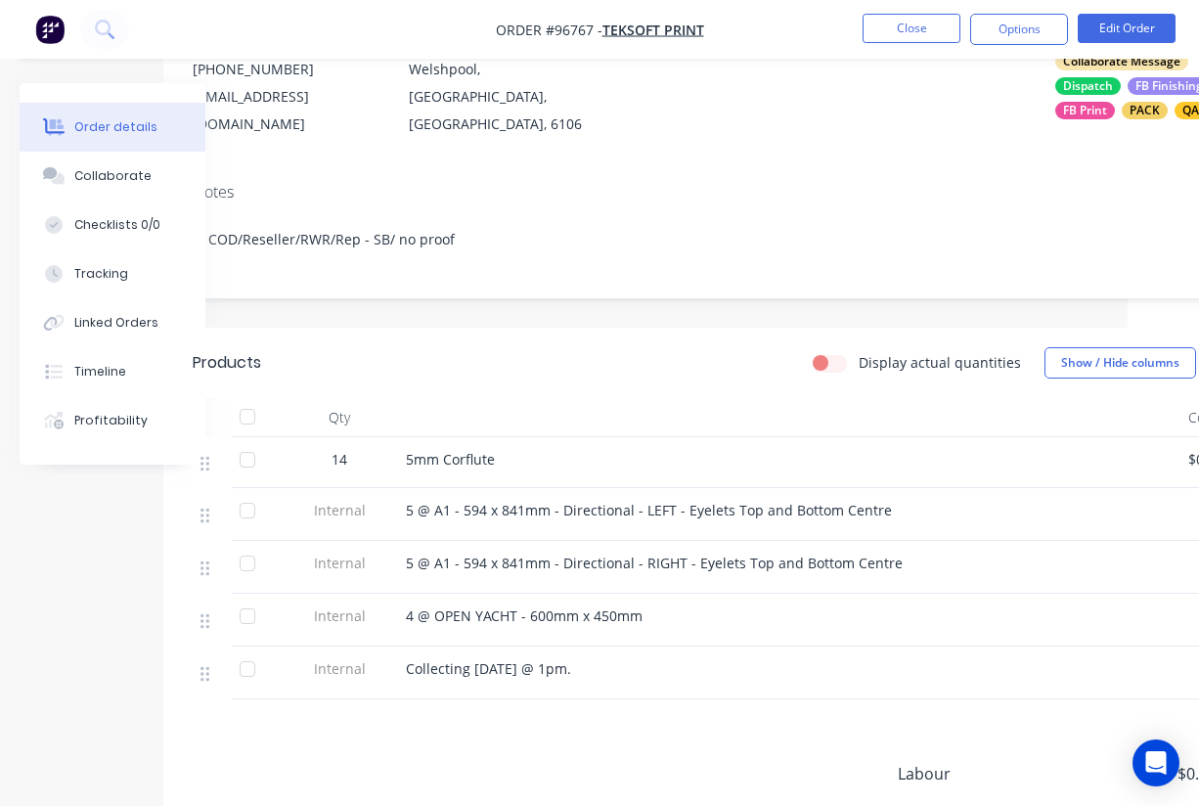
scroll to position [244, 68]
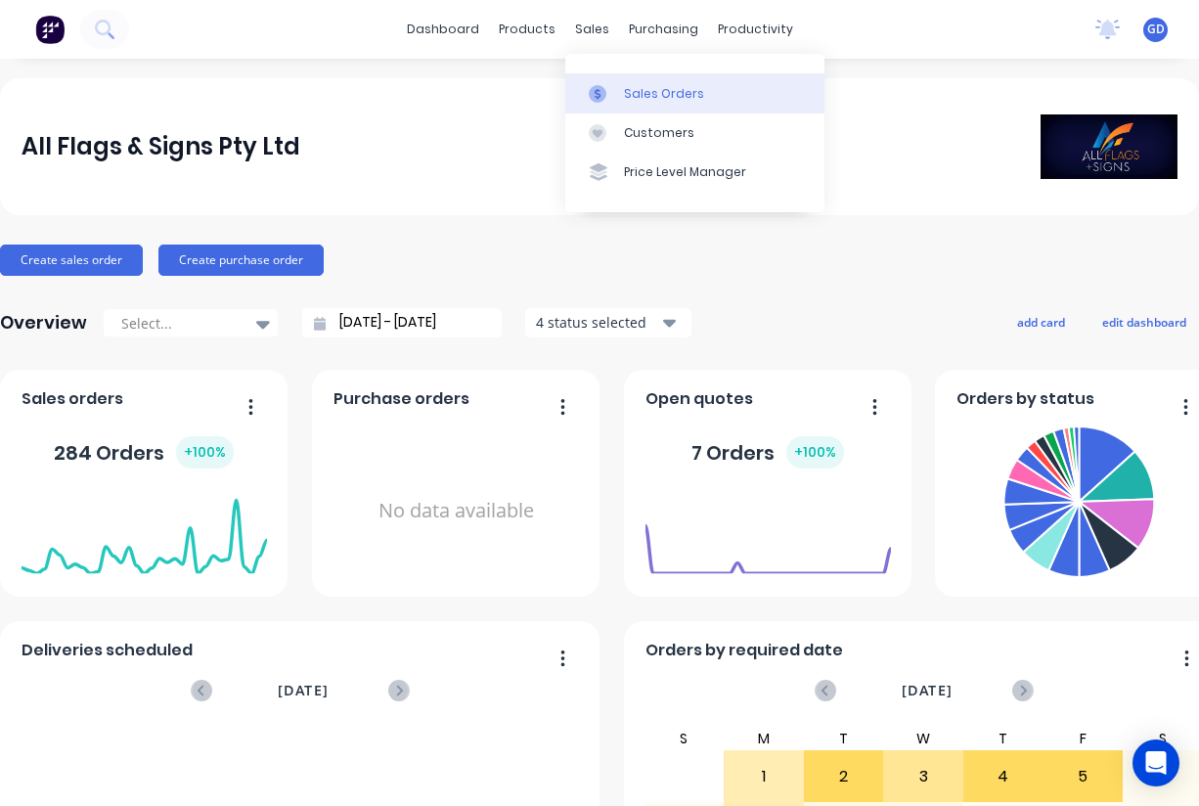
click at [646, 97] on div "Sales Orders" at bounding box center [664, 94] width 80 height 18
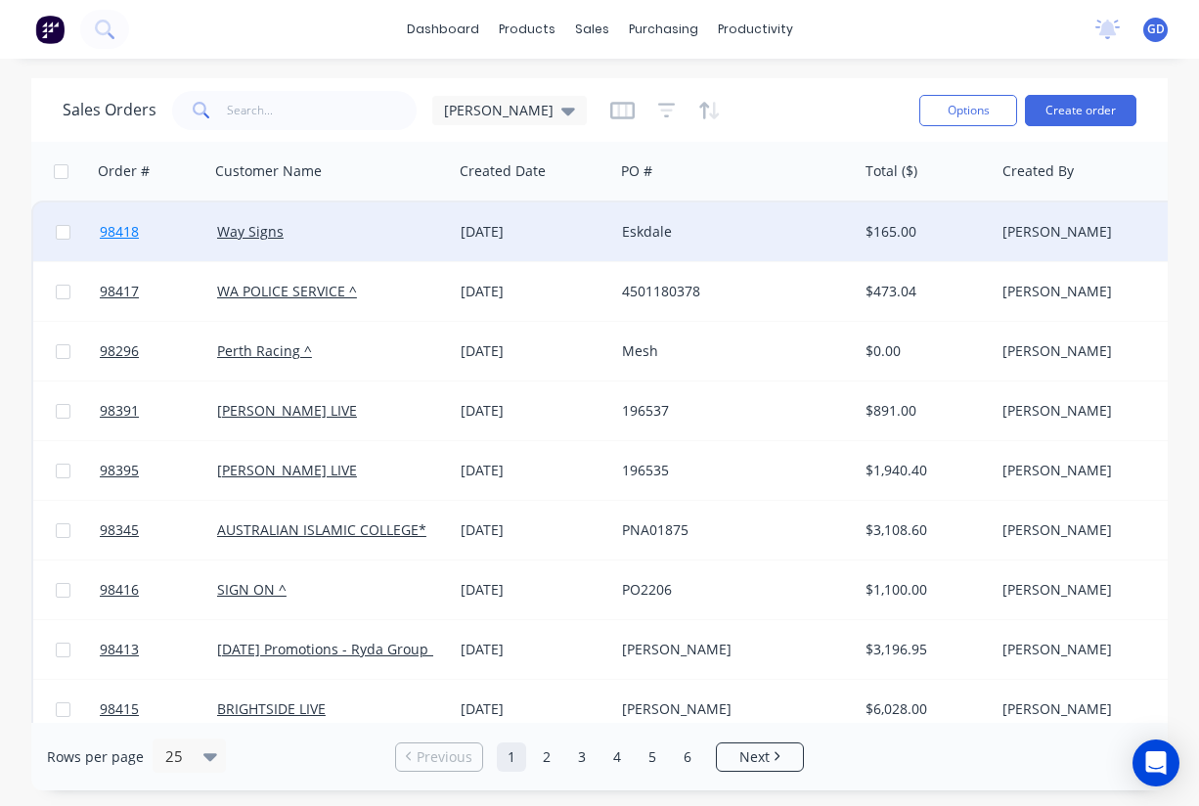
click at [111, 231] on span "98418" at bounding box center [119, 232] width 39 height 20
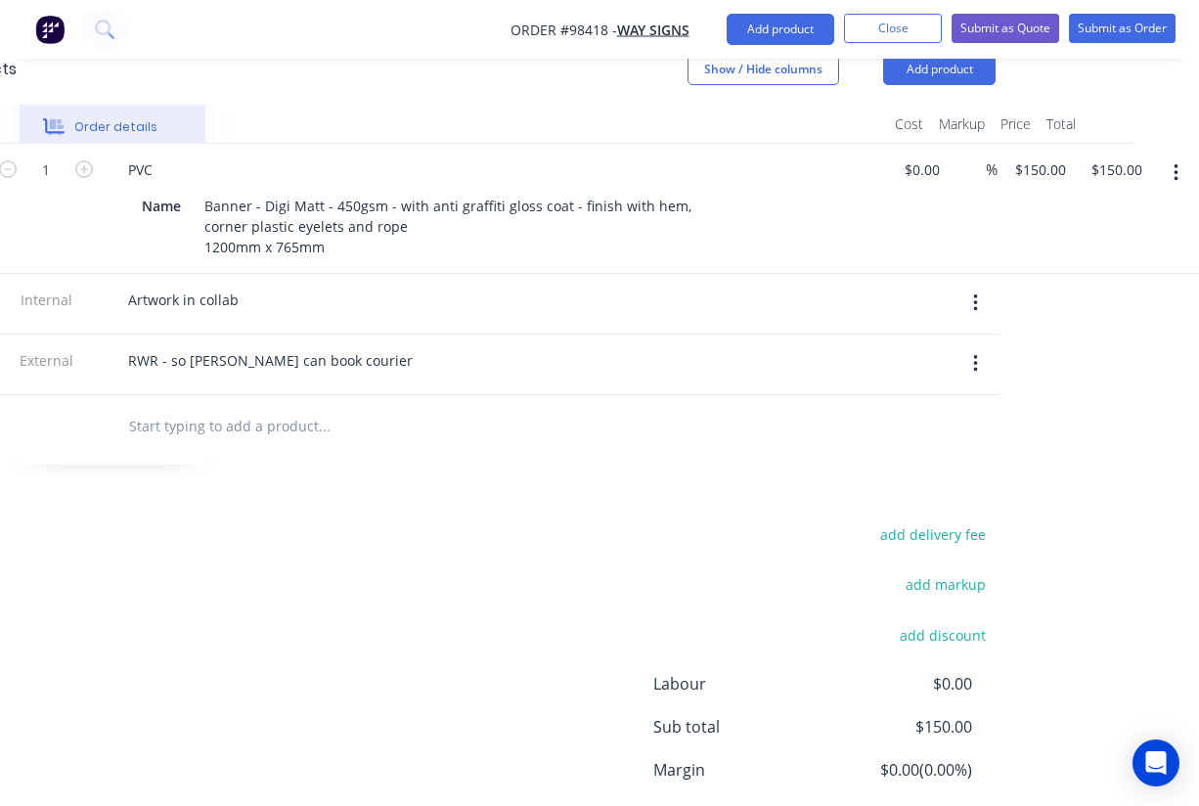
scroll to position [568, 316]
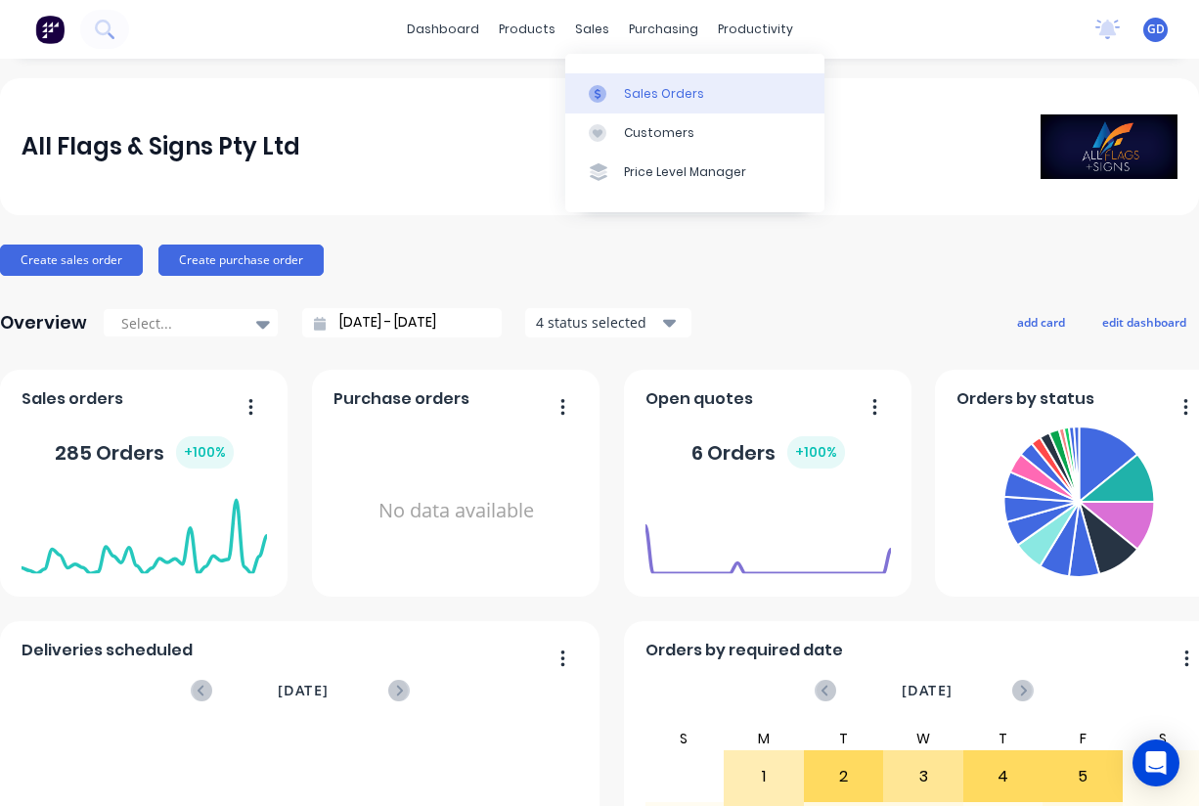
click at [644, 93] on div "Sales Orders" at bounding box center [664, 94] width 80 height 18
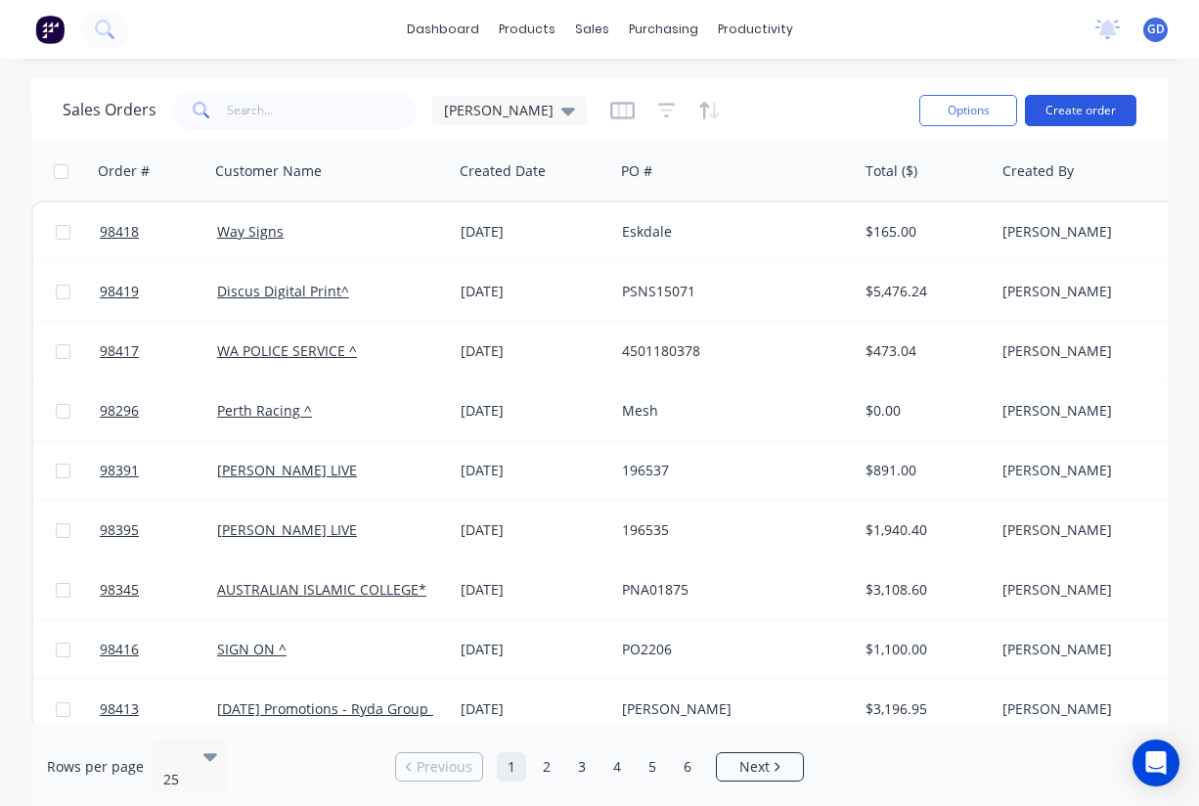
click at [1084, 112] on button "Create order" at bounding box center [1081, 110] width 112 height 31
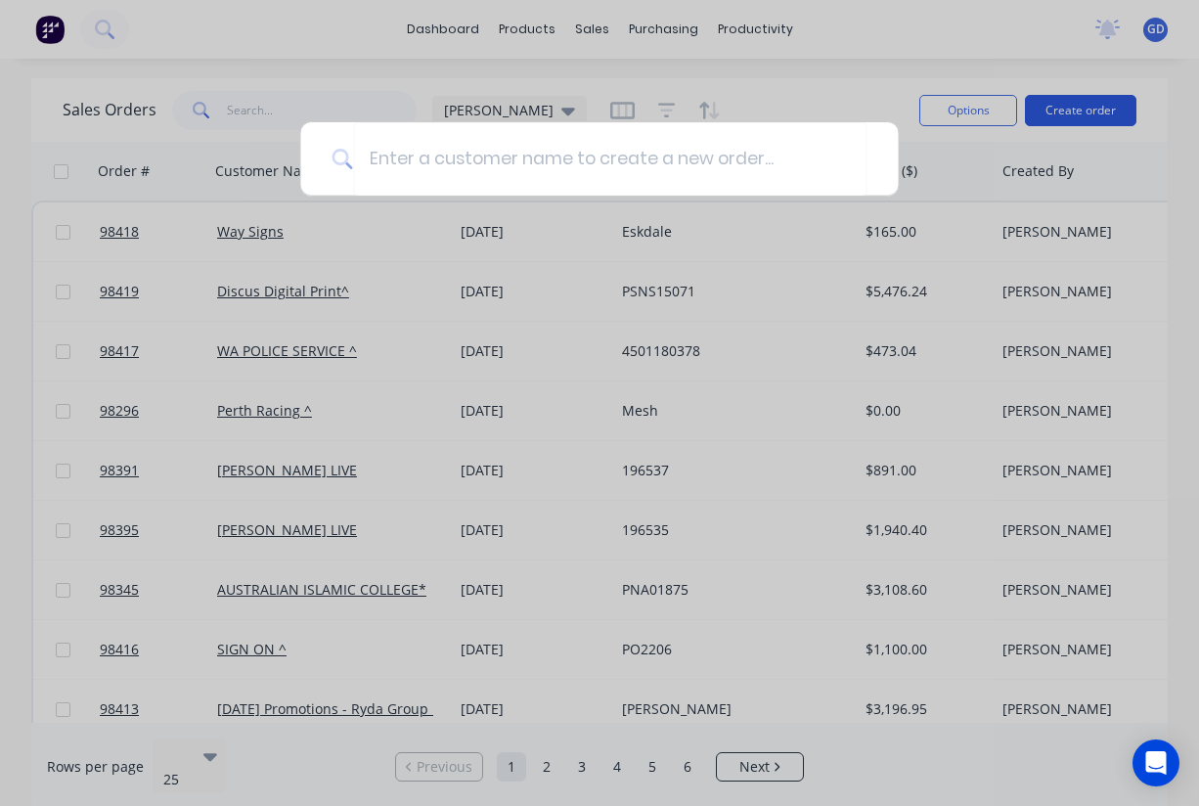
type input "S"
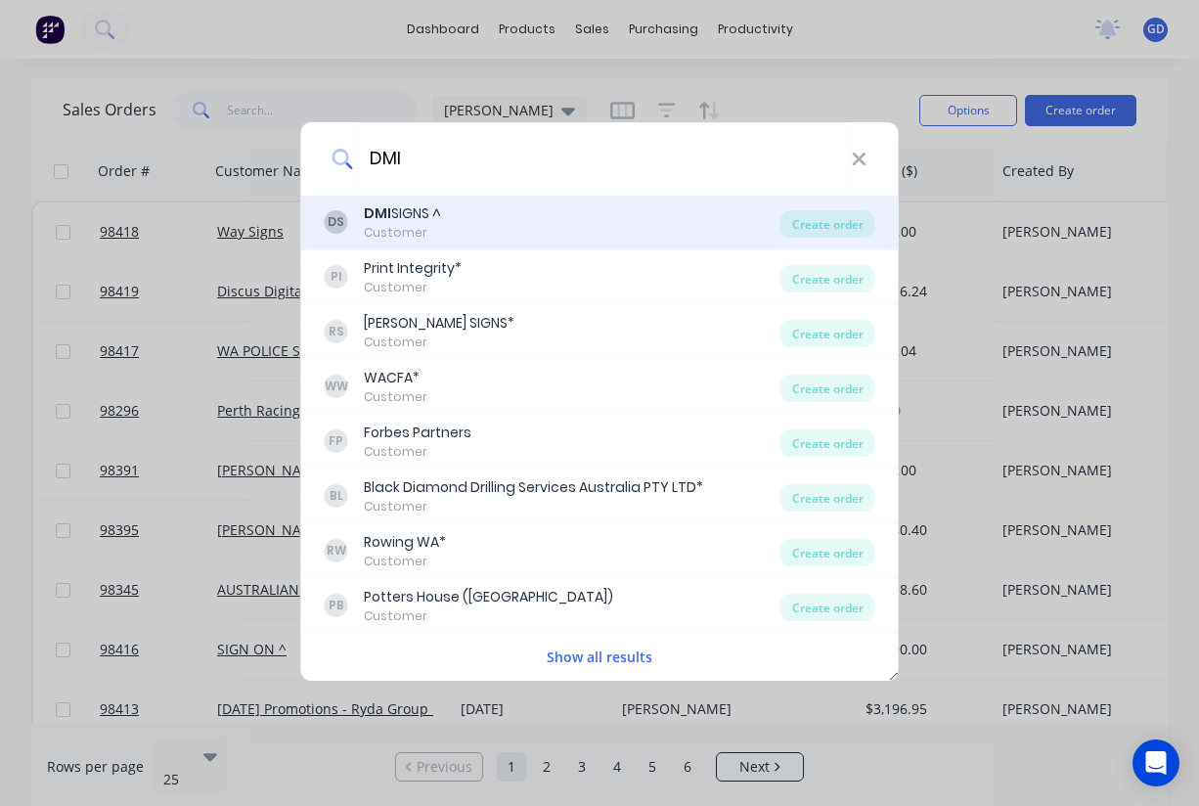
type input "DMI"
click at [406, 232] on div "Customer" at bounding box center [402, 233] width 77 height 18
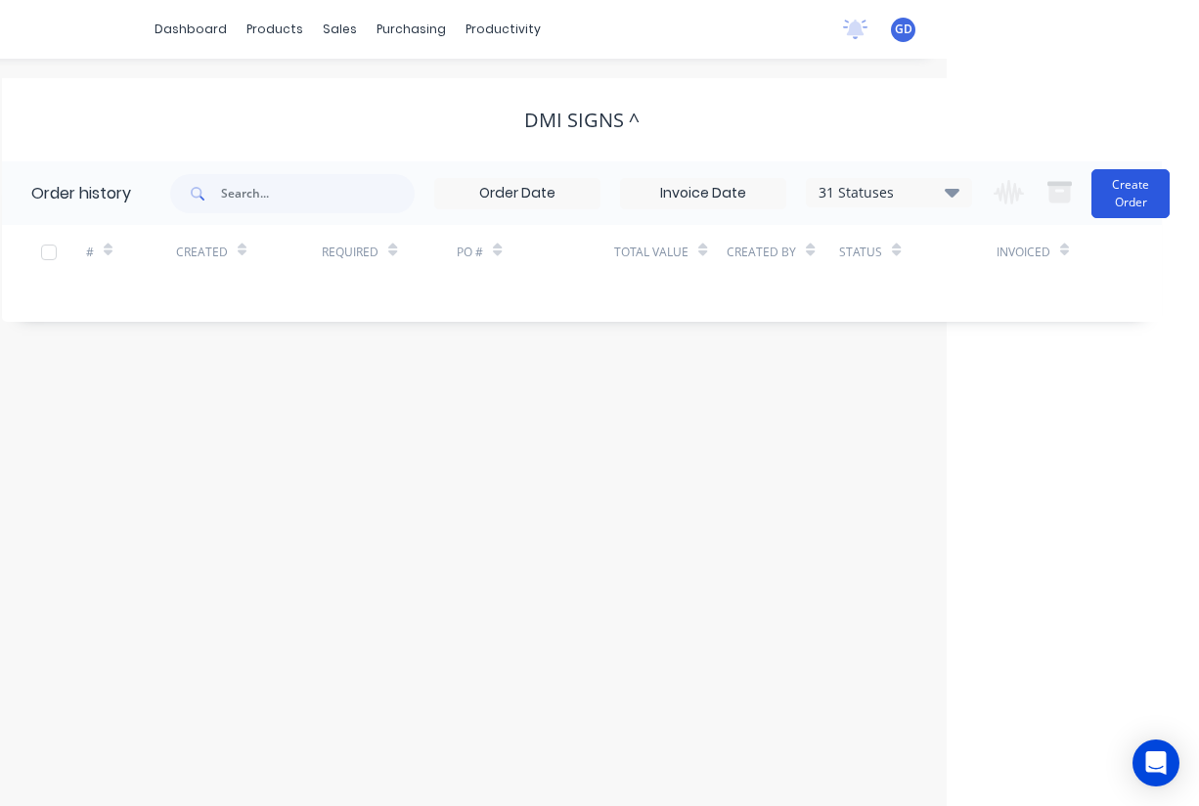
scroll to position [0, 252]
click at [1136, 179] on button "Create Order" at bounding box center [1131, 193] width 78 height 49
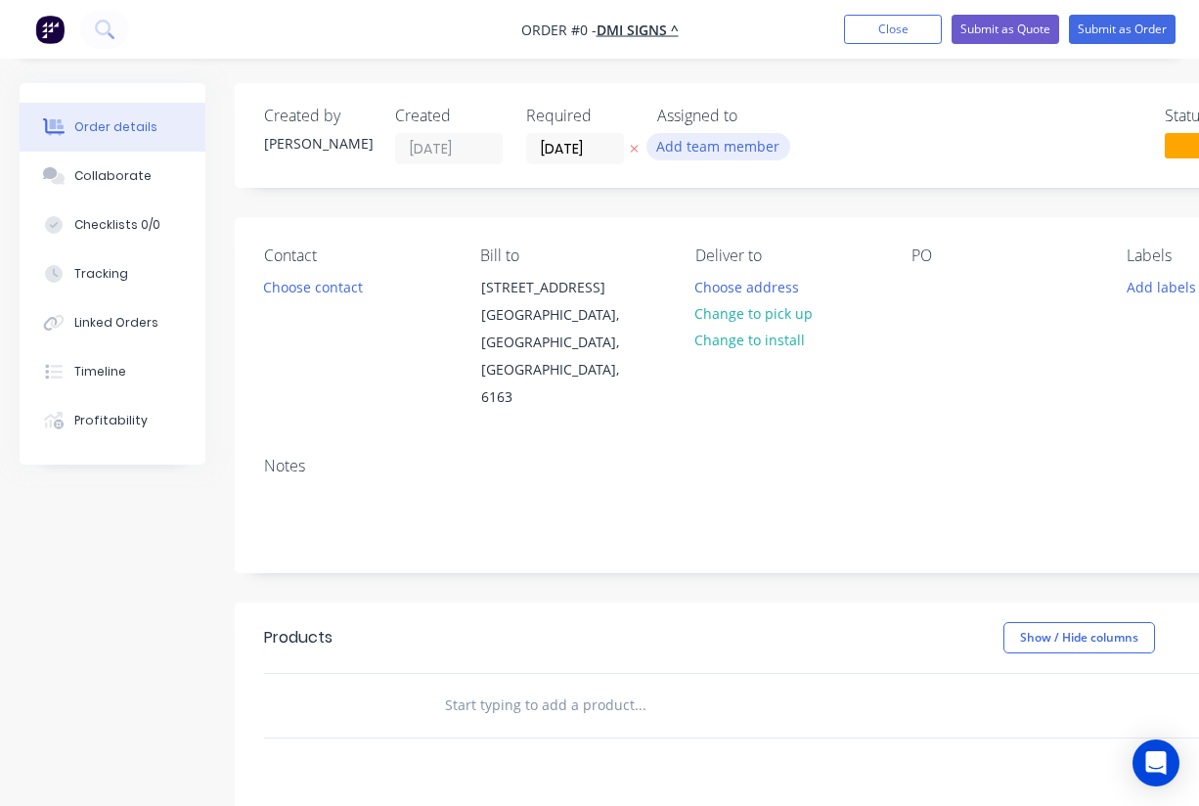
click at [733, 158] on button "Add team member" at bounding box center [719, 146] width 144 height 26
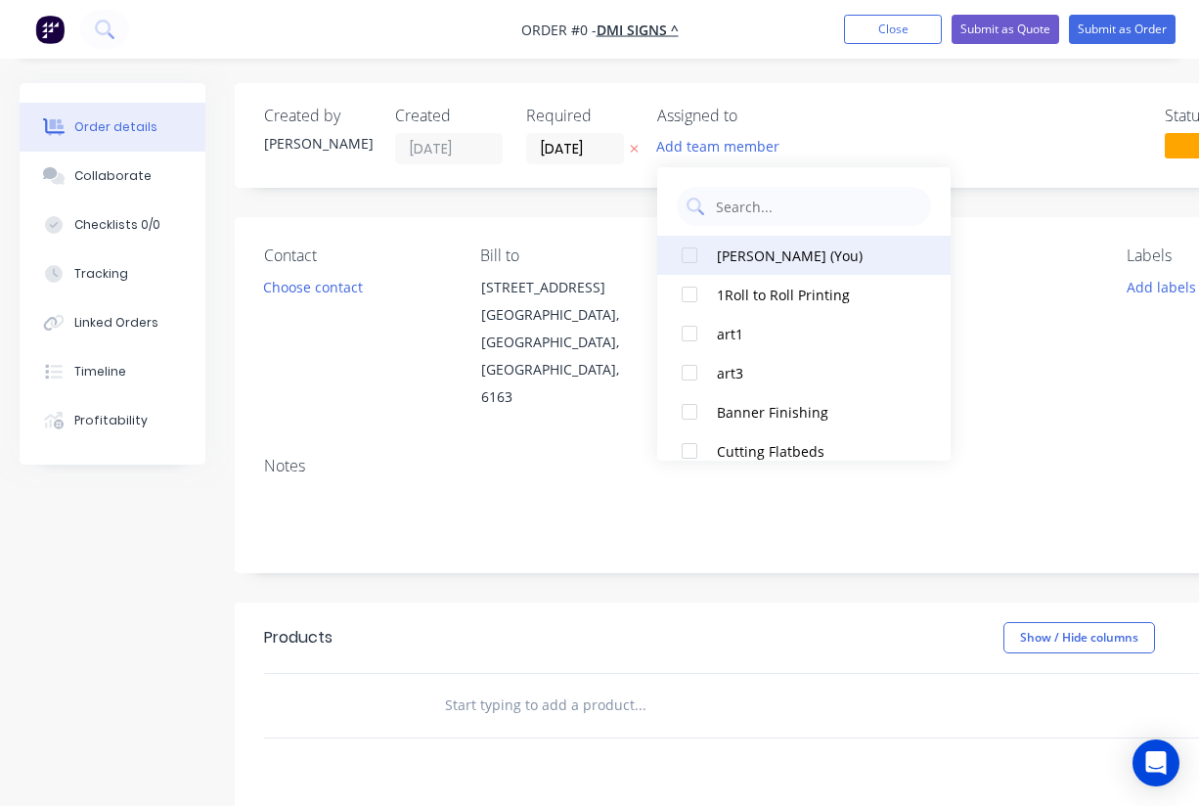
click at [686, 258] on div at bounding box center [689, 255] width 39 height 39
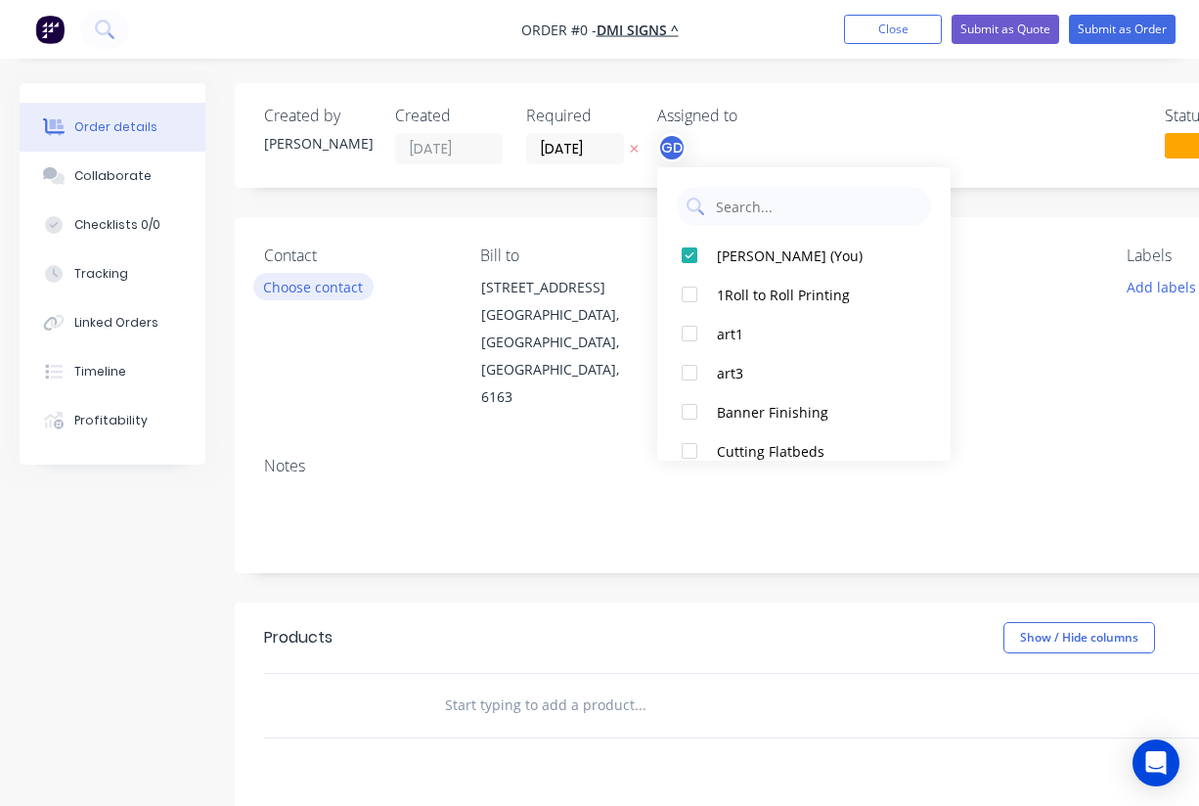
click at [301, 294] on div "Order details Collaborate Checklists 0/0 Tracking Linked Orders Timeline Profit…" at bounding box center [680, 660] width 1361 height 1154
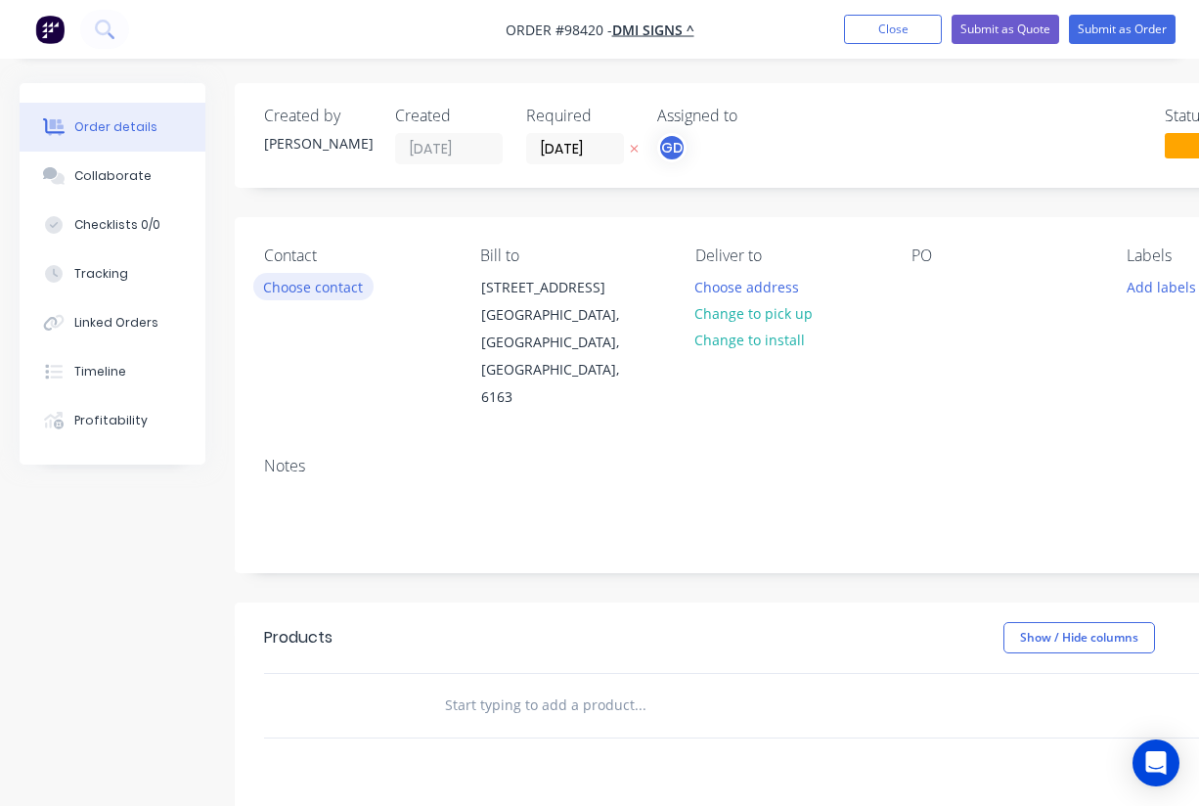
click at [311, 287] on button "Choose contact" at bounding box center [313, 286] width 120 height 26
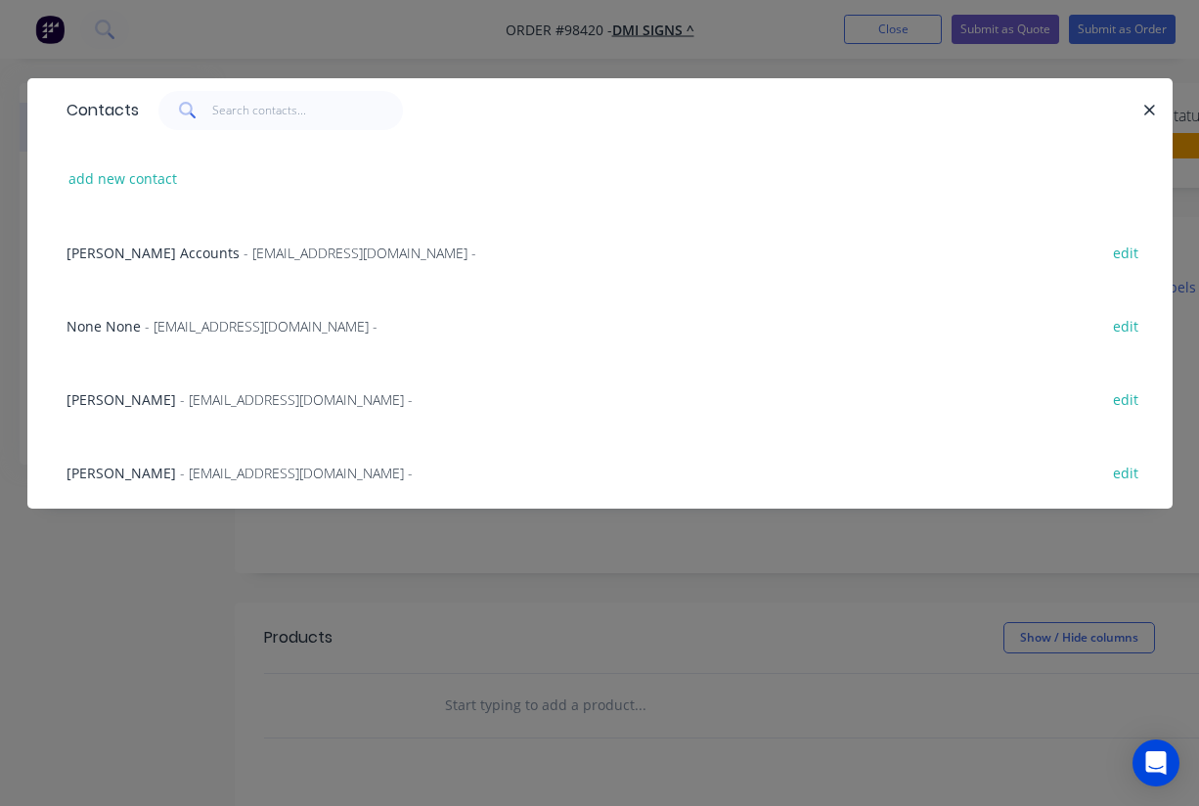
click at [91, 402] on span "Matt" at bounding box center [122, 399] width 110 height 19
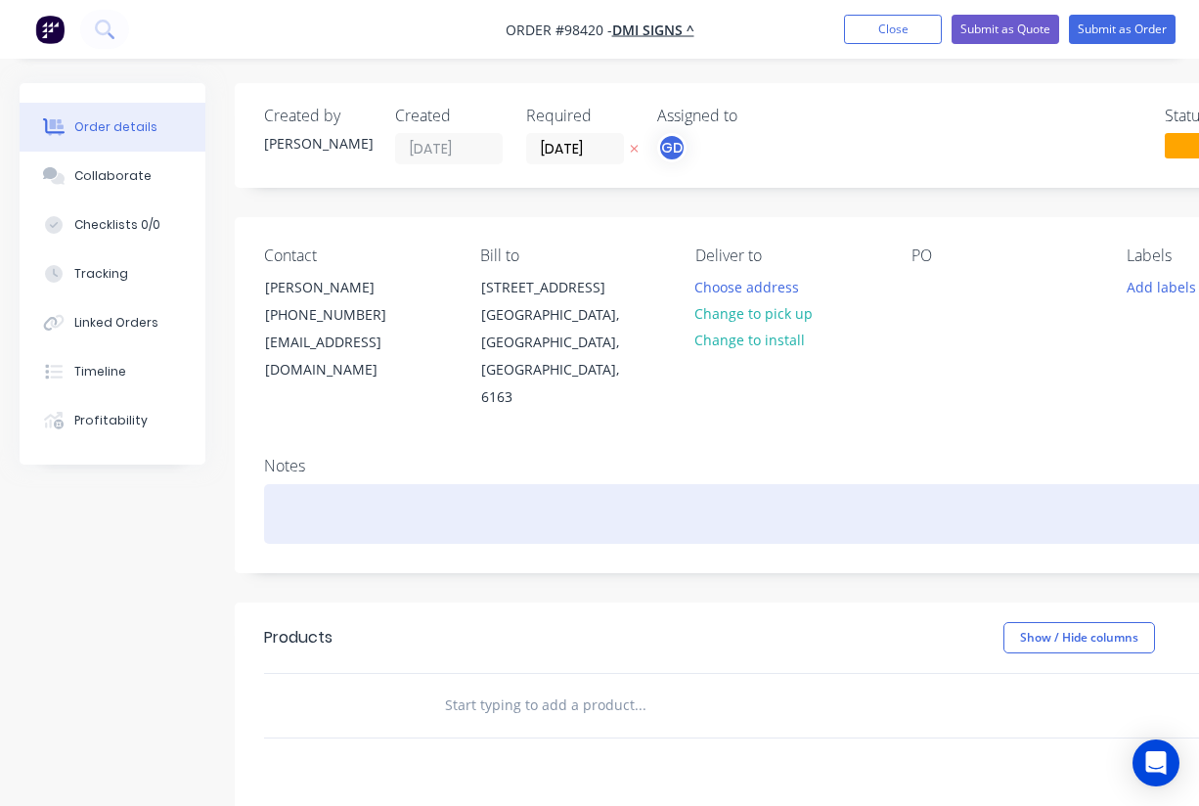
click at [287, 484] on div at bounding box center [788, 514] width 1048 height 60
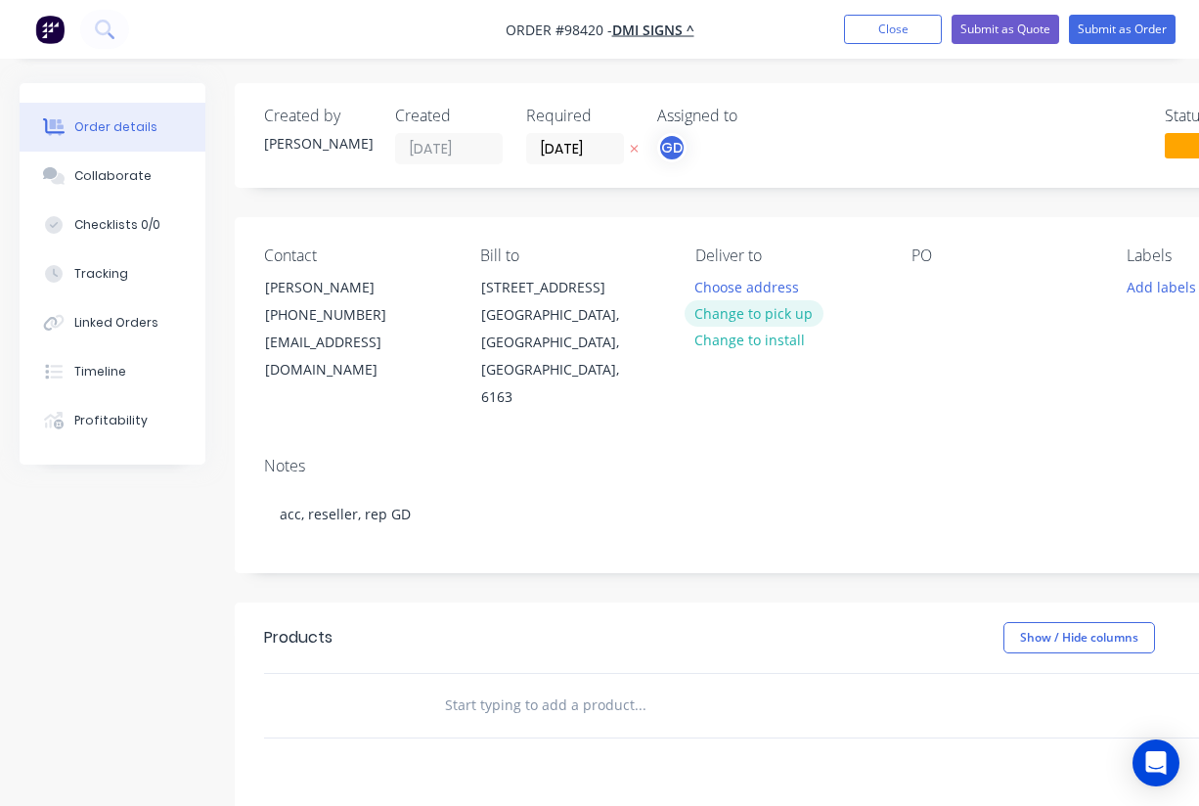
click at [756, 312] on button "Change to pick up" at bounding box center [754, 313] width 139 height 26
click at [501, 686] on input "text" at bounding box center [639, 705] width 391 height 39
paste input "72m of banner mesh hem and eyelets every 500mm 1600mm high In 3 pieces"
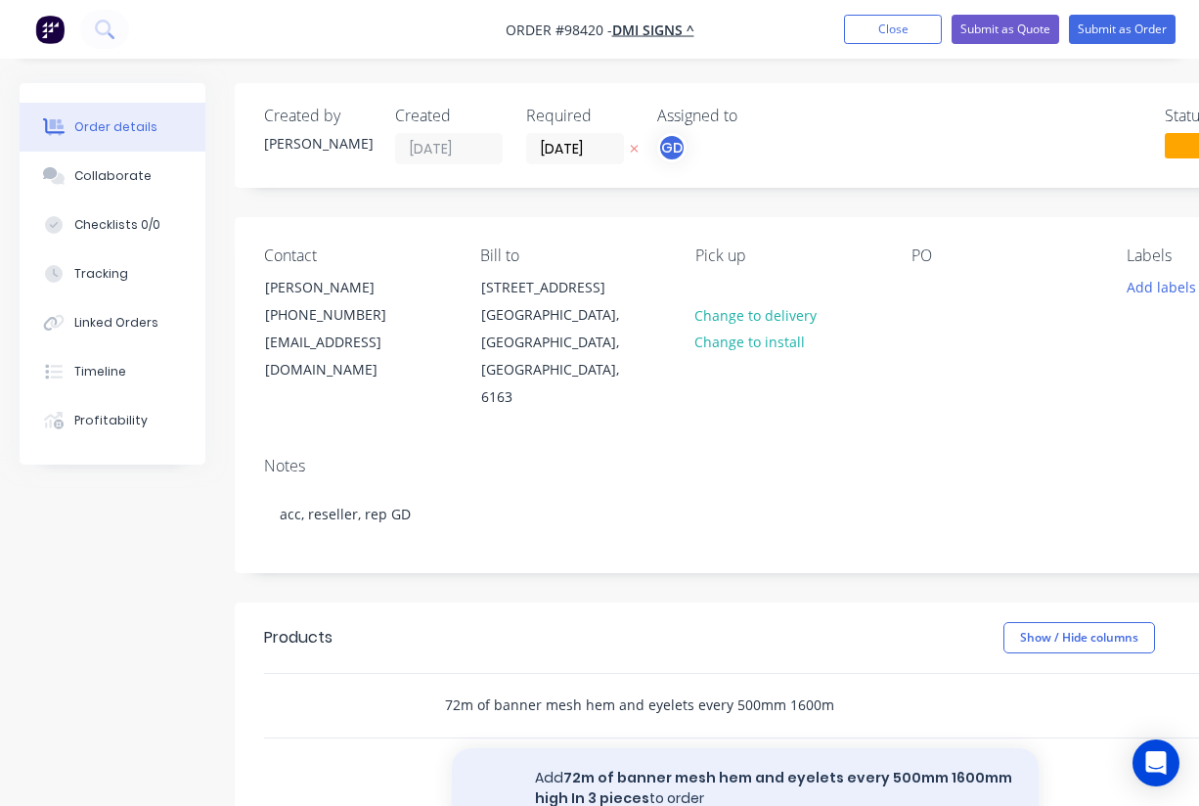
type input "72m of banner mesh hem and eyelets every 500mm 1600mm high In 3 pieces"
click at [640, 748] on button "Add 72m of banner mesh hem and eyelets every 500mm 1600mm high In 3 pieces to o…" at bounding box center [745, 788] width 587 height 80
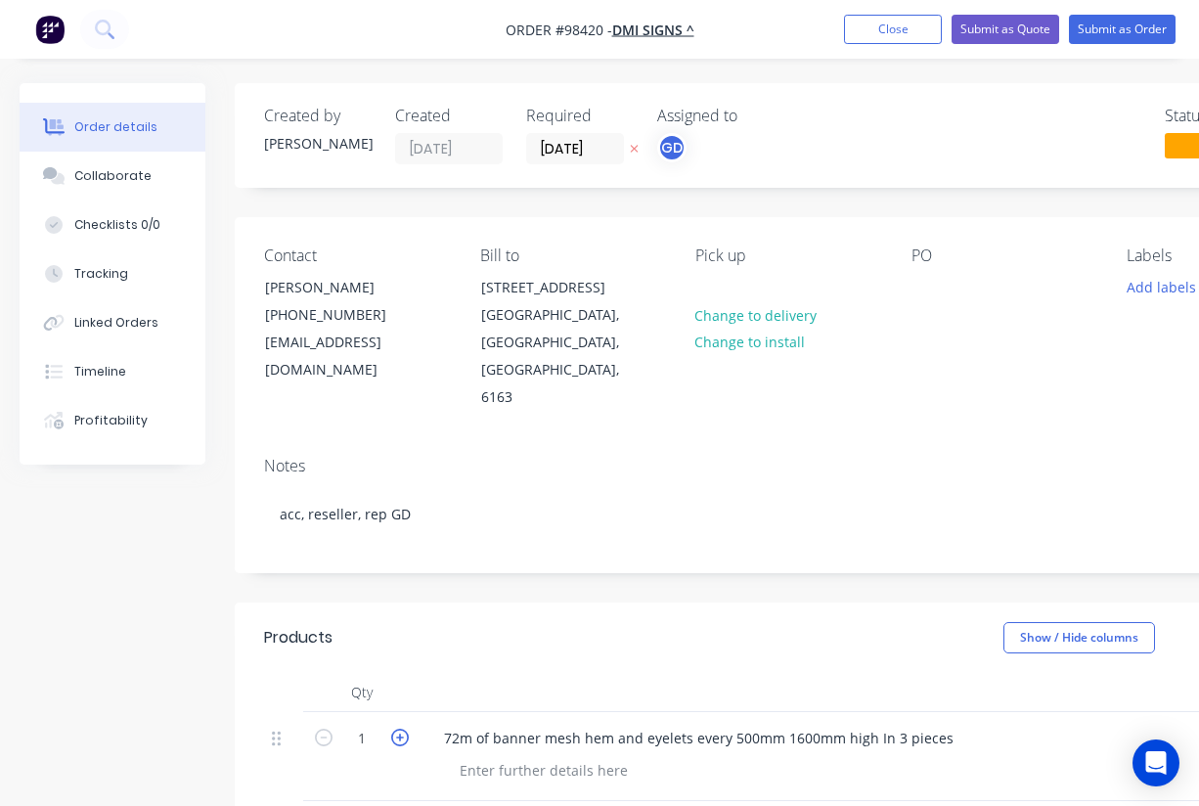
click at [398, 729] on icon "button" at bounding box center [400, 738] width 18 height 18
type input "3"
click at [498, 603] on header "Products Show / Hide columns Add product" at bounding box center [788, 638] width 1107 height 70
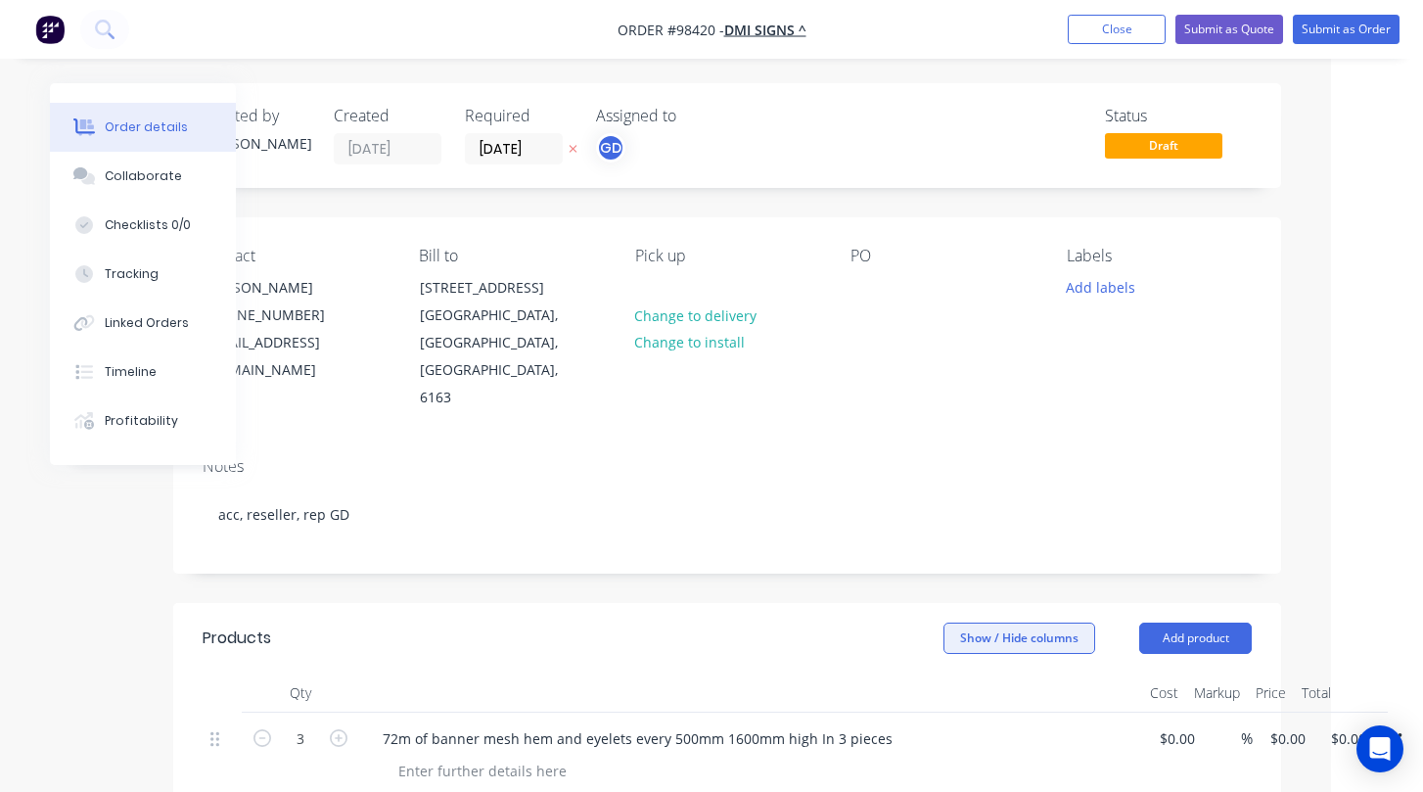
scroll to position [-1, 99]
click at [1199, 724] on input "0.00" at bounding box center [1351, 738] width 45 height 28
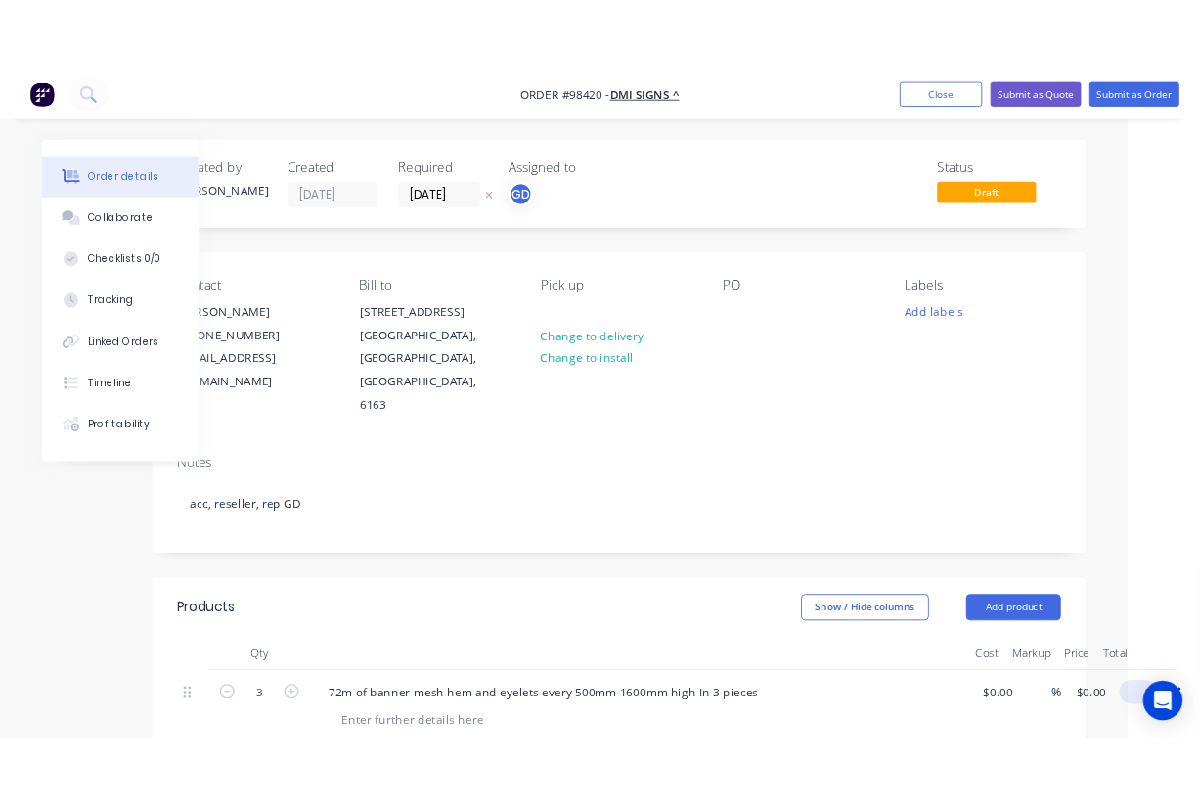
scroll to position [0, 69]
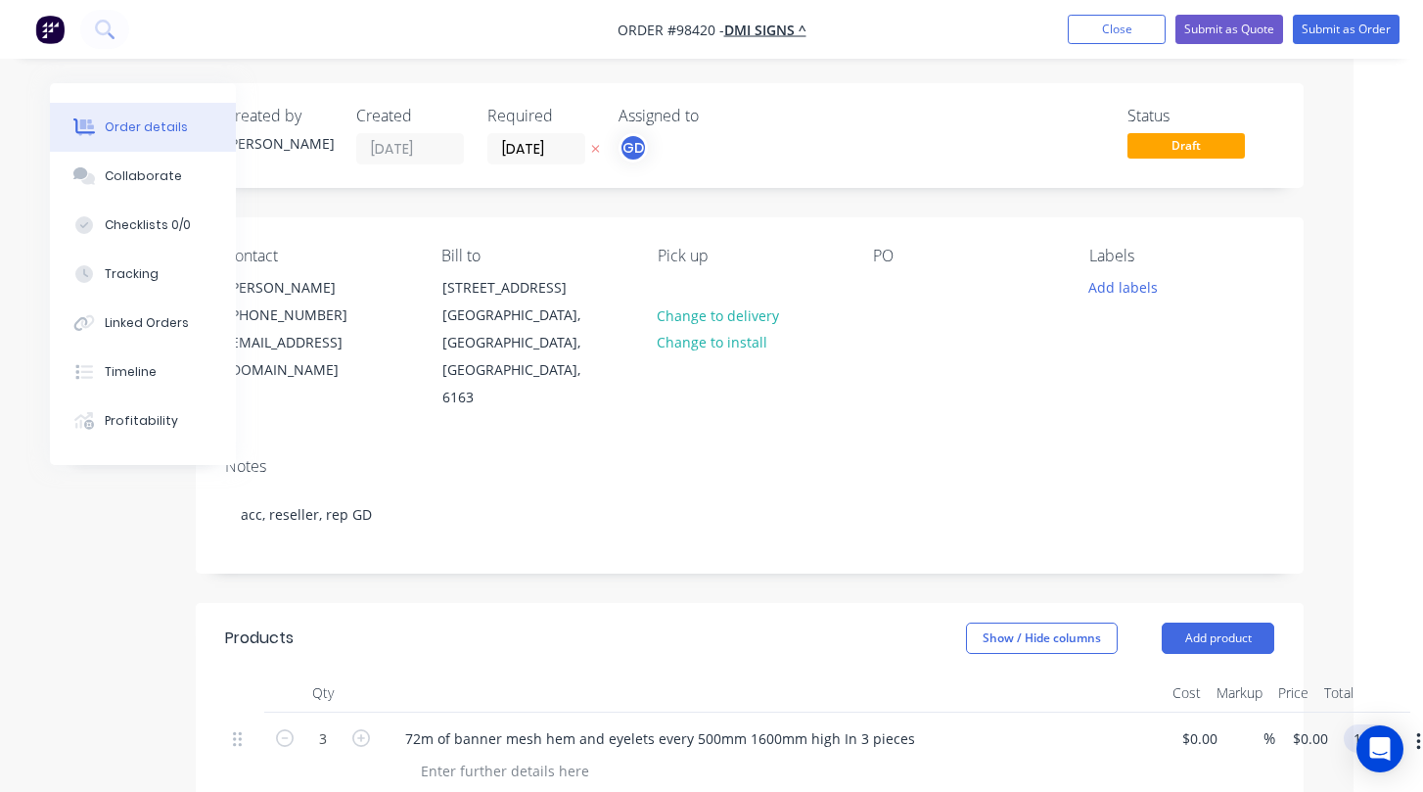
type input "1152"
type input "$384.00"
type input "$1,152.00"
click at [808, 603] on header "Products Show / Hide columns Add product" at bounding box center [750, 638] width 1108 height 70
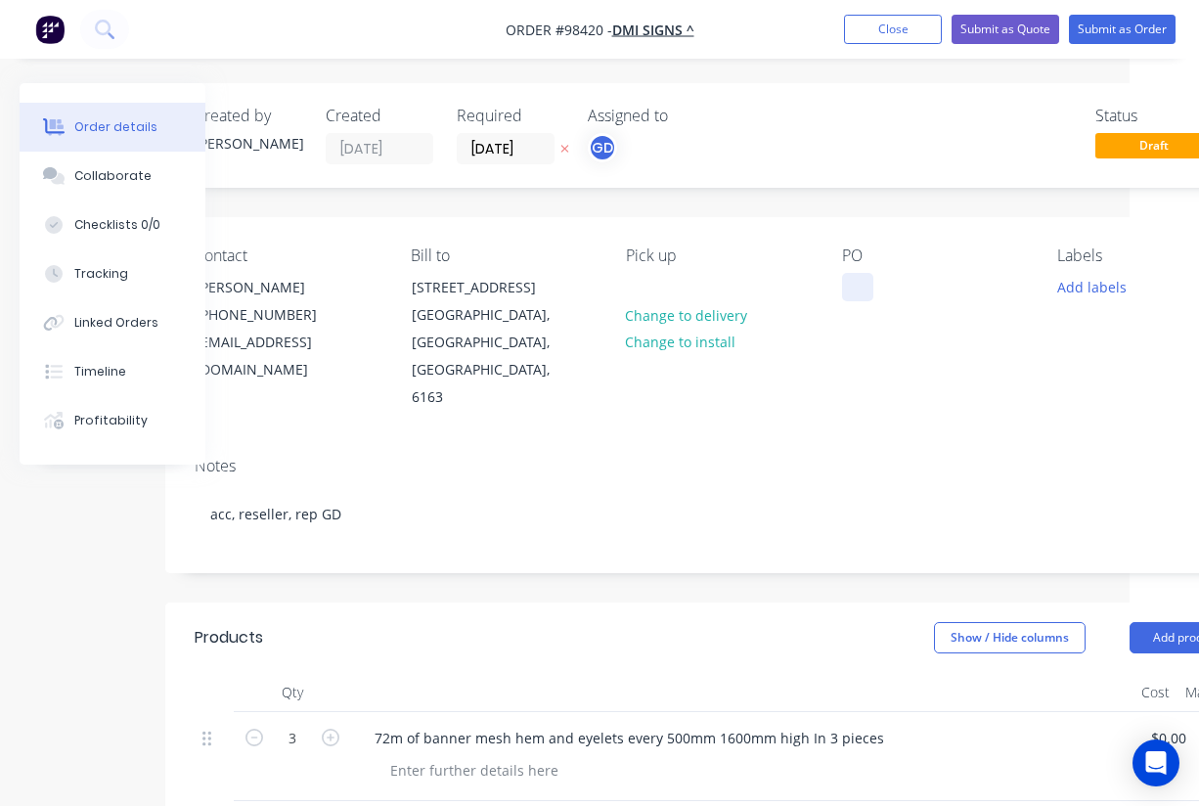
click at [871, 289] on div at bounding box center [857, 287] width 31 height 28
paste div
click at [885, 287] on div "Po is 8916." at bounding box center [892, 287] width 101 height 28
click at [1077, 281] on button "Add labels" at bounding box center [1092, 286] width 90 height 26
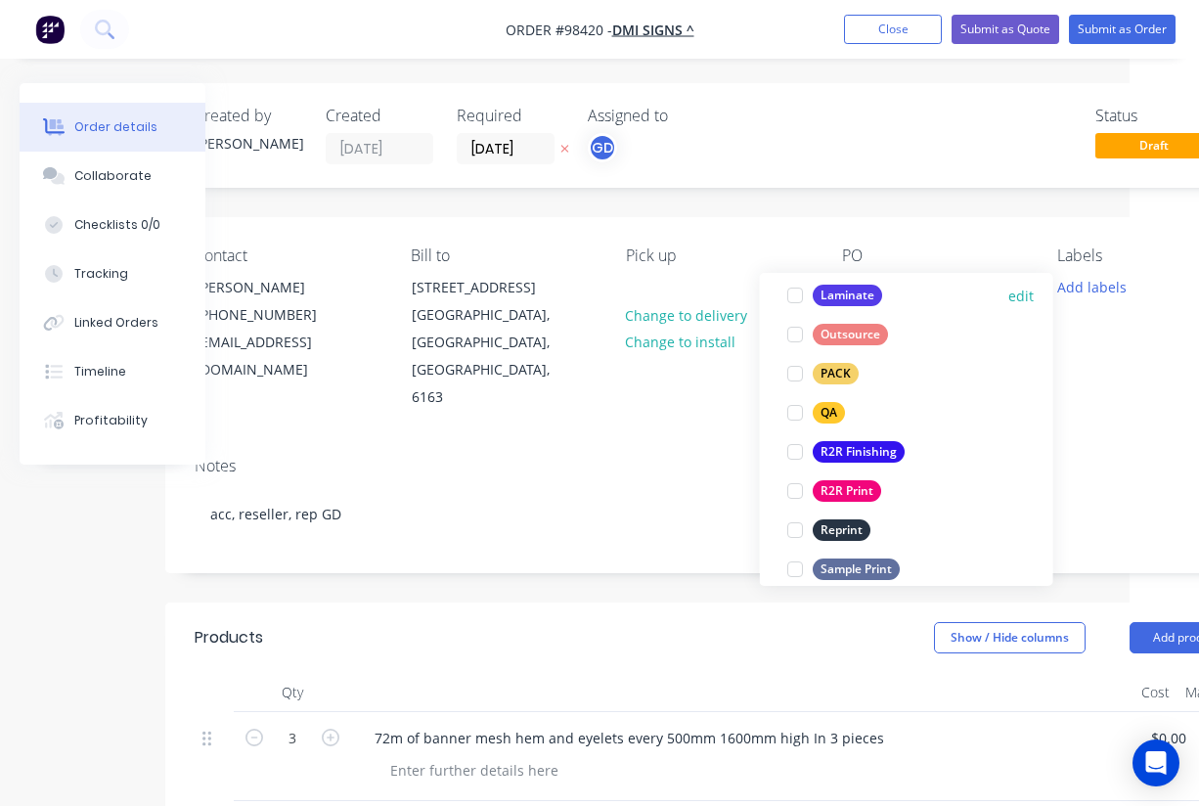
scroll to position [683, 0]
click at [866, 449] on div "R2R Finishing" at bounding box center [859, 451] width 92 height 22
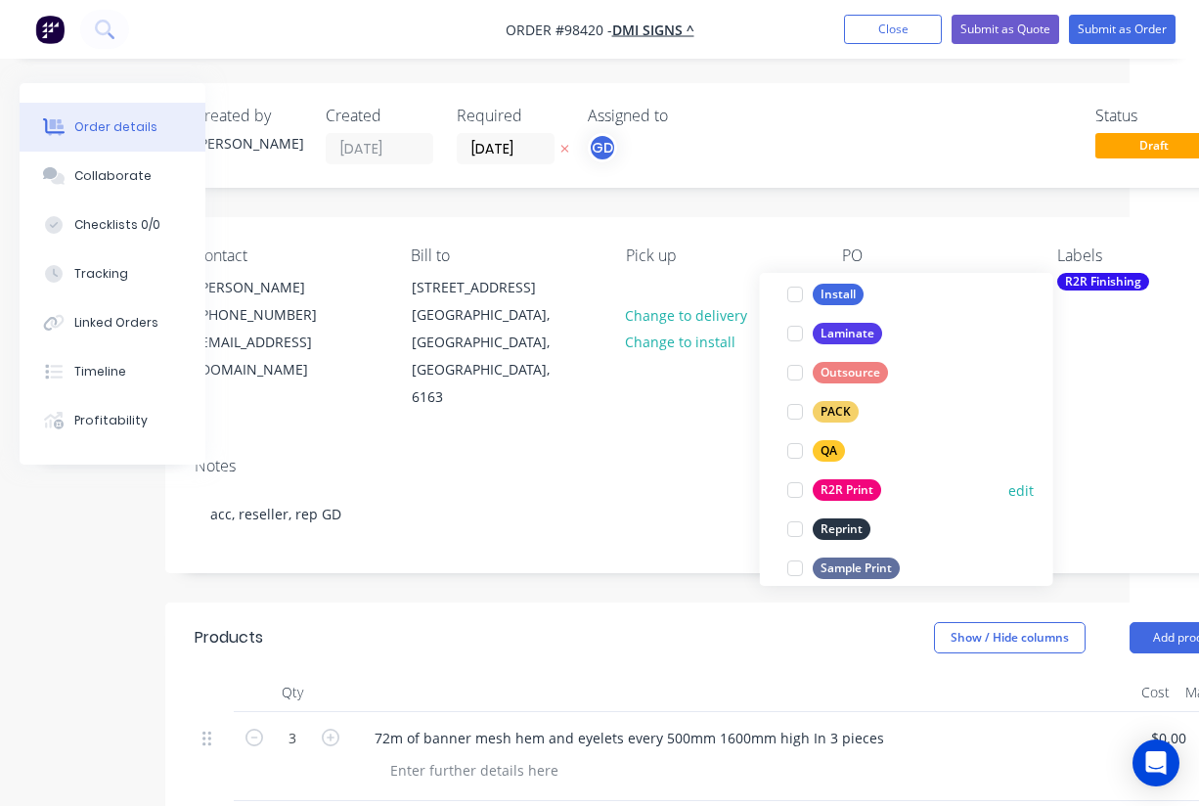
click at [863, 487] on div "R2R Print" at bounding box center [847, 490] width 68 height 22
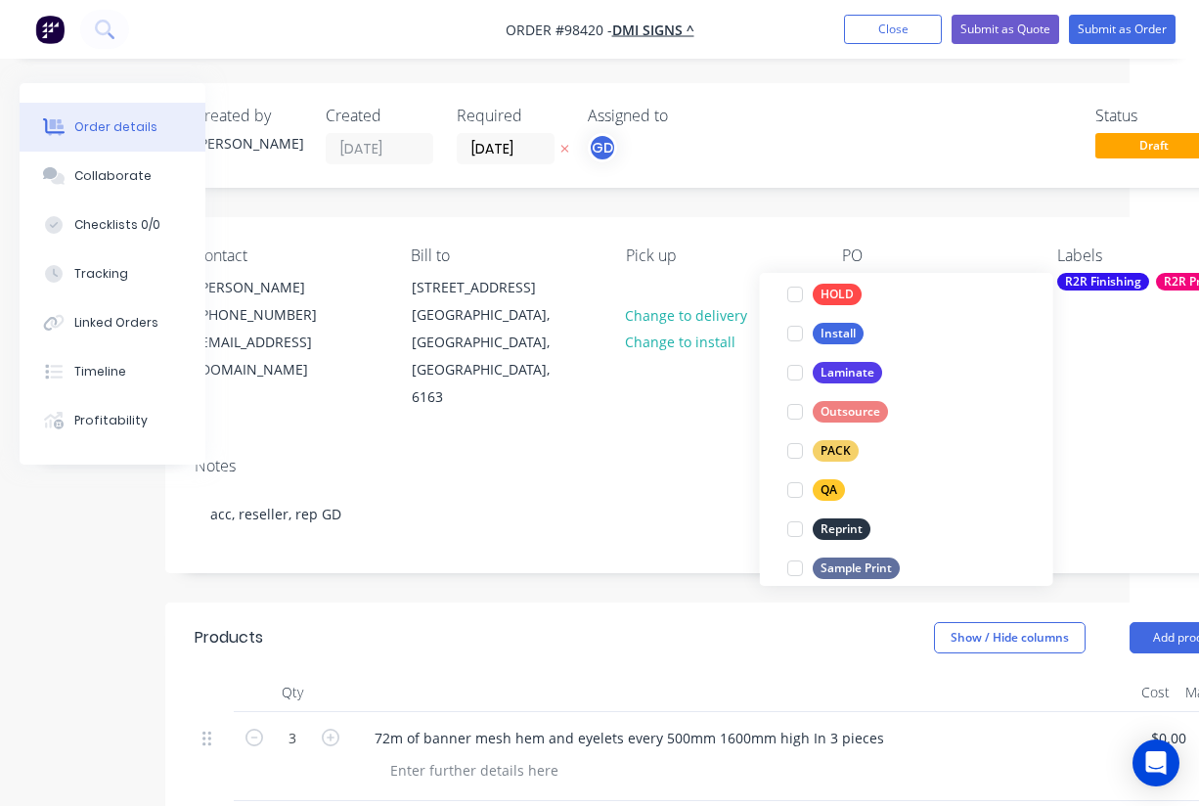
click at [554, 441] on div "Notes acc, reseller, rep GD" at bounding box center [718, 506] width 1107 height 131
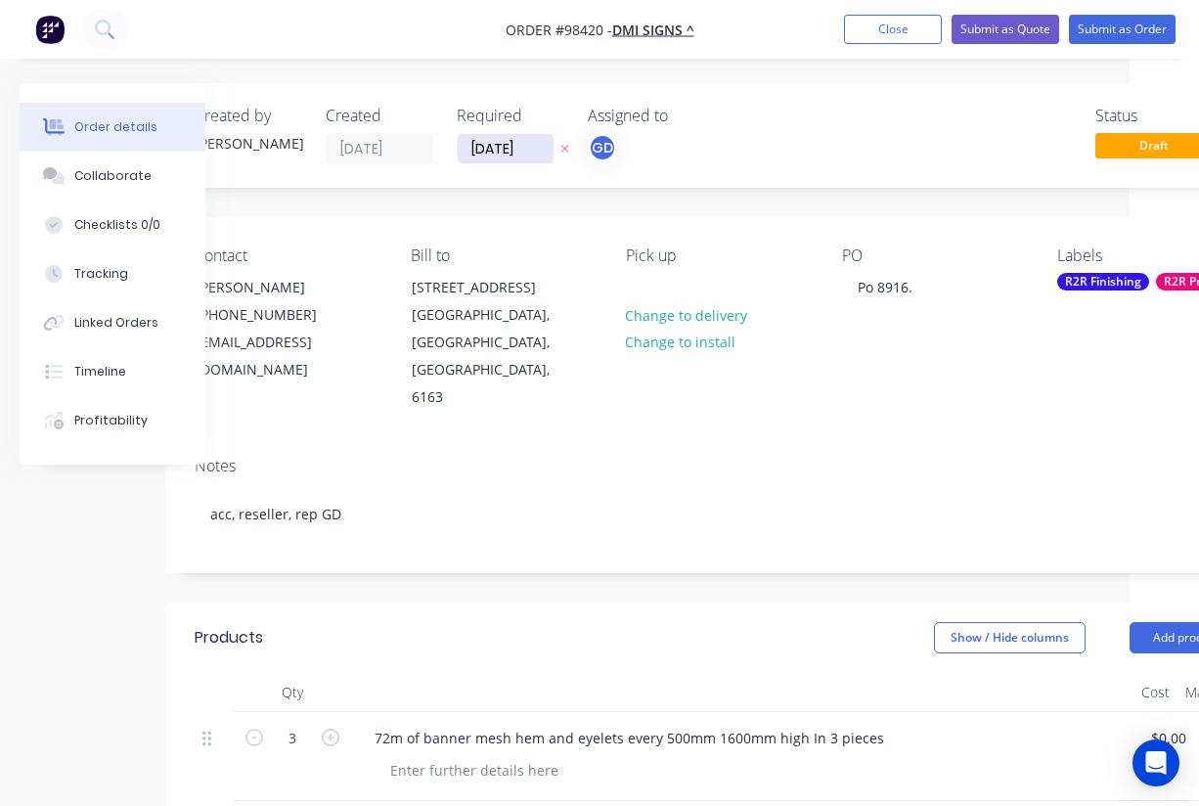
click at [495, 145] on input "01/09/25" at bounding box center [506, 148] width 96 height 29
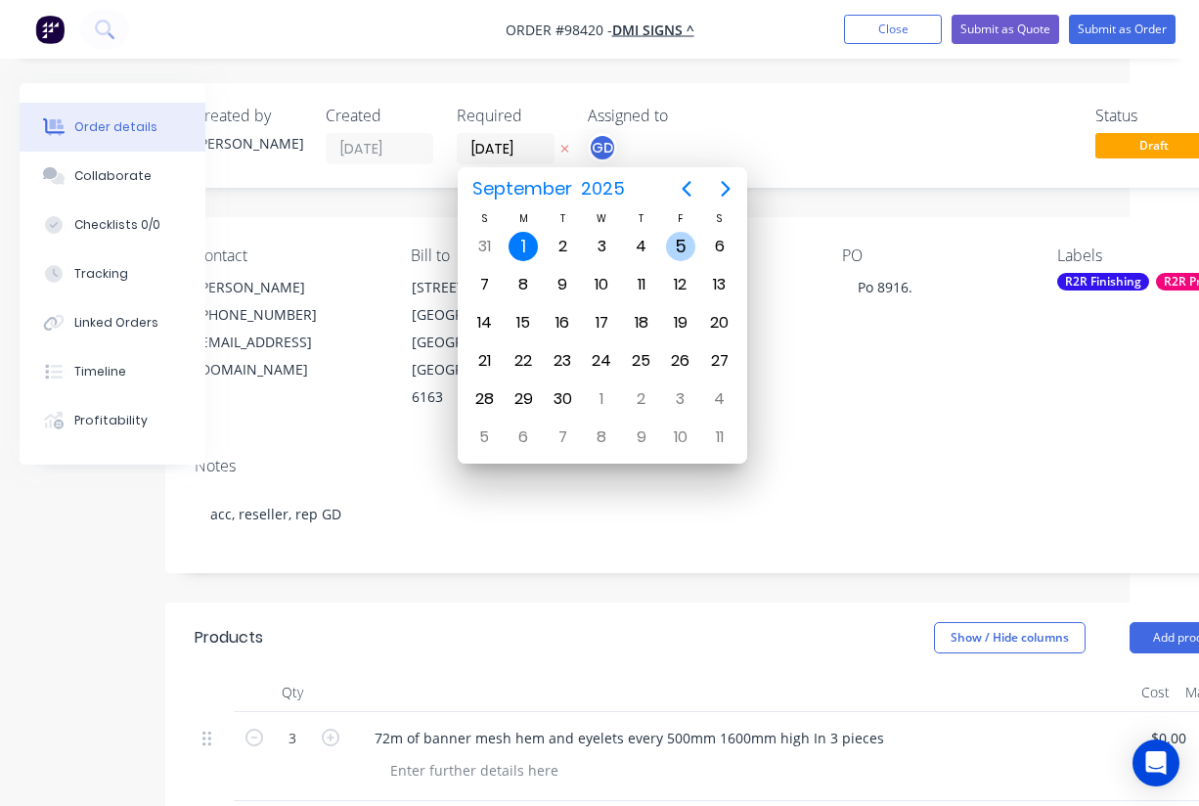
click at [682, 250] on div "5" at bounding box center [680, 246] width 29 height 29
type input "05/09/25"
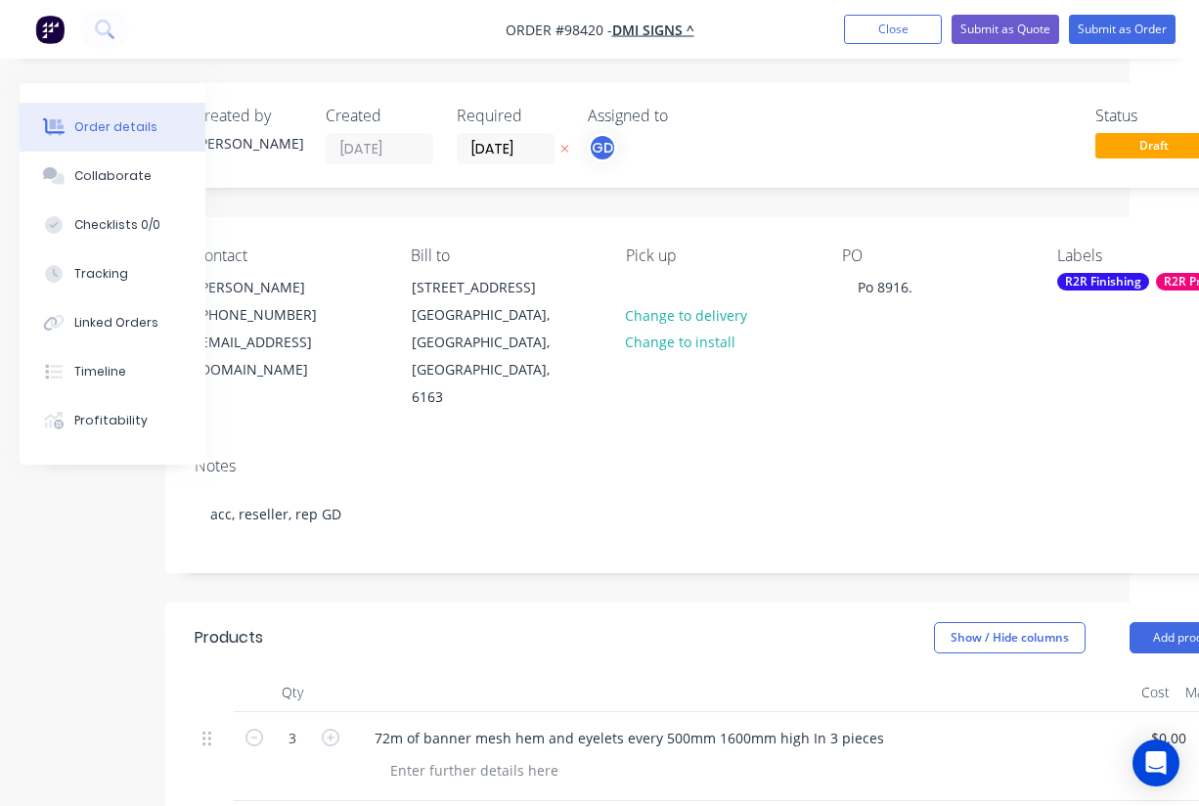
click at [585, 385] on div "Contact Matt (08) 9434 5188 graphics@dmisigns.com.au Bill to 64 BARBERRY WAY BI…" at bounding box center [718, 329] width 1107 height 224
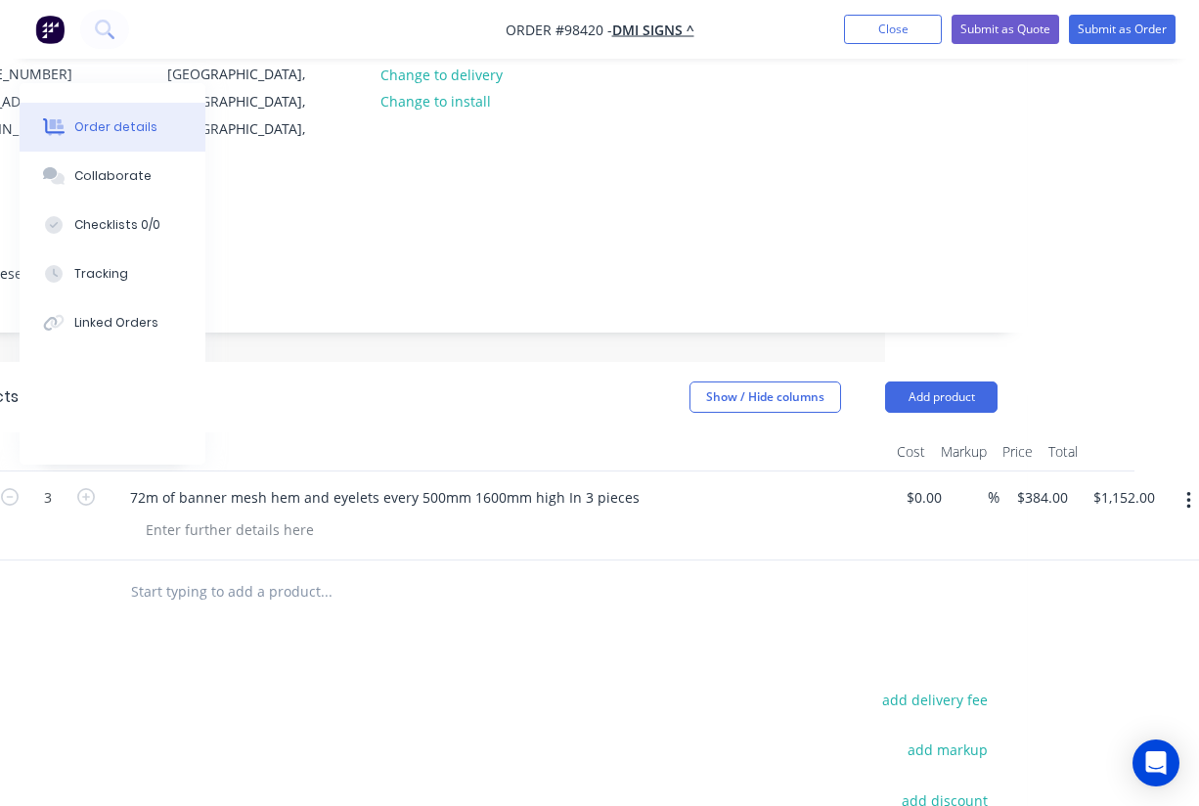
scroll to position [0, 314]
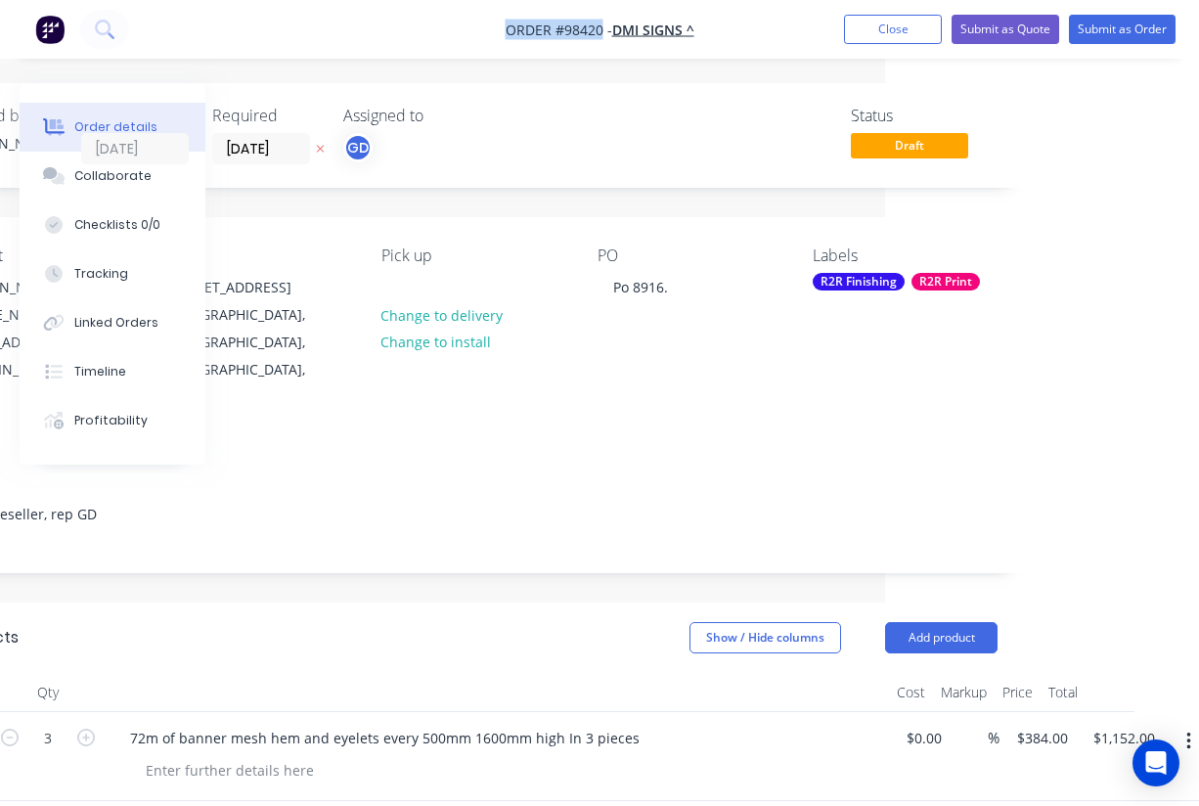
drag, startPoint x: 491, startPoint y: 19, endPoint x: 602, endPoint y: 27, distance: 110.9
click at [602, 27] on nav "Order #98420 - DMI SIGNS ^ Add product Close Submit as Quote Submit as Order" at bounding box center [599, 29] width 1199 height 59
copy span "Order #98420"
click at [878, 24] on button "Close" at bounding box center [893, 29] width 98 height 29
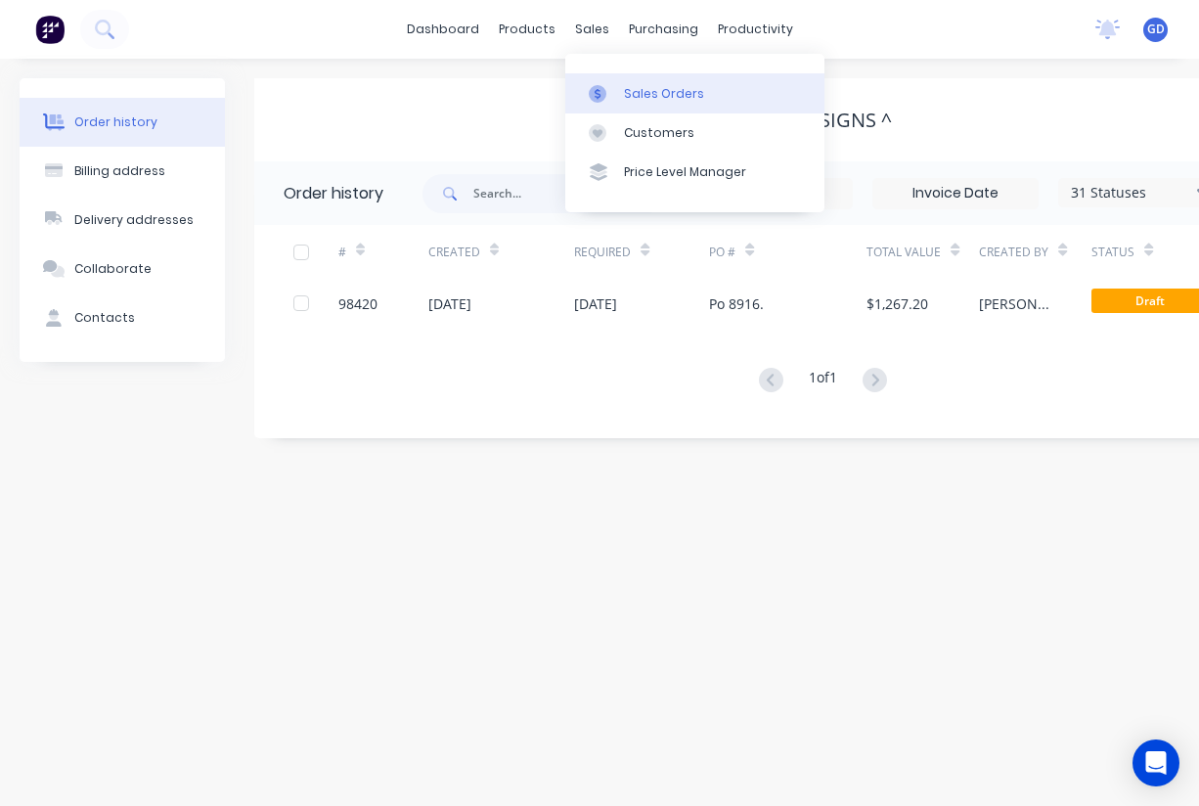
click at [643, 88] on div "Sales Orders" at bounding box center [664, 94] width 80 height 18
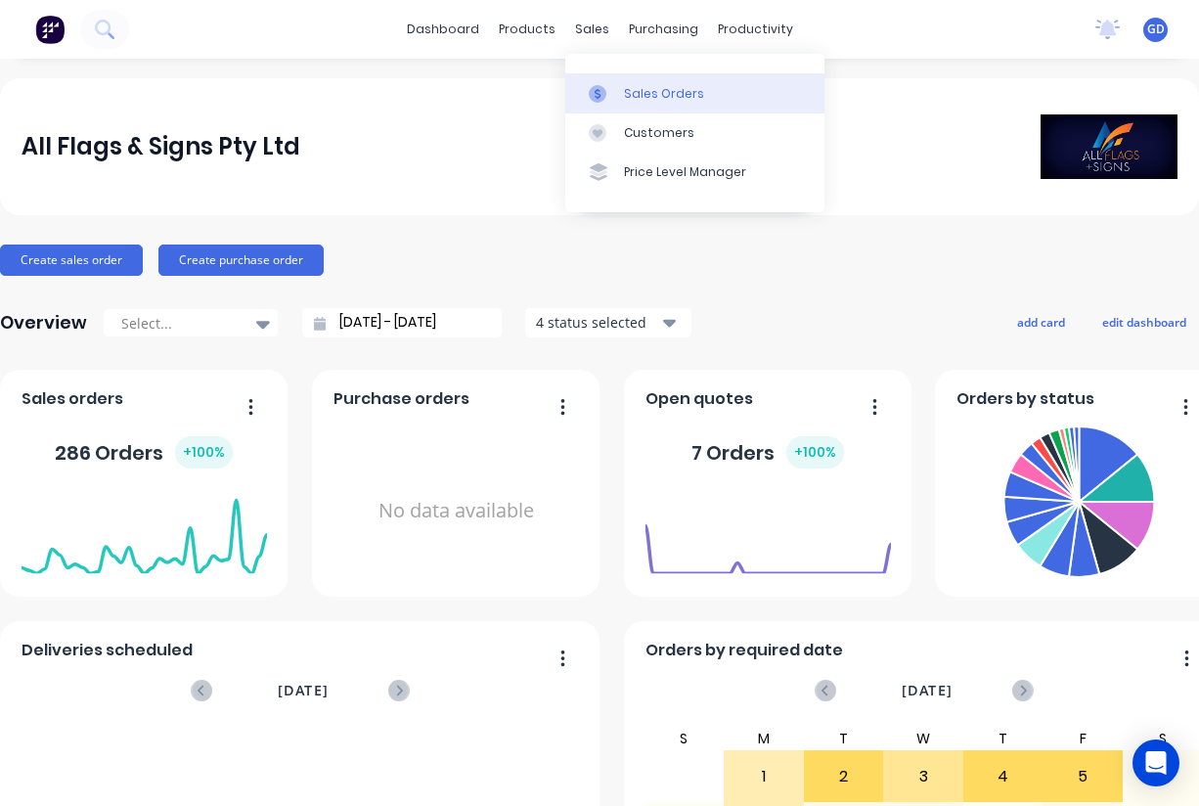
click at [632, 89] on div "Sales Orders" at bounding box center [664, 94] width 80 height 18
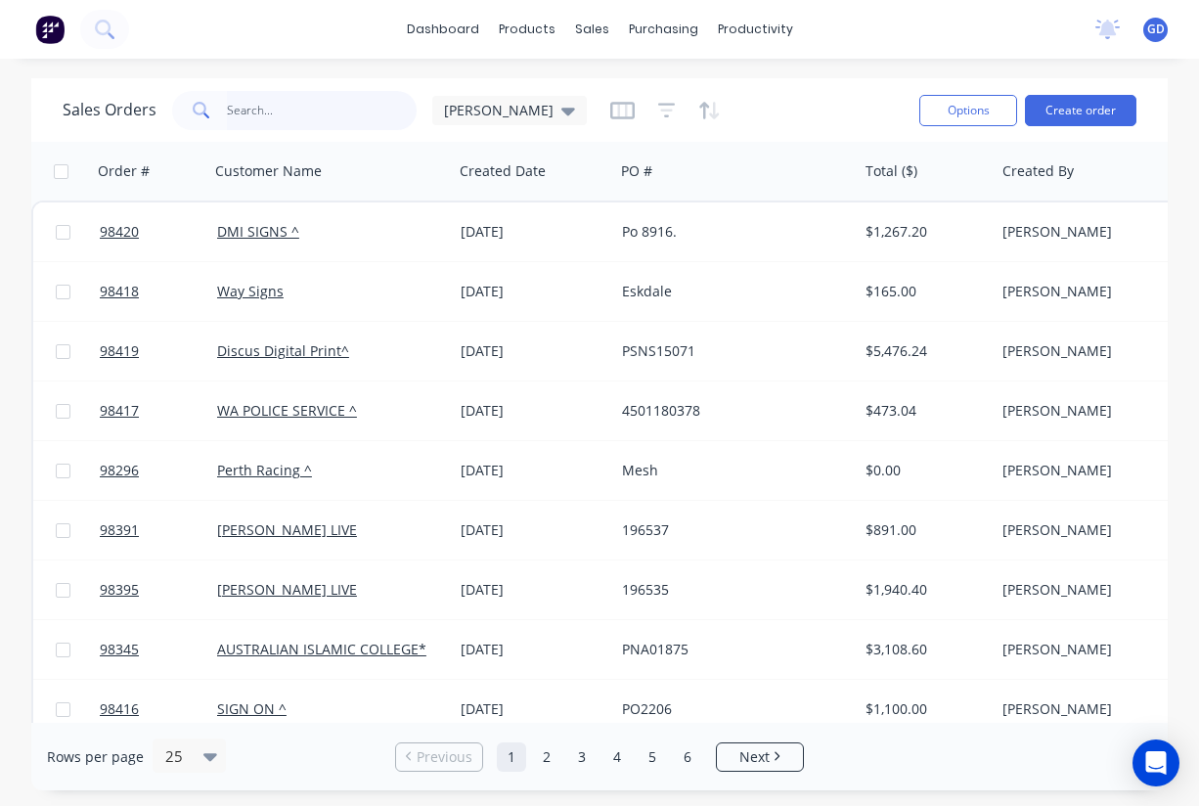
click at [280, 113] on input "text" at bounding box center [322, 110] width 191 height 39
type input "Gino"
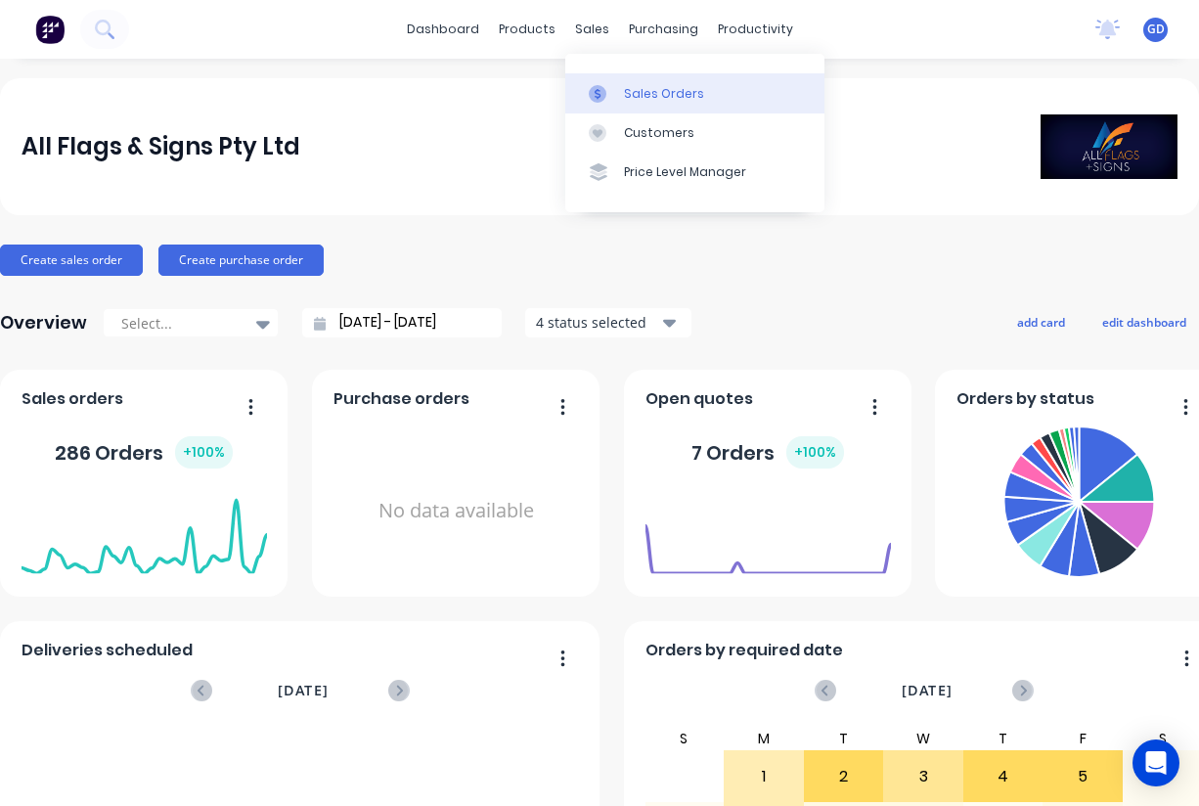
click at [634, 83] on link "Sales Orders" at bounding box center [694, 92] width 259 height 39
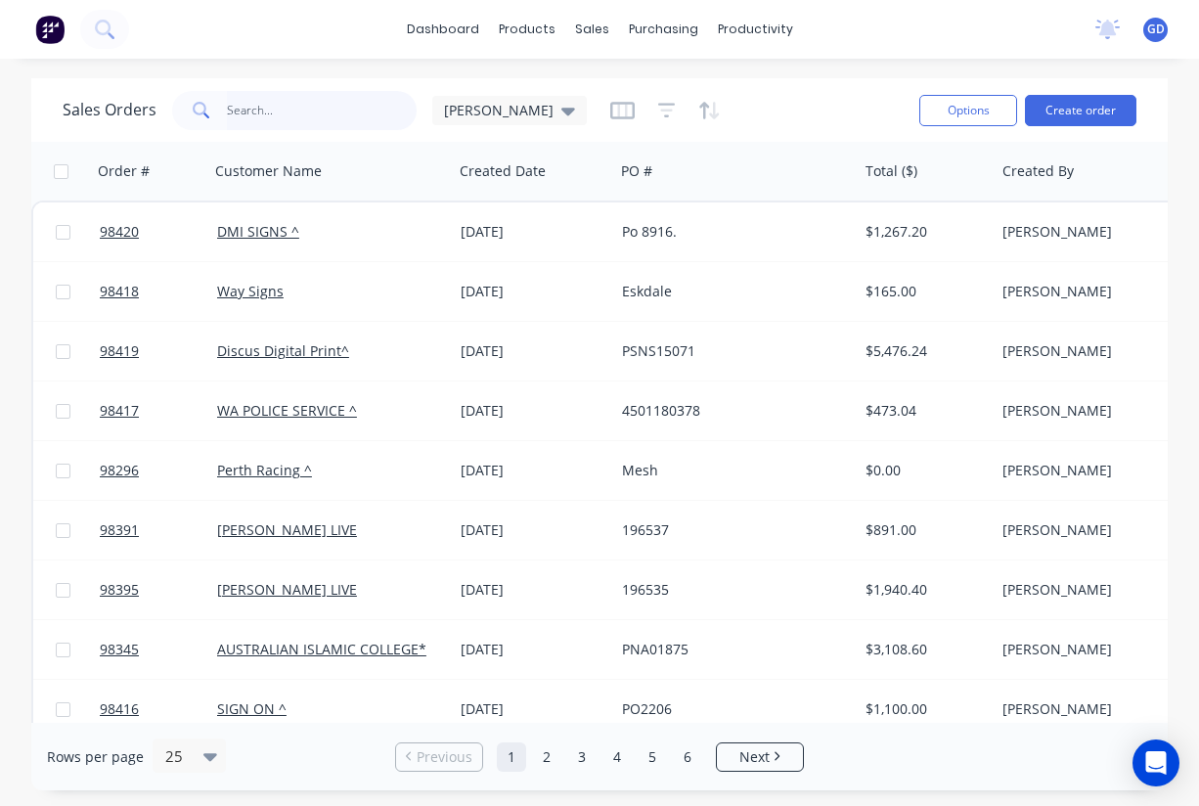
click at [245, 107] on input "text" at bounding box center [322, 110] width 191 height 39
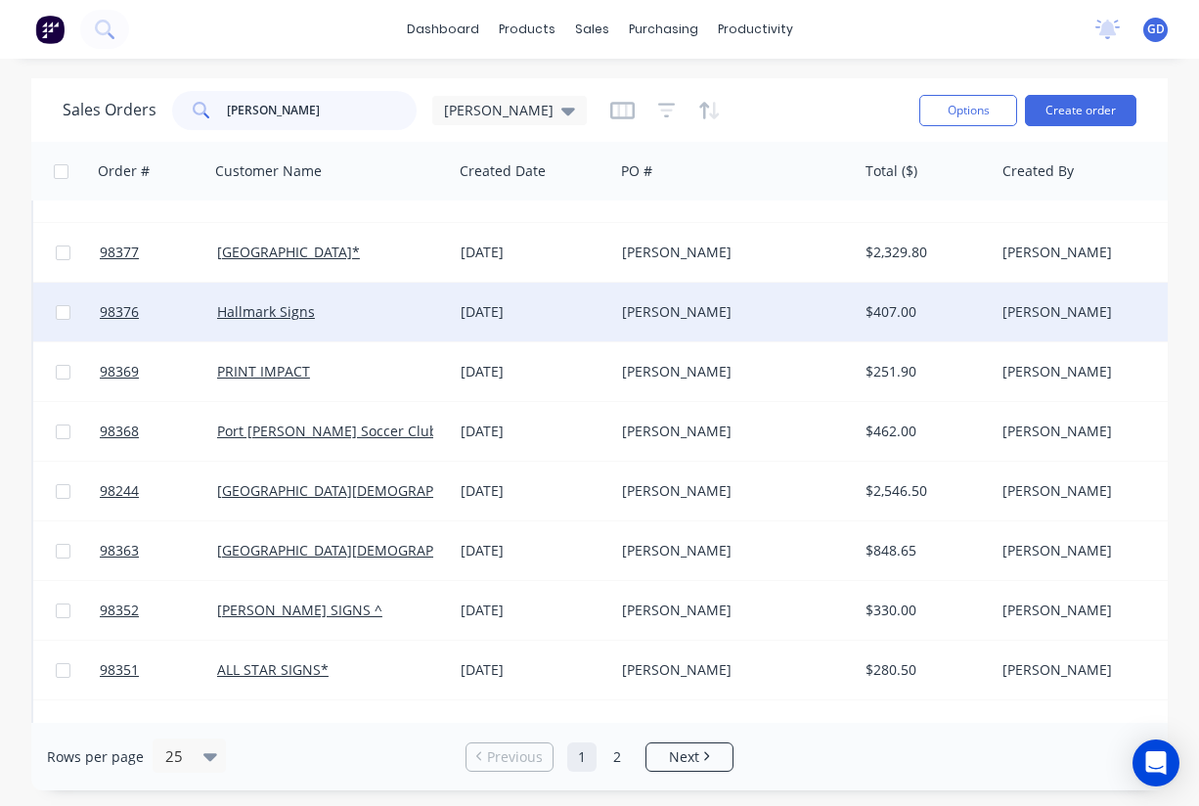
scroll to position [461, 0]
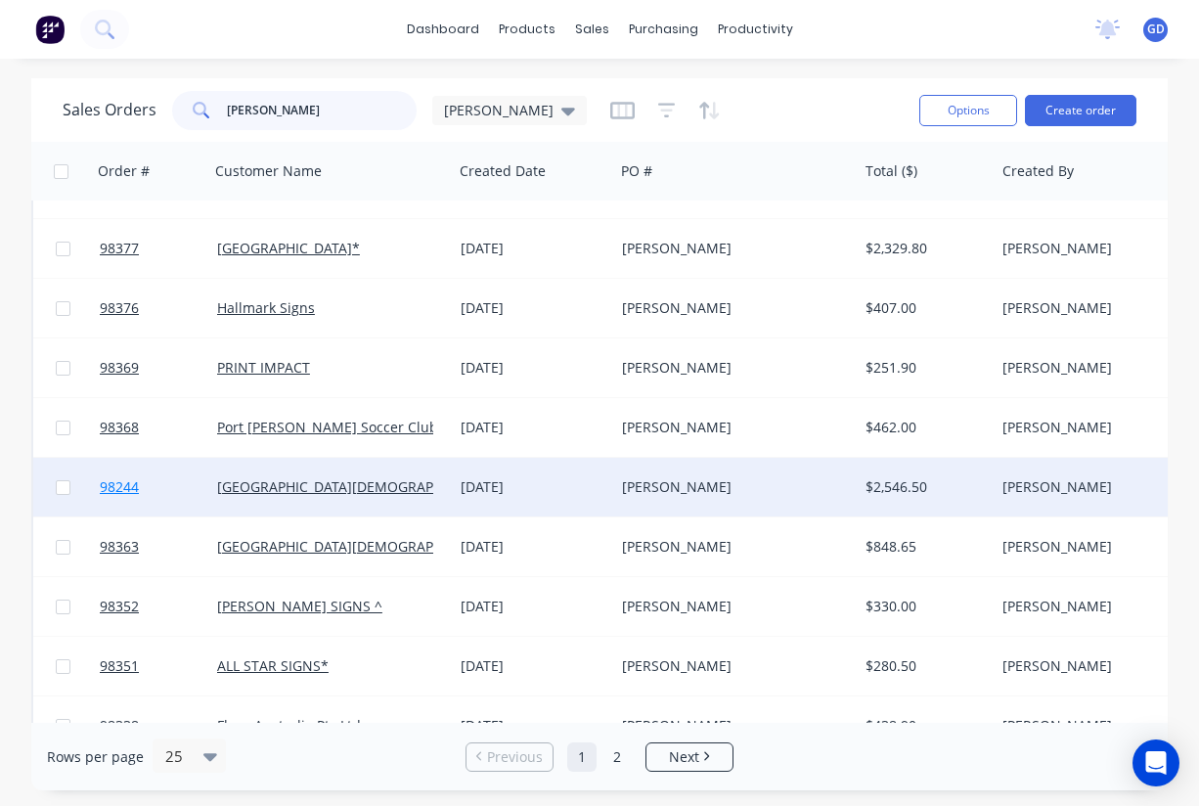
type input "shannon"
click at [113, 486] on span "98244" at bounding box center [119, 487] width 39 height 20
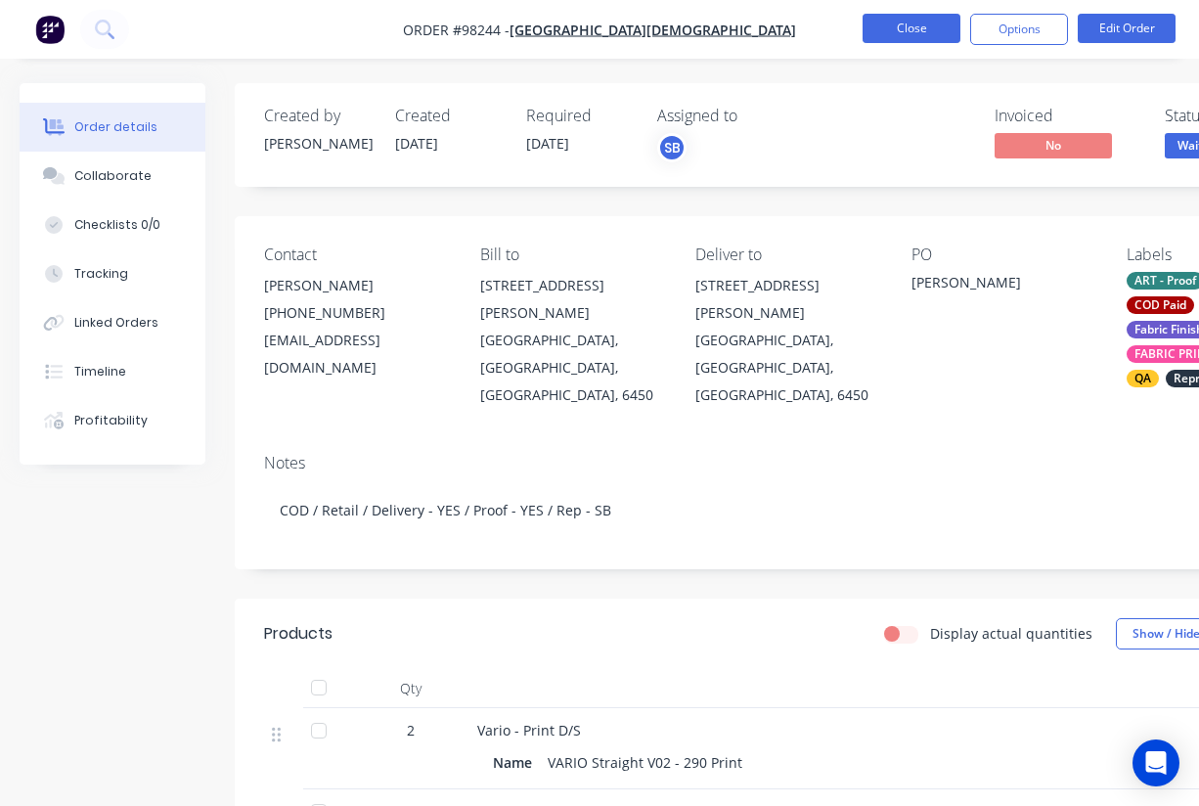
click at [918, 24] on button "Close" at bounding box center [912, 28] width 98 height 29
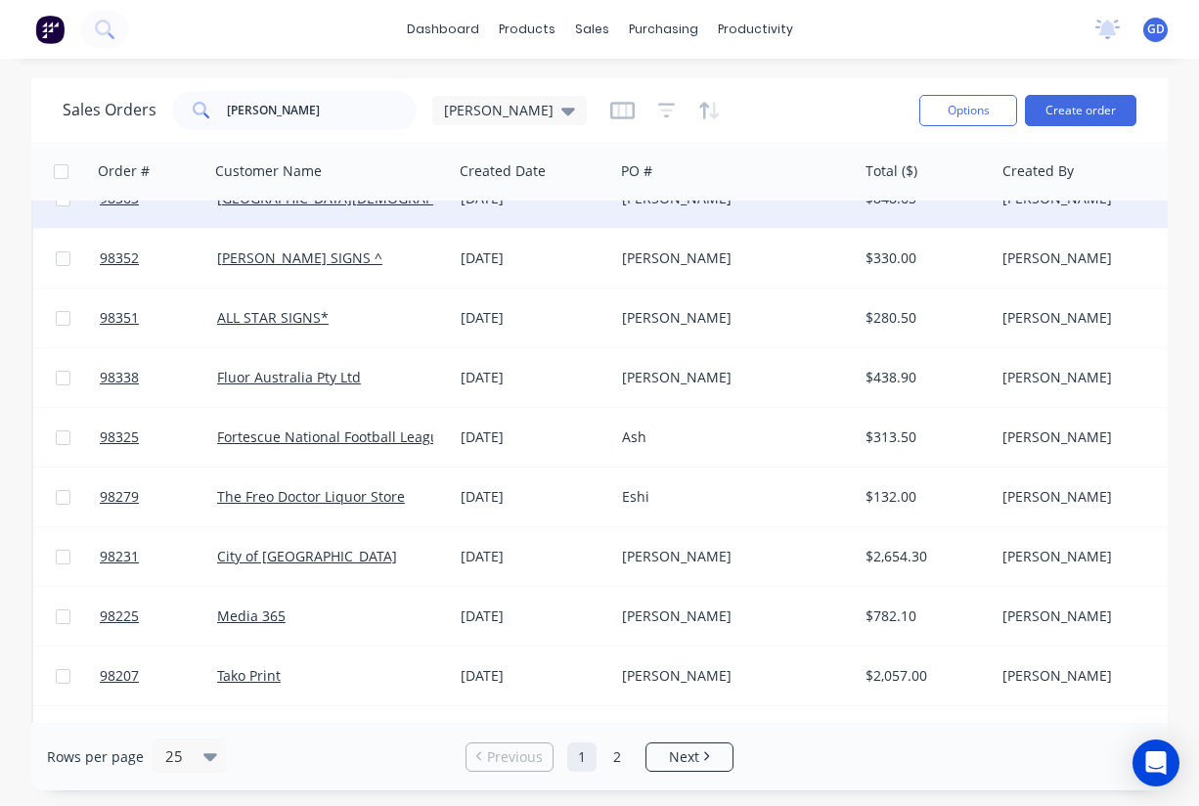
scroll to position [820, 0]
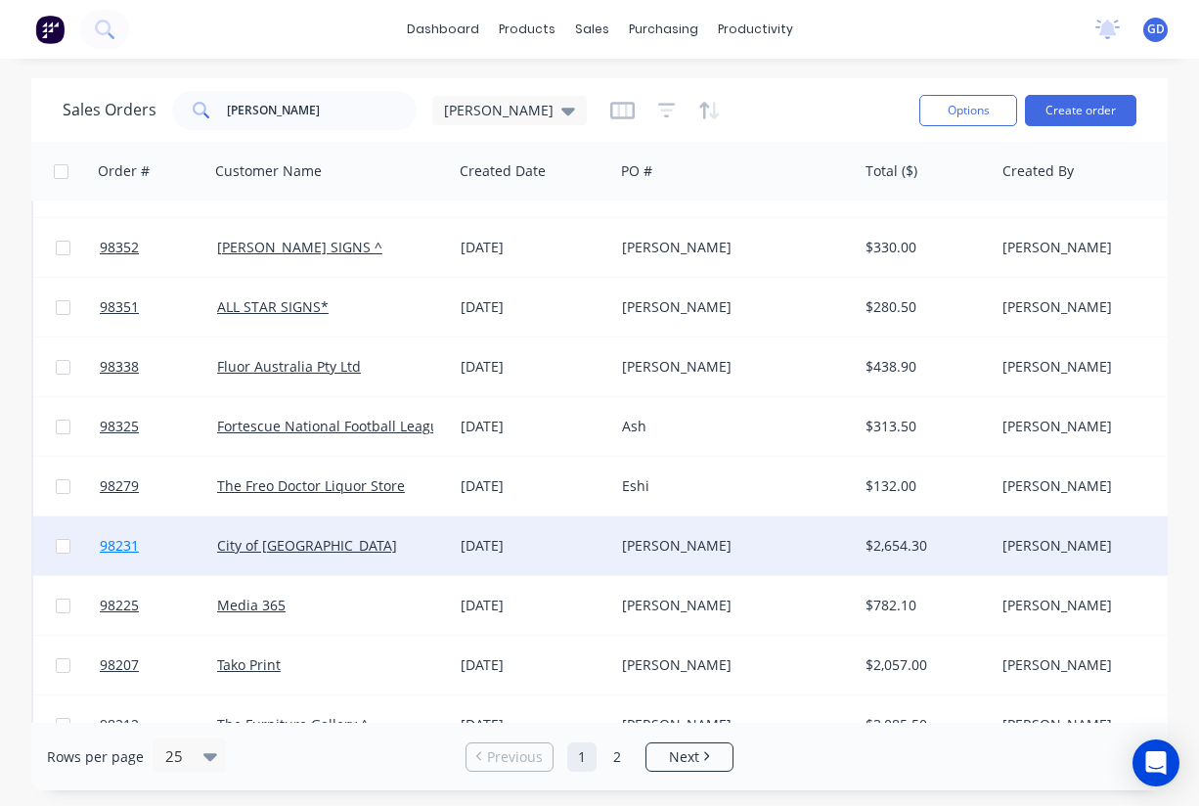
click at [118, 545] on span "98231" at bounding box center [119, 546] width 39 height 20
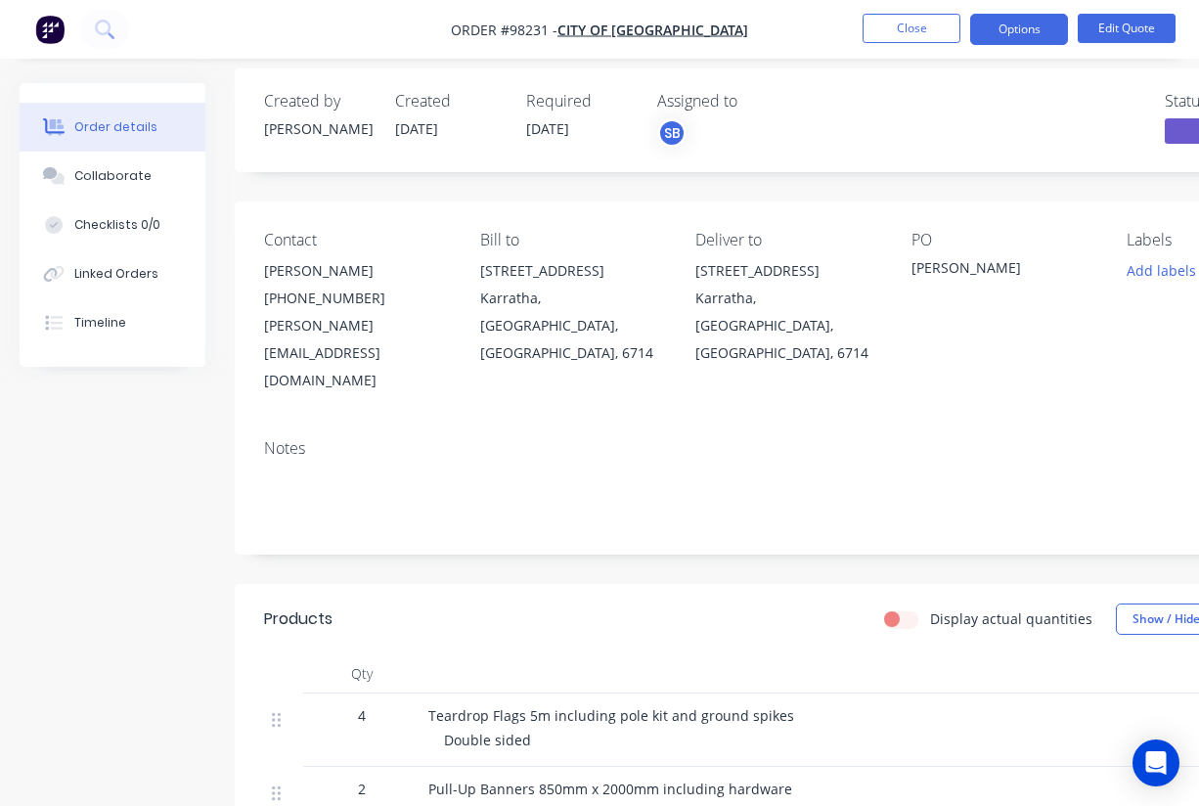
scroll to position [8, 0]
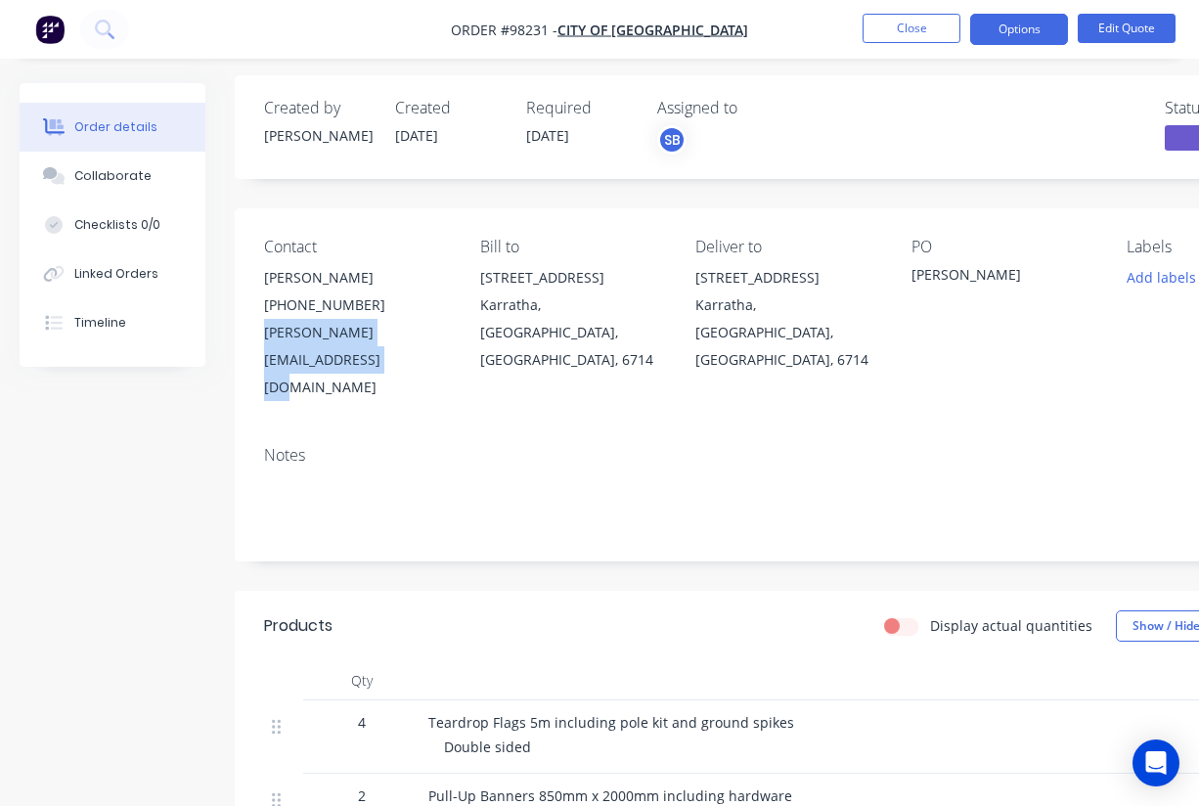
drag, startPoint x: 469, startPoint y: 332, endPoint x: 264, endPoint y: 337, distance: 204.5
click at [264, 337] on div "Contact Kylie Taylor (08) 9186 8053 kylie.taylor@karratha.wa.gov.au Bill to 108…" at bounding box center [788, 319] width 1107 height 222
copy div "kylie.taylor@karratha.wa.gov.au"
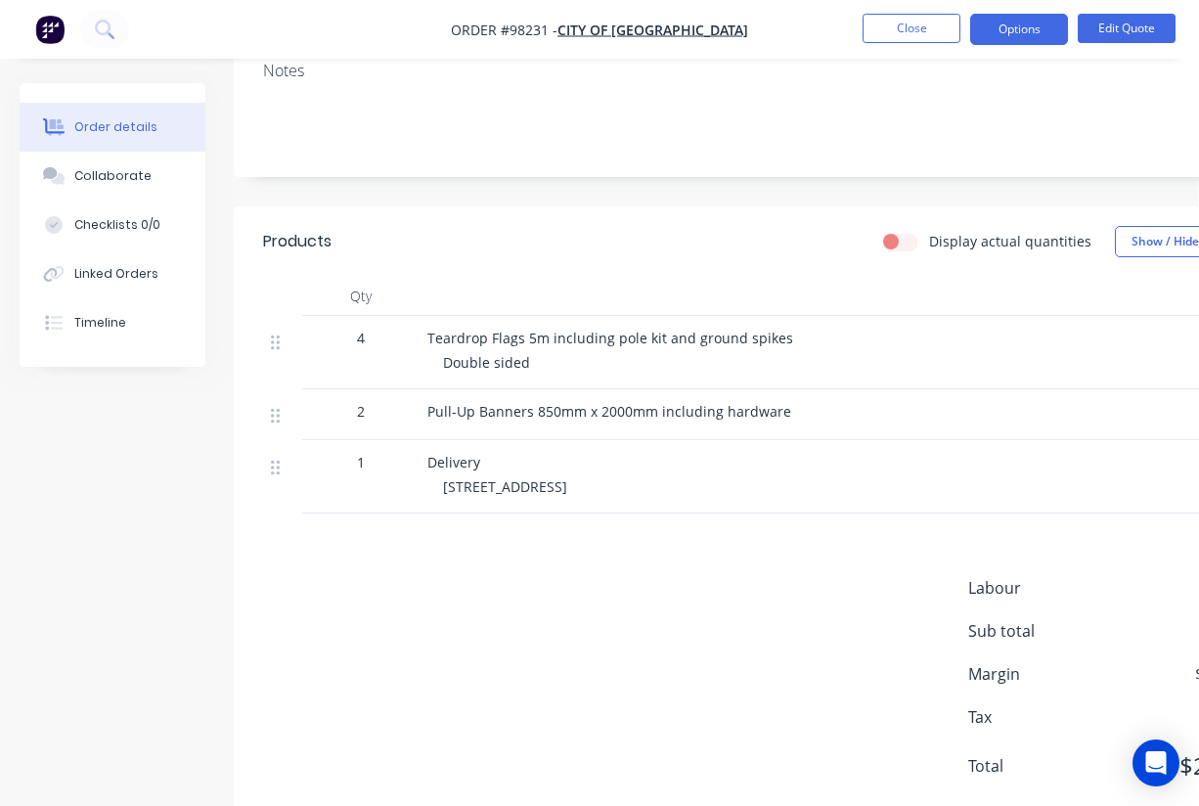
scroll to position [0, 1]
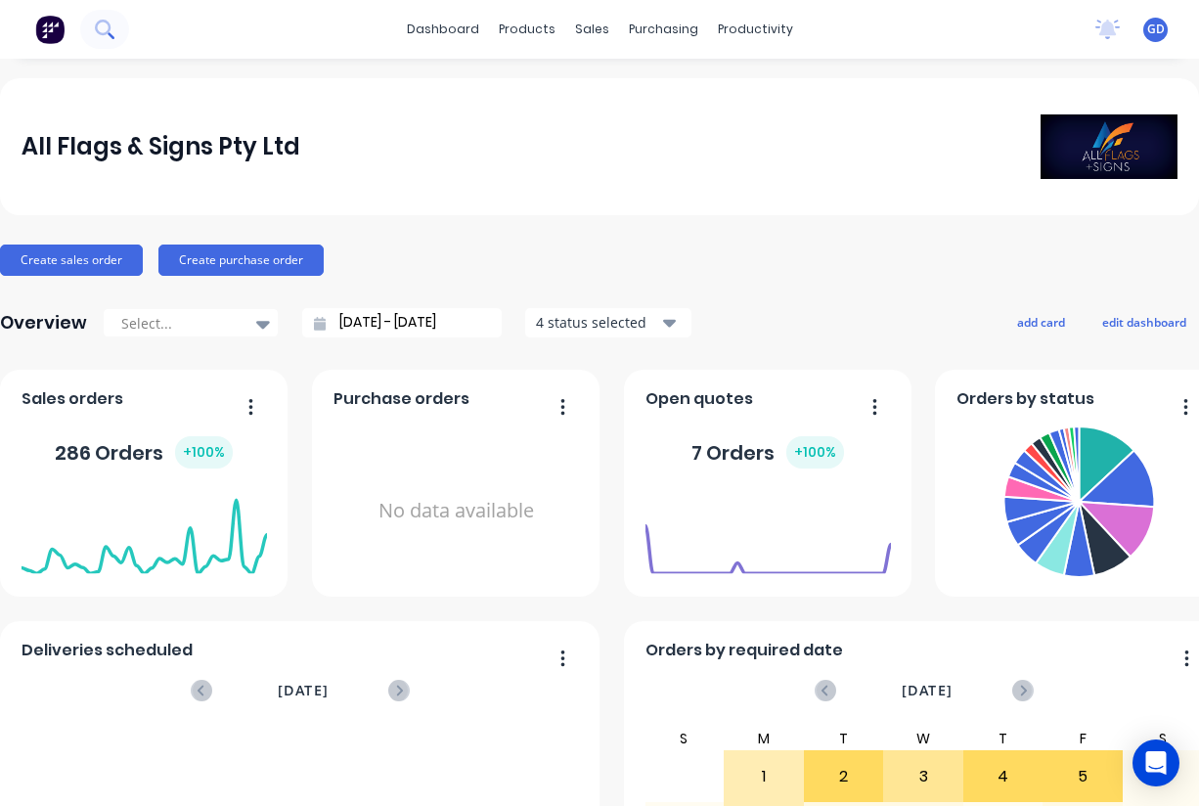
click at [111, 34] on icon at bounding box center [111, 35] width 7 height 7
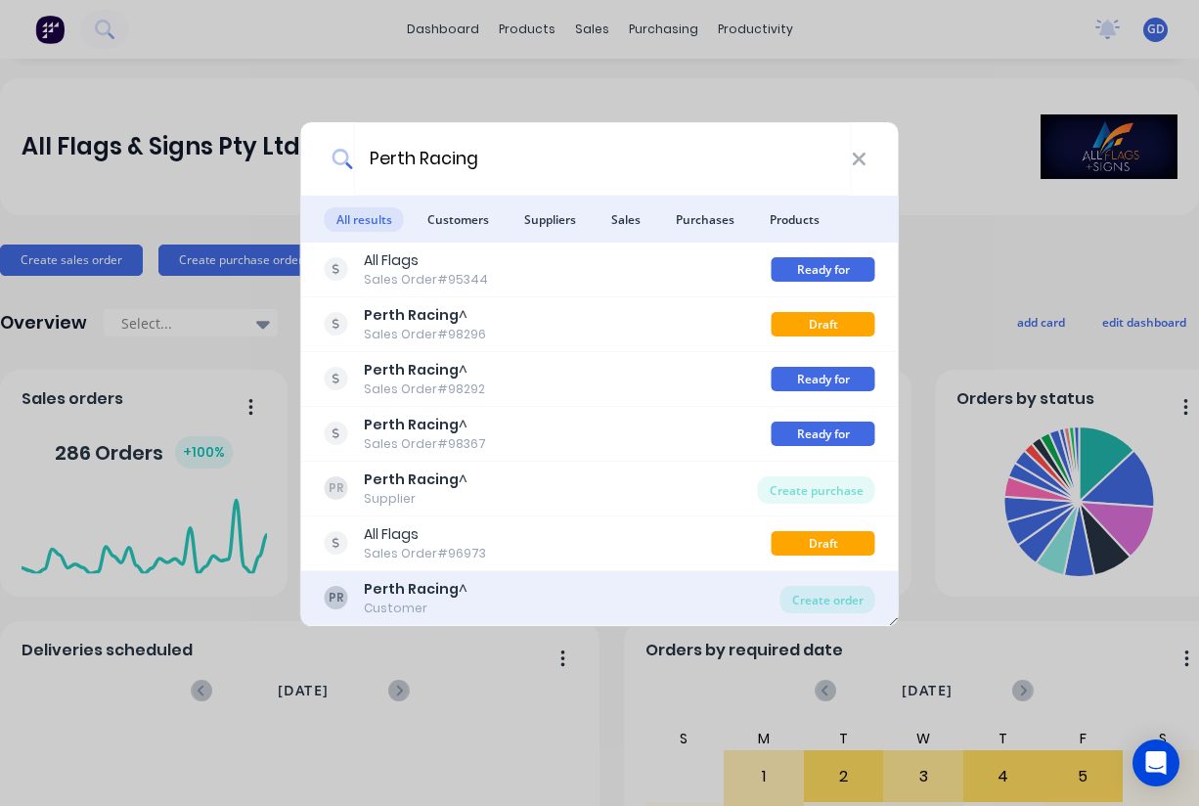
type input "Perth Racing"
click at [408, 591] on b "Perth Racing" at bounding box center [411, 589] width 95 height 20
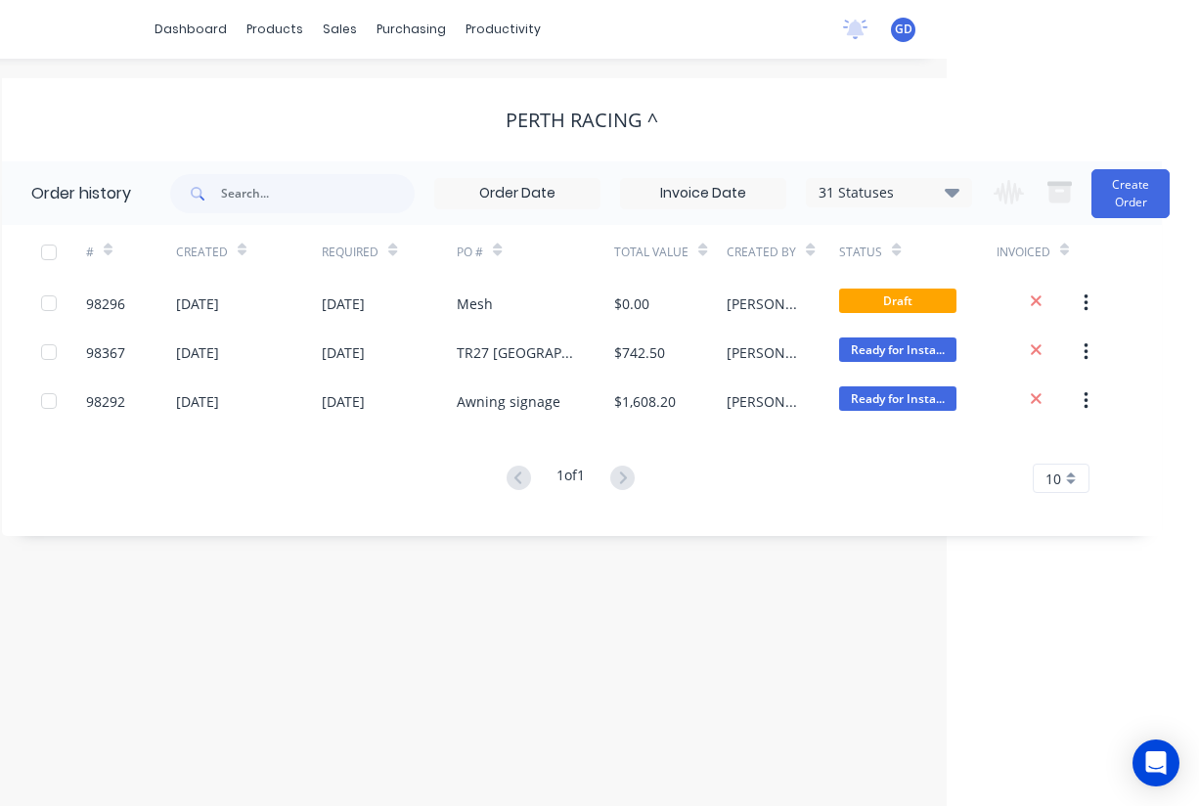
scroll to position [0, 252]
click at [950, 200] on icon at bounding box center [952, 191] width 15 height 23
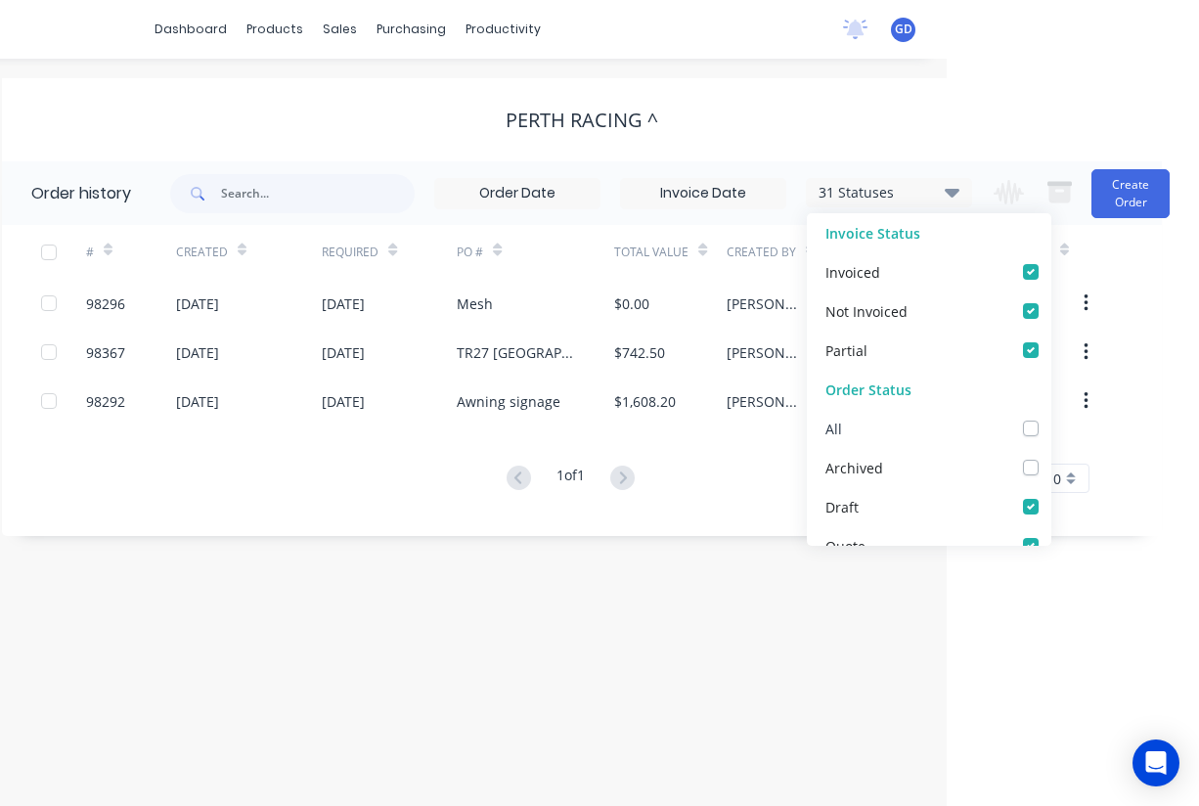
click at [1051, 418] on label at bounding box center [1051, 418] width 0 height 0
click at [1051, 425] on input "checkbox" at bounding box center [1059, 427] width 16 height 19
checkbox input "true"
click at [430, 528] on div "Order history 32 Statuses Invoice Status Invoiced Not Invoiced Partial Order St…" at bounding box center [582, 348] width 1160 height 375
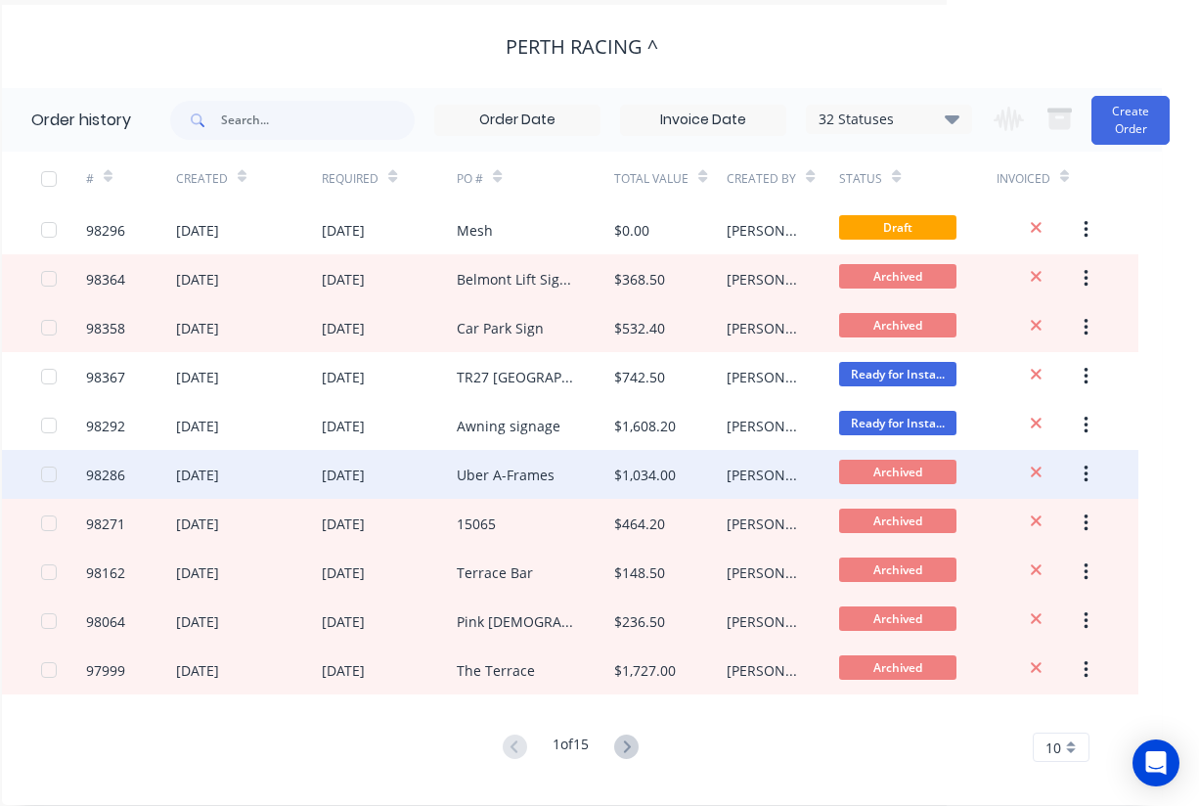
scroll to position [95, 252]
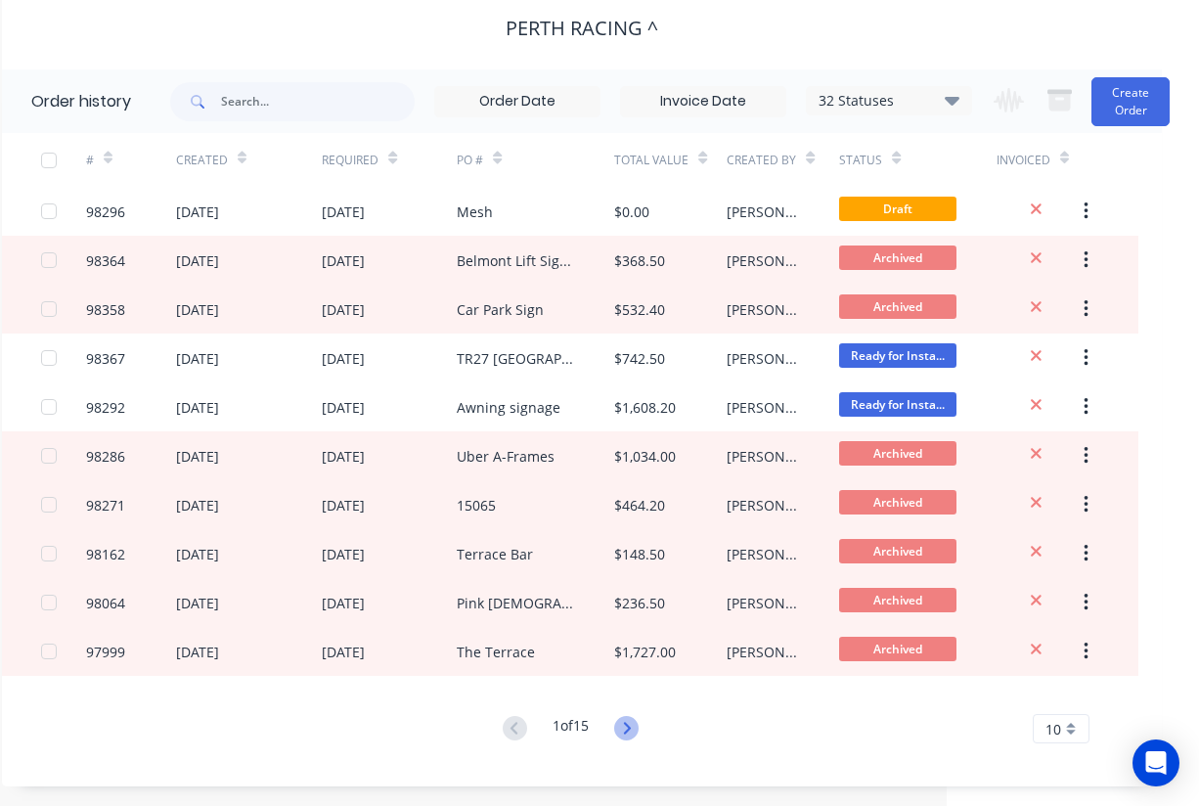
click at [630, 726] on icon at bounding box center [626, 728] width 7 height 12
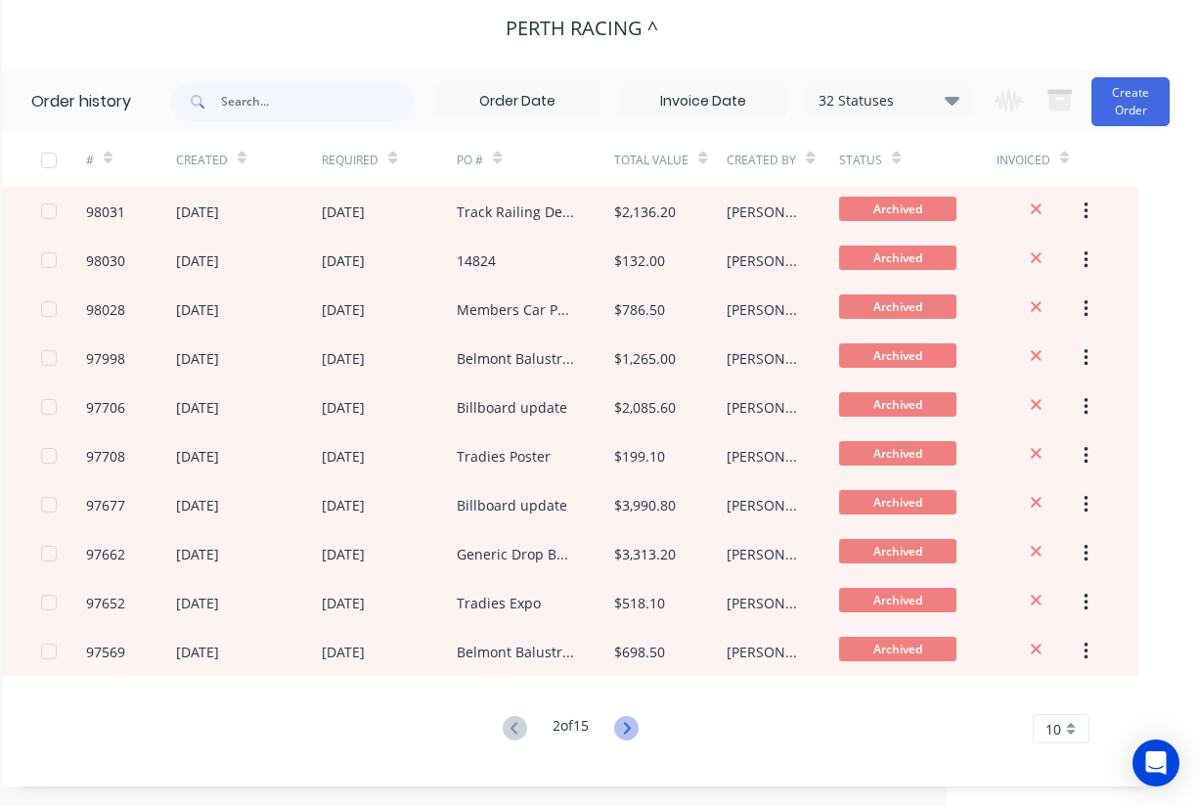
click at [639, 721] on icon at bounding box center [626, 728] width 24 height 24
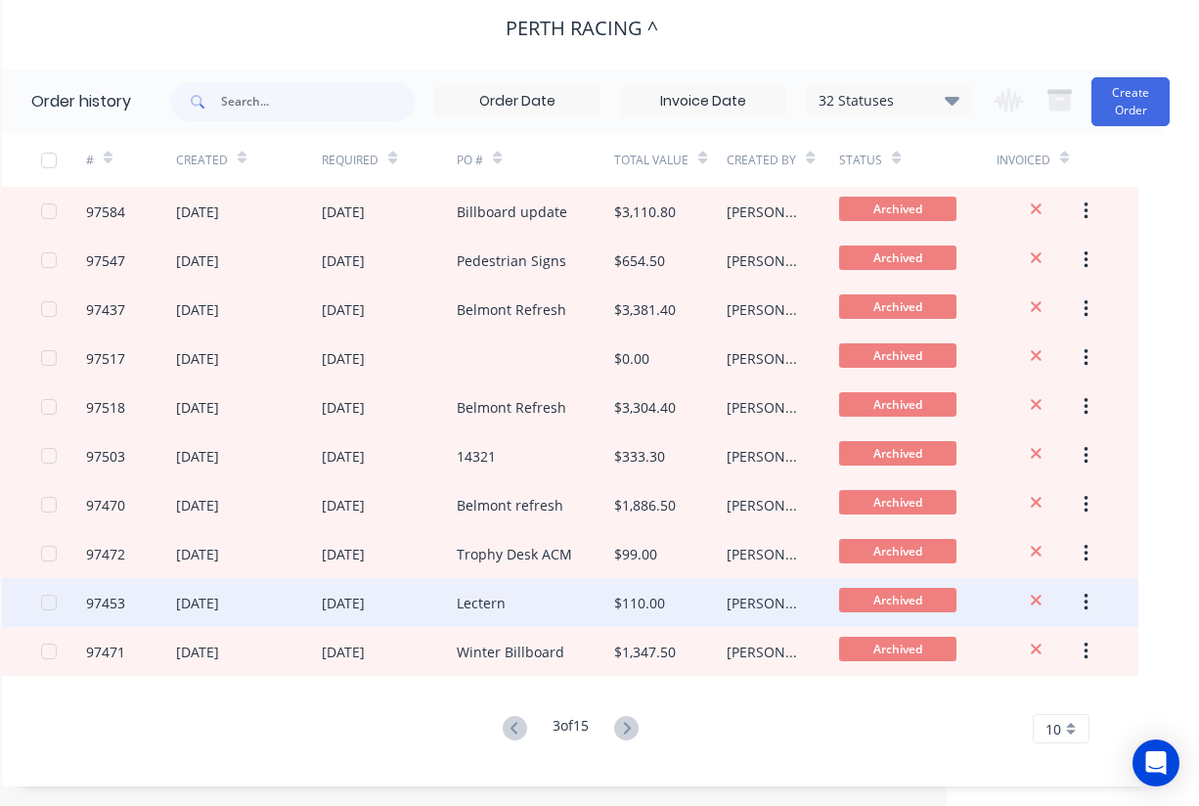
scroll to position [95, 251]
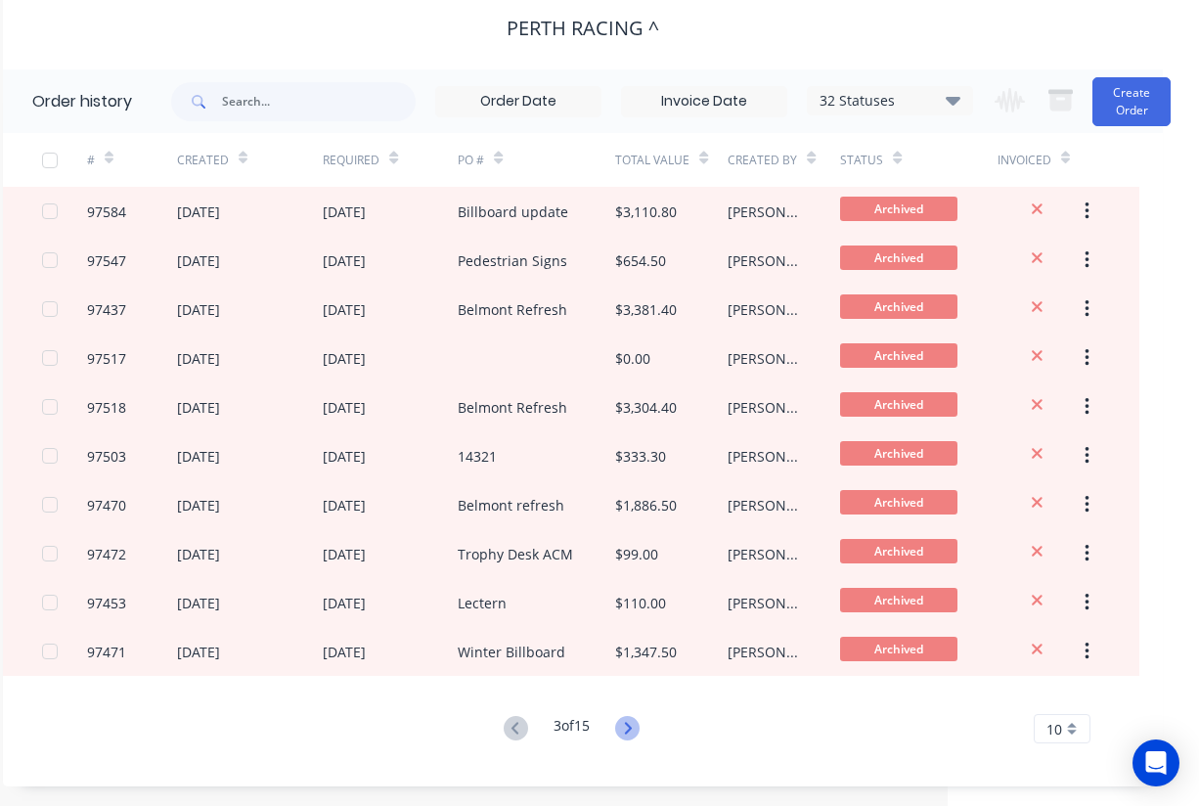
click at [636, 725] on icon at bounding box center [627, 728] width 24 height 24
click at [631, 727] on icon at bounding box center [627, 728] width 7 height 12
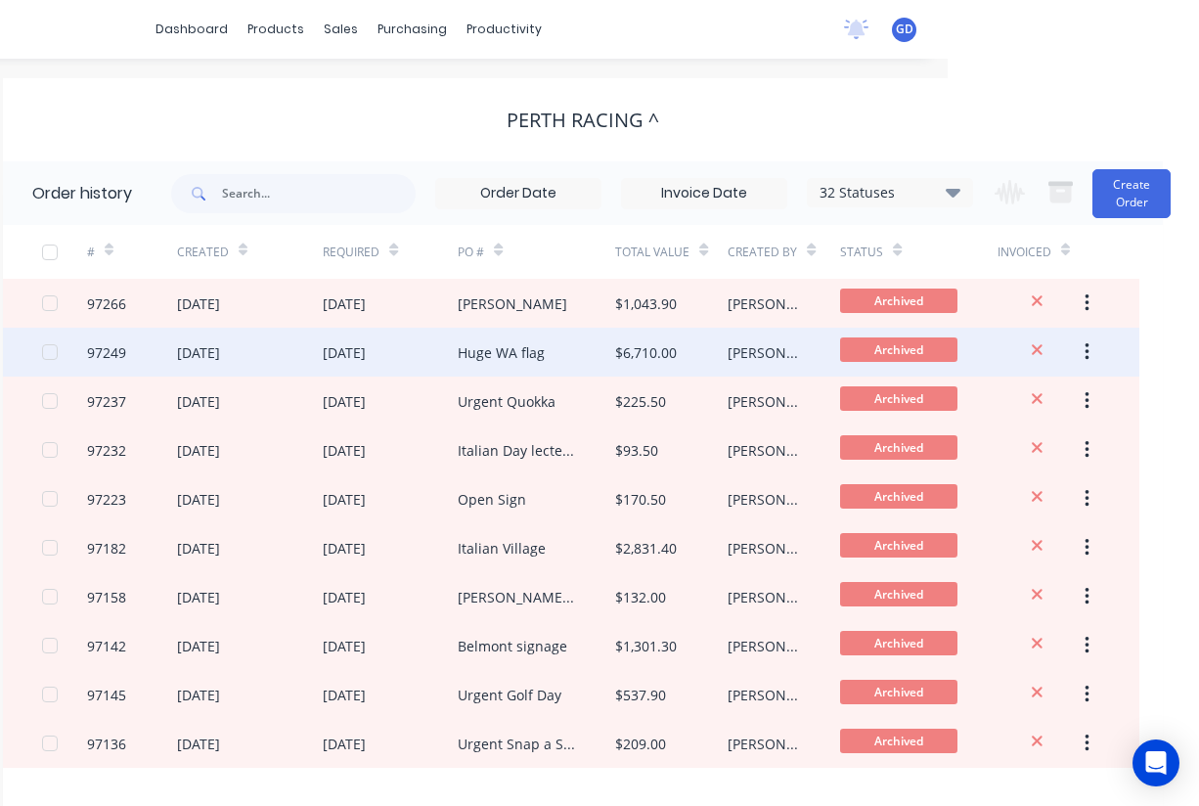
click at [113, 350] on div "97249" at bounding box center [106, 352] width 39 height 21
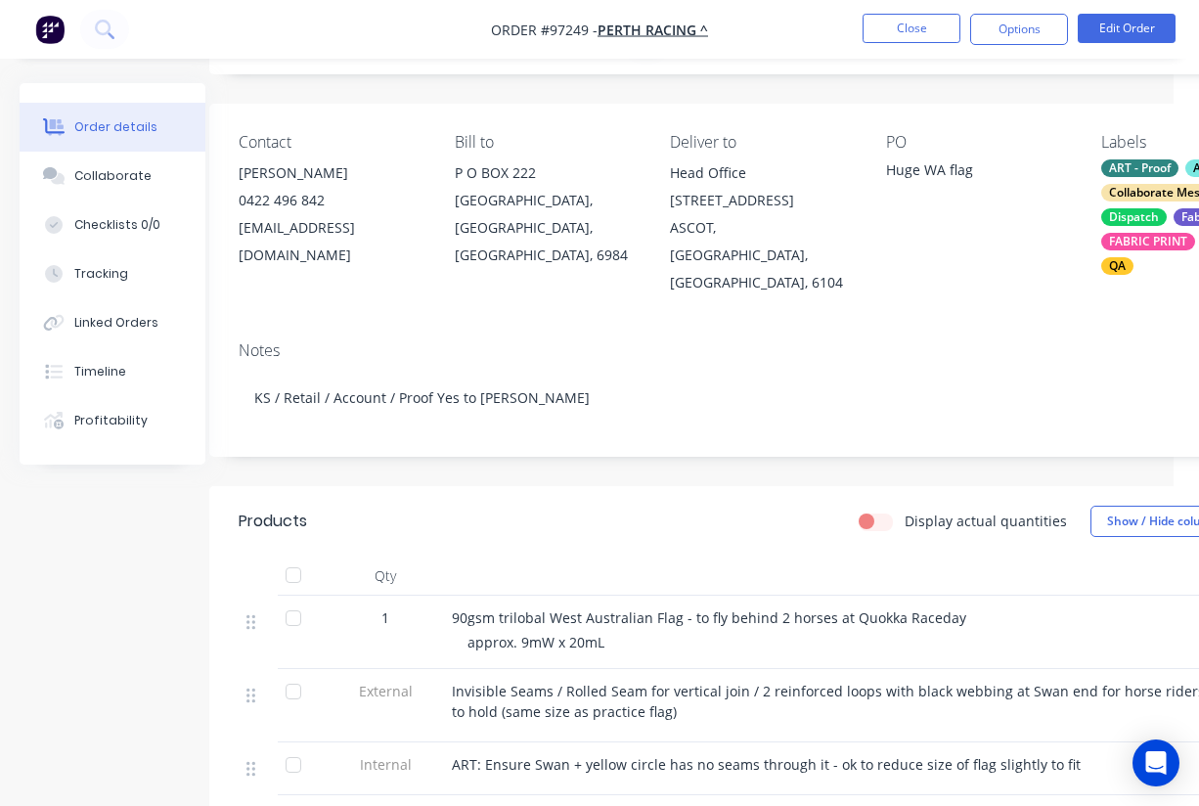
scroll to position [113, 0]
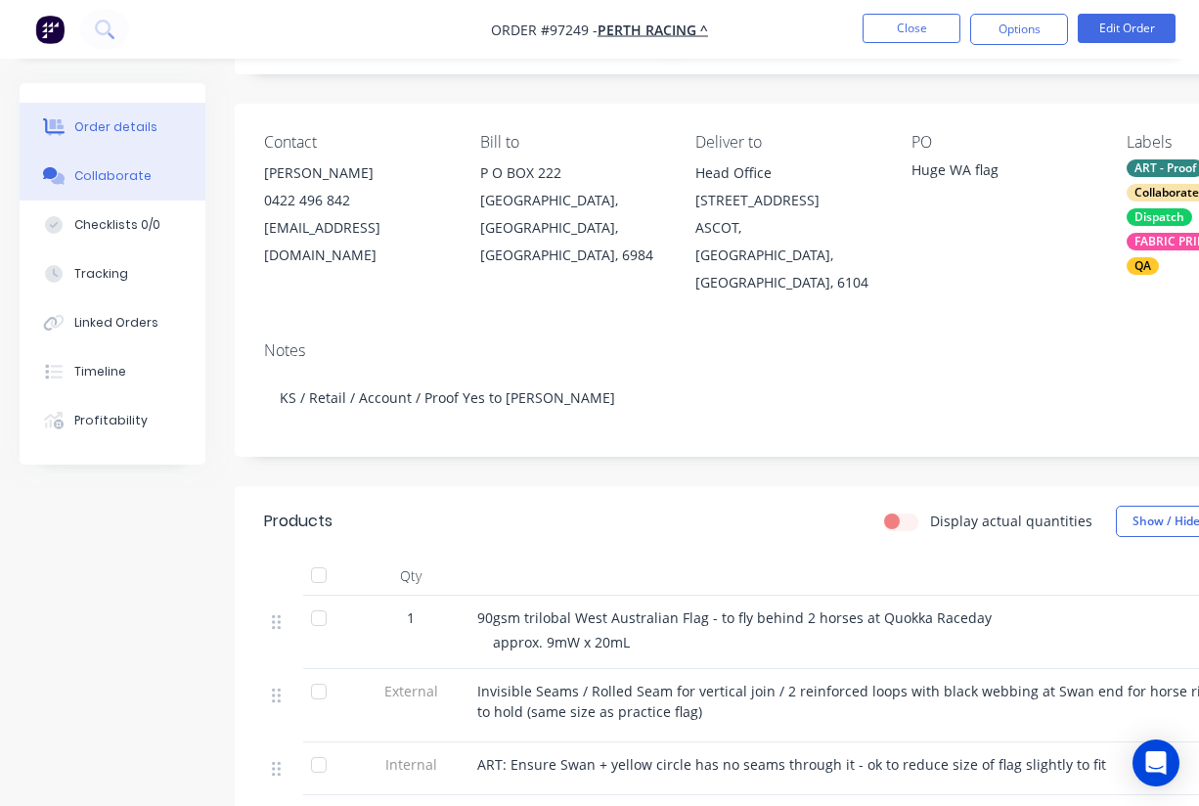
click at [108, 174] on div "Collaborate" at bounding box center [112, 176] width 77 height 18
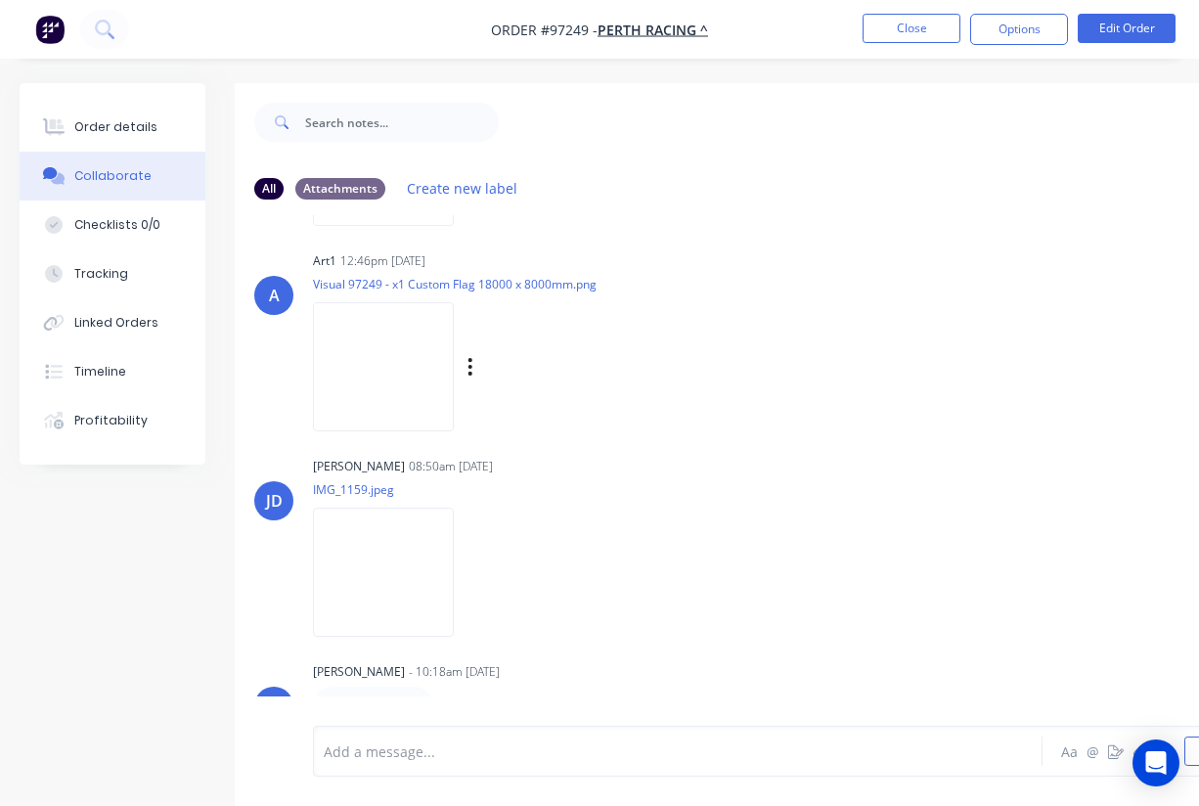
scroll to position [227, 0]
click at [420, 573] on img at bounding box center [383, 572] width 141 height 128
